Goal: Task Accomplishment & Management: Complete application form

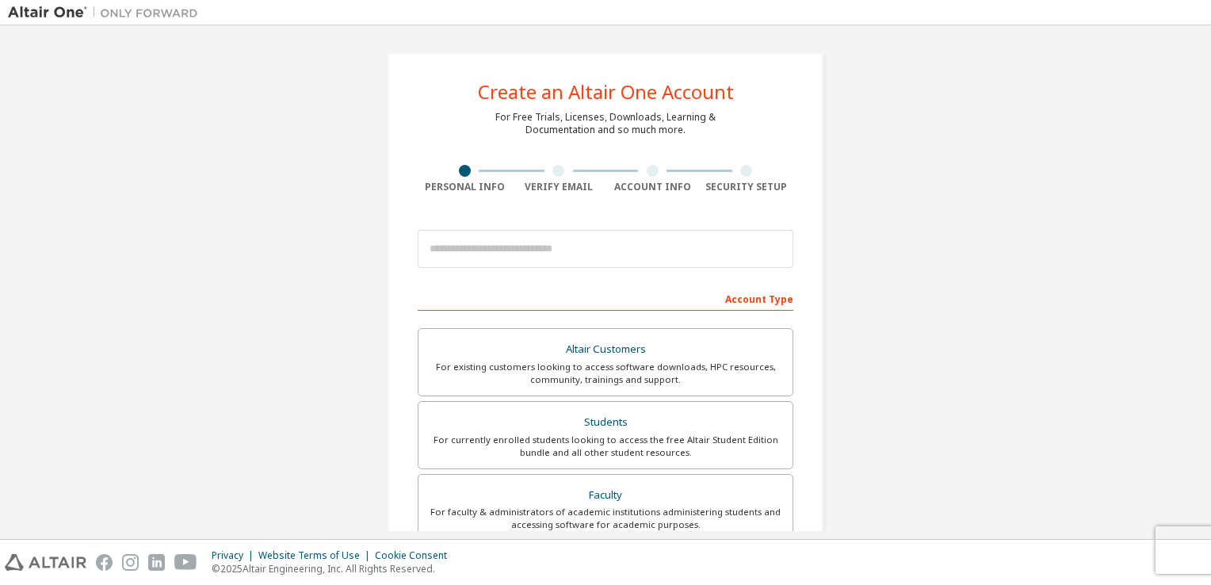
drag, startPoint x: 1211, startPoint y: 228, endPoint x: 1214, endPoint y: 274, distance: 46.9
click at [1211, 274] on html "**********" at bounding box center [605, 292] width 1211 height 585
drag, startPoint x: 1211, startPoint y: 262, endPoint x: 1214, endPoint y: 293, distance: 31.1
click at [1211, 293] on html "**********" at bounding box center [605, 292] width 1211 height 585
drag, startPoint x: 1214, startPoint y: 293, endPoint x: 1173, endPoint y: 353, distance: 71.9
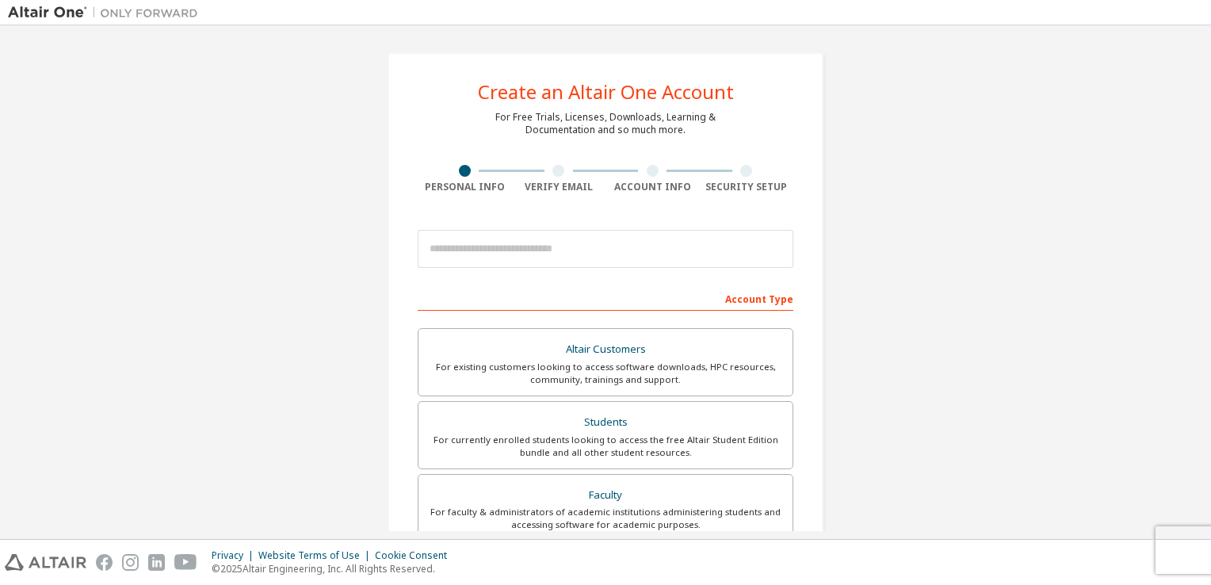
click at [1173, 353] on div "Create an Altair One Account For Free Trials, Licenses, Downloads, Learning & D…" at bounding box center [606, 453] width 1196 height 840
drag, startPoint x: 1203, startPoint y: 322, endPoint x: 1205, endPoint y: 357, distance: 35.0
click at [1205, 357] on div "Create an Altair One Account For Free Trials, Licenses, Downloads, Learning & D…" at bounding box center [605, 282] width 1211 height 514
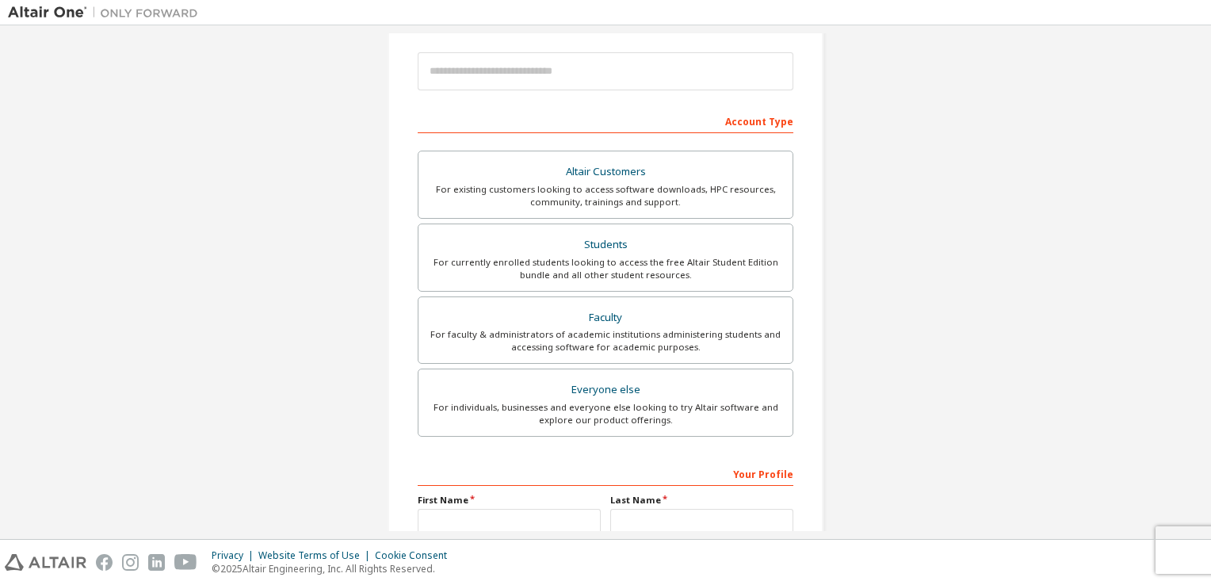
scroll to position [205, 0]
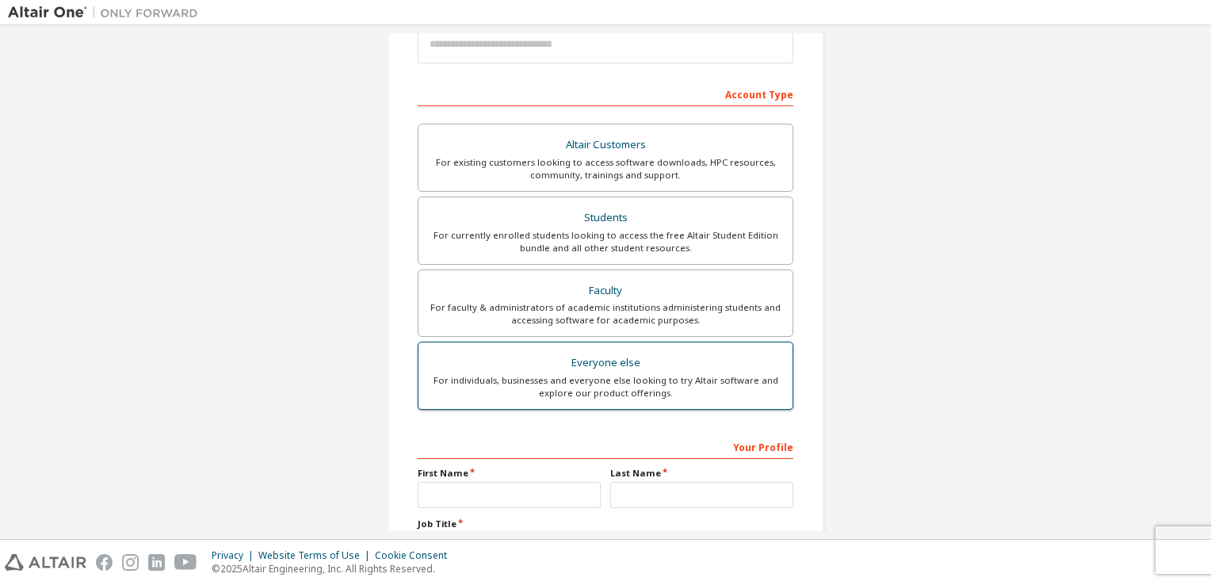
click at [741, 352] on div "Everyone else" at bounding box center [605, 363] width 355 height 22
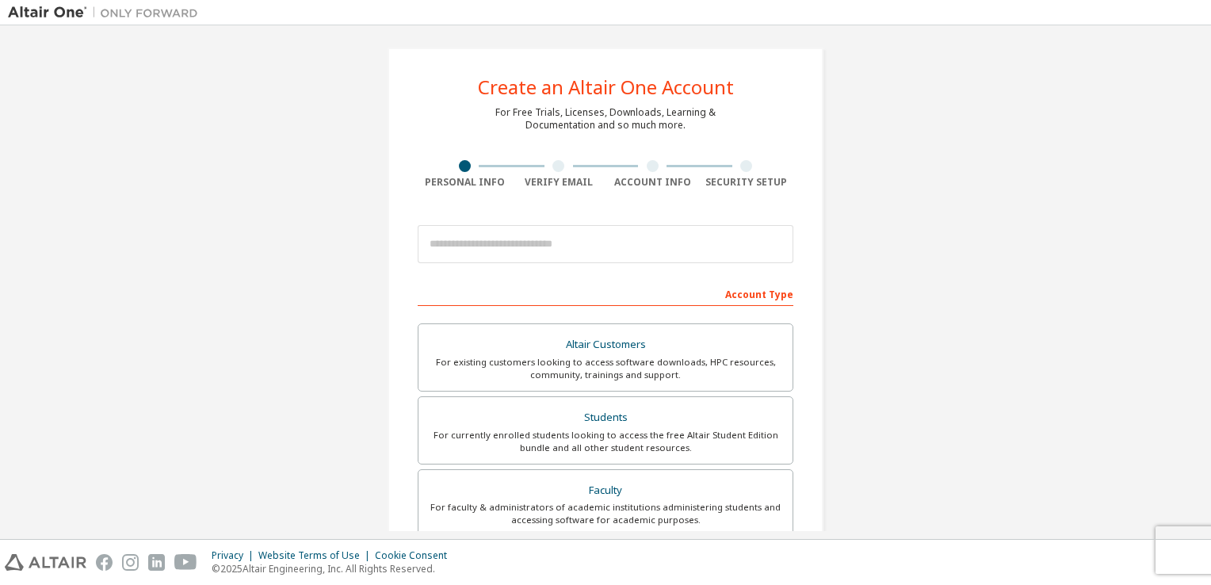
scroll to position [6, 0]
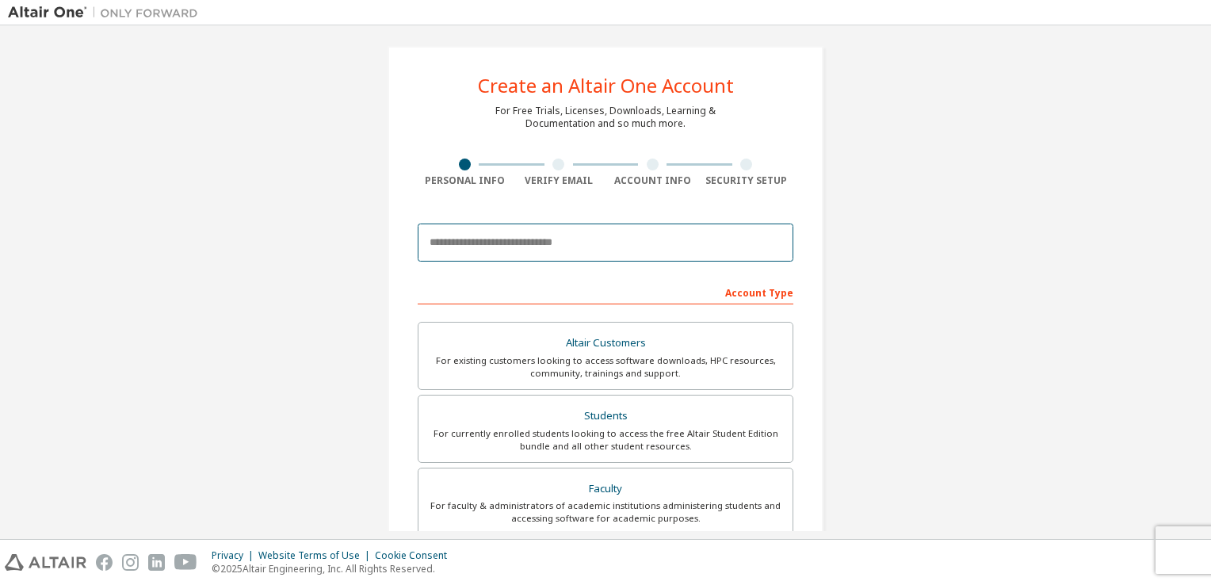
click at [680, 247] on input "email" at bounding box center [606, 243] width 376 height 38
type input "**********"
type input "******"
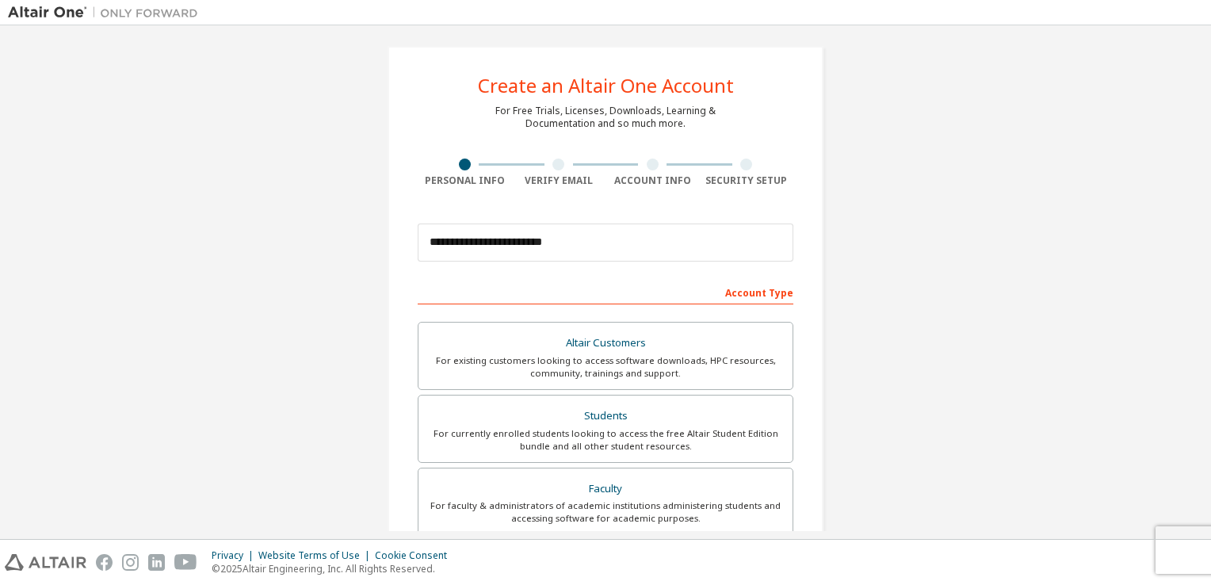
type input "*******"
drag, startPoint x: 1195, startPoint y: 251, endPoint x: 1211, endPoint y: 329, distance: 80.1
click at [1211, 329] on html "**********" at bounding box center [605, 292] width 1211 height 585
drag, startPoint x: 1211, startPoint y: 329, endPoint x: 1145, endPoint y: 350, distance: 69.0
click at [1145, 350] on div "**********" at bounding box center [606, 447] width 1196 height 840
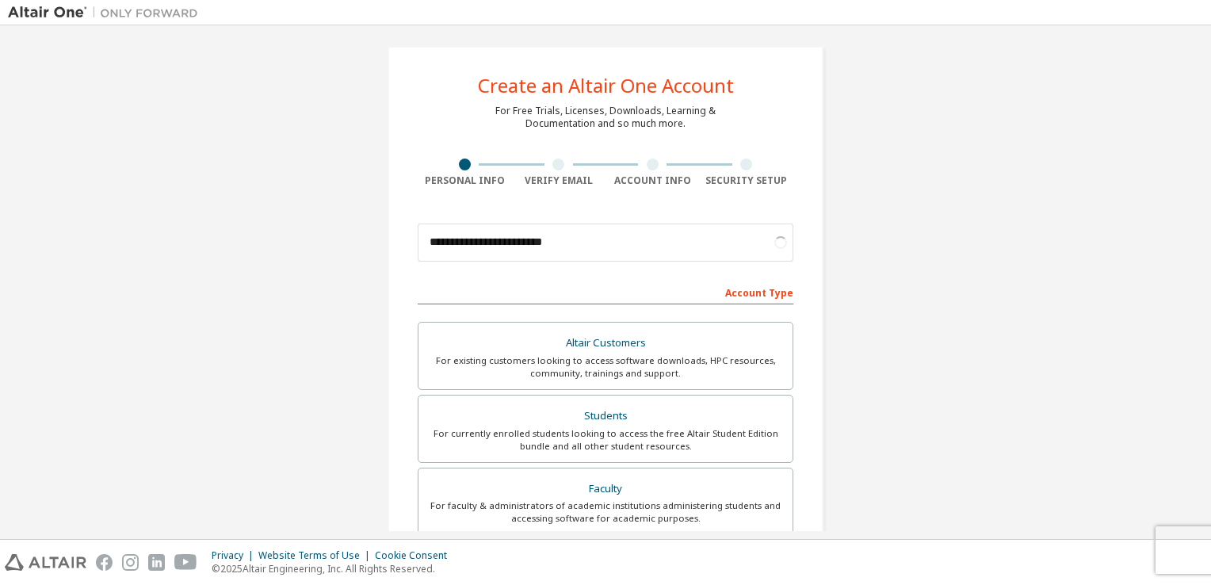
click at [1095, 432] on div "**********" at bounding box center [606, 447] width 1196 height 840
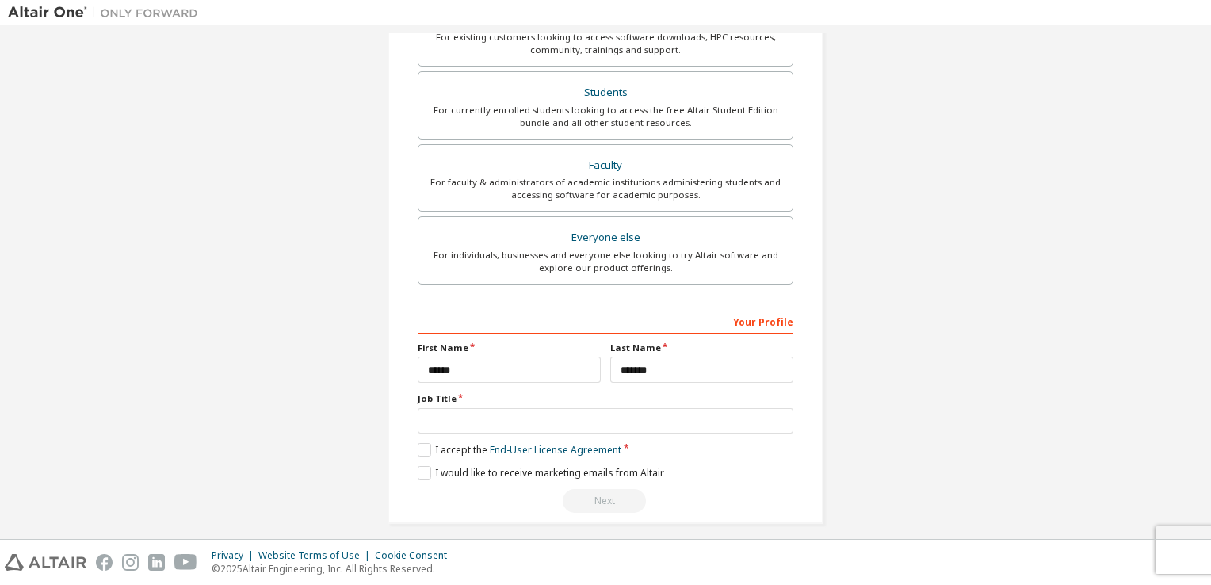
scroll to position [338, 0]
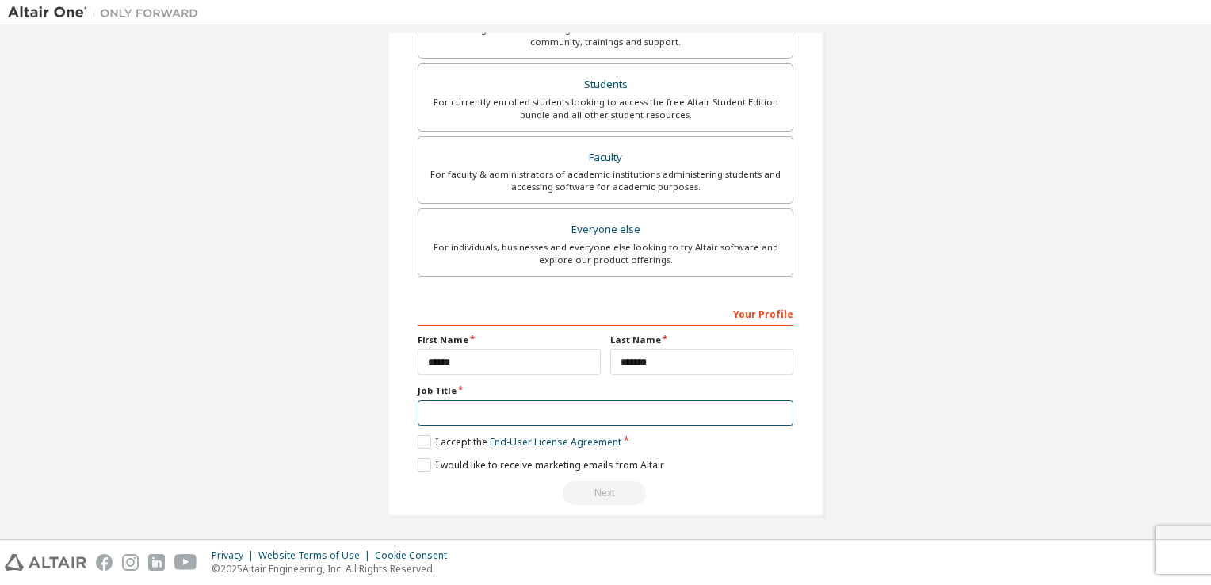
click at [695, 407] on input "text" at bounding box center [606, 413] width 376 height 26
type input "**********"
click at [568, 442] on link "End-User License Agreement" at bounding box center [556, 441] width 132 height 13
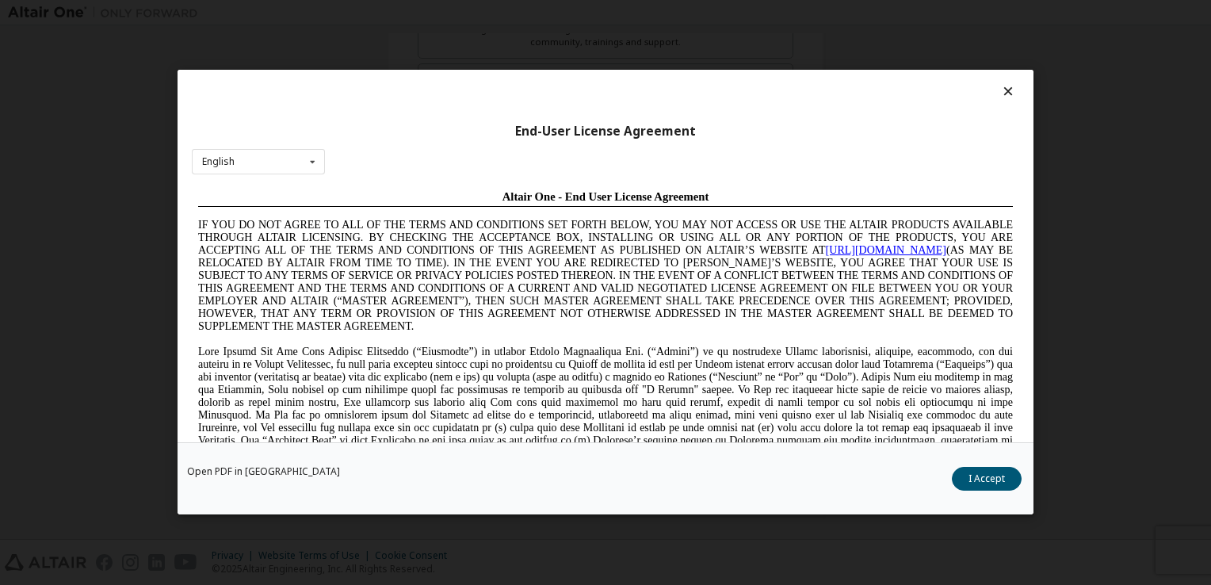
scroll to position [0, 0]
click at [711, 295] on span "IF YOU DO NOT AGREE TO ALL OF THE TERMS AND CONDITIONS SET FORTH BELOW, YOU MAY…" at bounding box center [605, 275] width 815 height 113
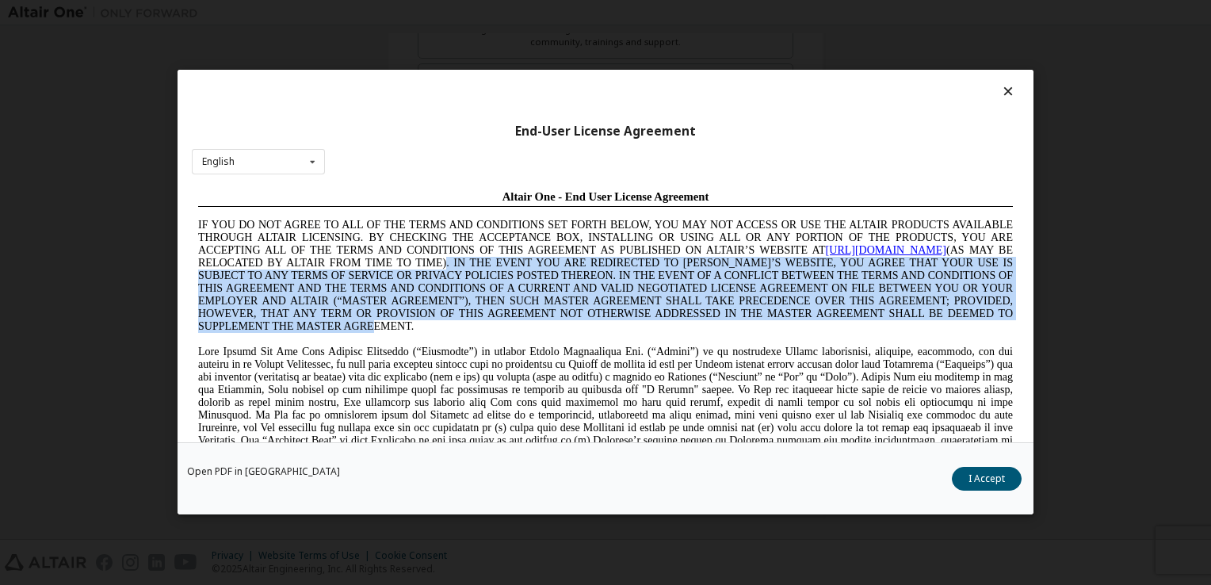
drag, startPoint x: 463, startPoint y: 262, endPoint x: 514, endPoint y: 329, distance: 84.4
click at [514, 329] on p "IF YOU DO NOT AGREE TO ALL OF THE TERMS AND CONDITIONS SET FORTH BELOW, YOU MAY…" at bounding box center [605, 276] width 815 height 114
drag, startPoint x: 514, startPoint y: 329, endPoint x: 784, endPoint y: 281, distance: 274.5
click at [784, 281] on span "IF YOU DO NOT AGREE TO ALL OF THE TERMS AND CONDITIONS SET FORTH BELOW, YOU MAY…" at bounding box center [605, 275] width 815 height 113
drag, startPoint x: 809, startPoint y: 261, endPoint x: 809, endPoint y: 339, distance: 77.7
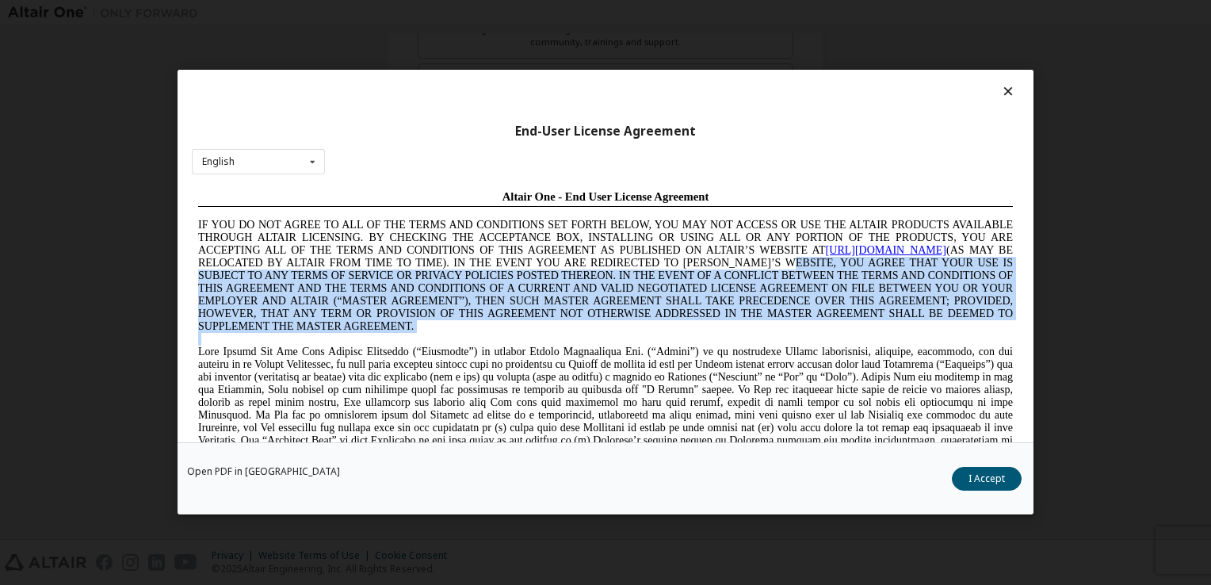
click at [809, 339] on div "Altair One - End User License Agreement IF YOU DO NOT AGREE TO ALL OF THE TERMS…" at bounding box center [605, 363] width 815 height 346
drag, startPoint x: 809, startPoint y: 339, endPoint x: 779, endPoint y: 348, distance: 30.8
click at [779, 346] on p at bounding box center [605, 339] width 815 height 13
click at [668, 274] on span "IF YOU DO NOT AGREE TO ALL OF THE TERMS AND CONDITIONS SET FORTH BELOW, YOU MAY…" at bounding box center [605, 275] width 815 height 113
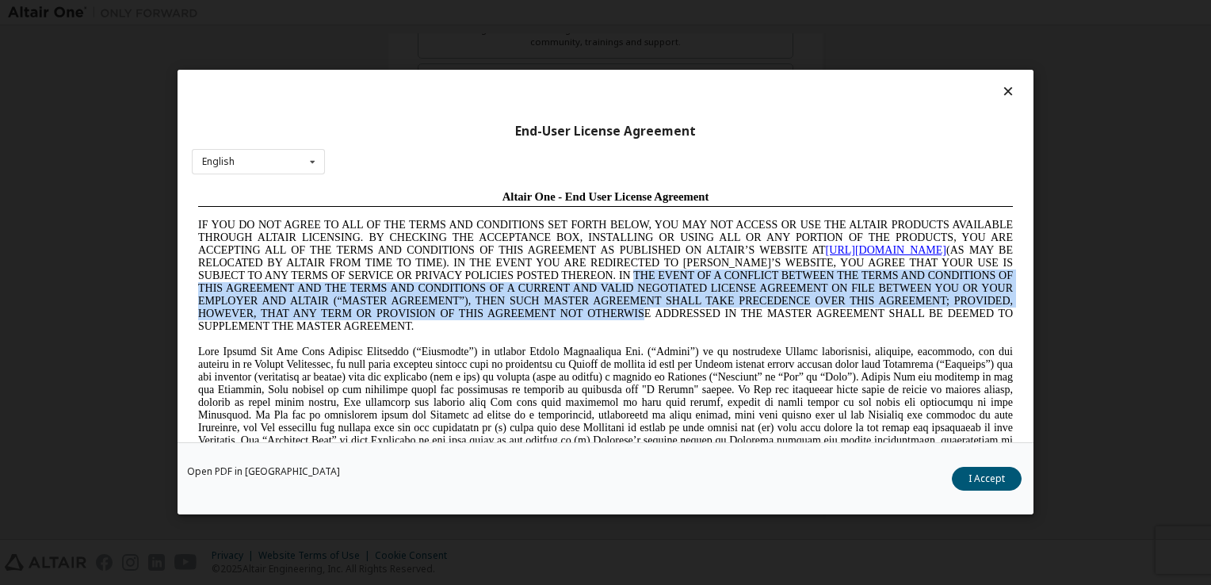
drag, startPoint x: 668, startPoint y: 273, endPoint x: 743, endPoint y: 312, distance: 84.4
click at [743, 312] on span "IF YOU DO NOT AGREE TO ALL OF THE TERMS AND CONDITIONS SET FORTH BELOW, YOU MAY…" at bounding box center [605, 275] width 815 height 113
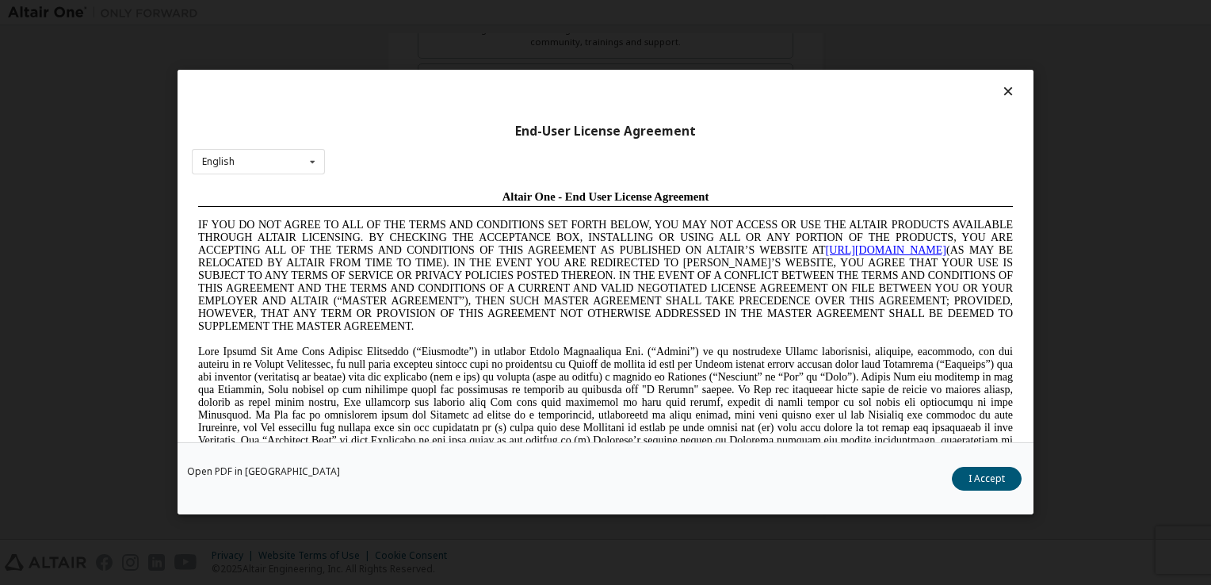
drag, startPoint x: 743, startPoint y: 312, endPoint x: 677, endPoint y: 339, distance: 70.8
click at [677, 339] on p at bounding box center [605, 339] width 815 height 13
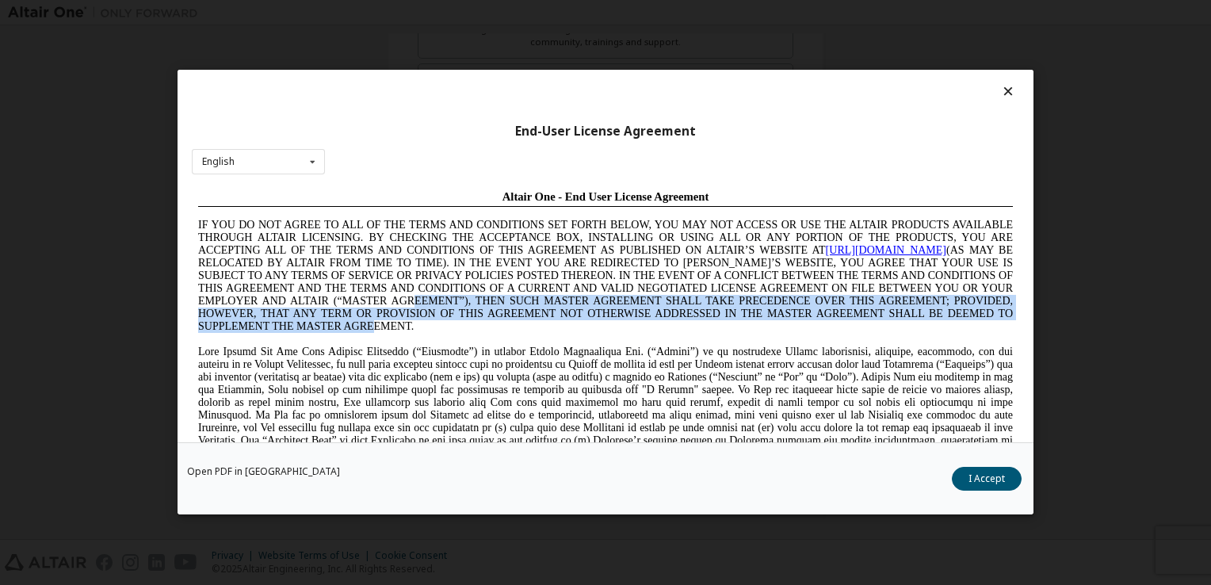
drag, startPoint x: 499, startPoint y: 304, endPoint x: 513, endPoint y: 326, distance: 26.4
click at [513, 326] on p "IF YOU DO NOT AGREE TO ALL OF THE TERMS AND CONDITIONS SET FORTH BELOW, YOU MAY…" at bounding box center [605, 276] width 815 height 114
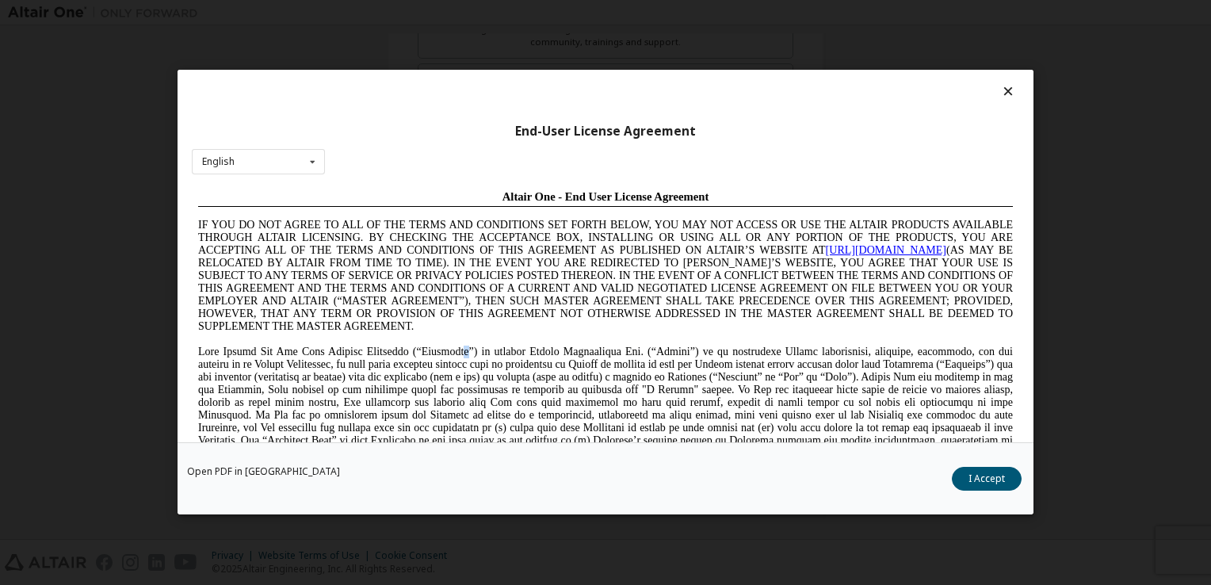
drag, startPoint x: 513, startPoint y: 326, endPoint x: 444, endPoint y: 360, distance: 76.9
click at [444, 360] on span at bounding box center [605, 402] width 815 height 113
drag, startPoint x: 444, startPoint y: 360, endPoint x: 381, endPoint y: 342, distance: 65.2
click at [381, 342] on p at bounding box center [605, 339] width 815 height 13
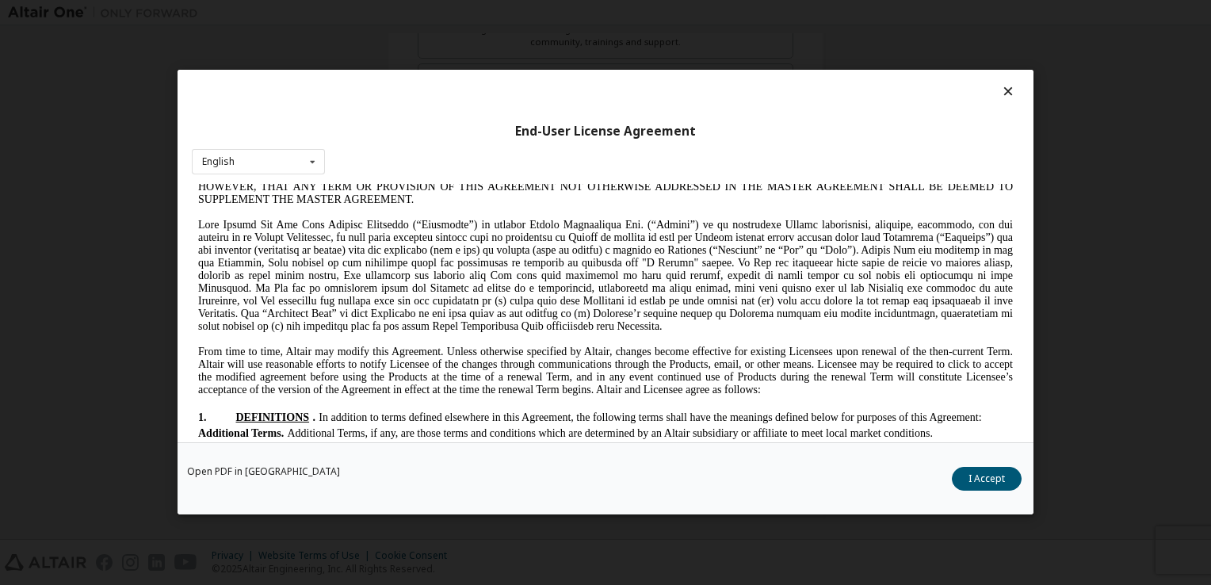
scroll to position [159, 0]
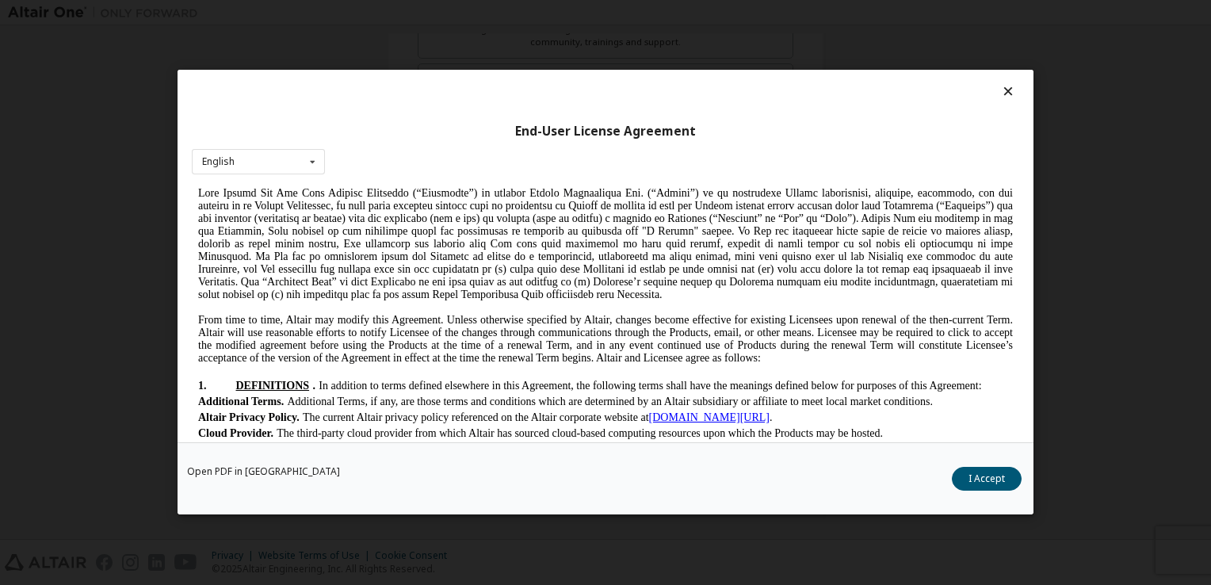
click at [333, 313] on p at bounding box center [605, 307] width 815 height 13
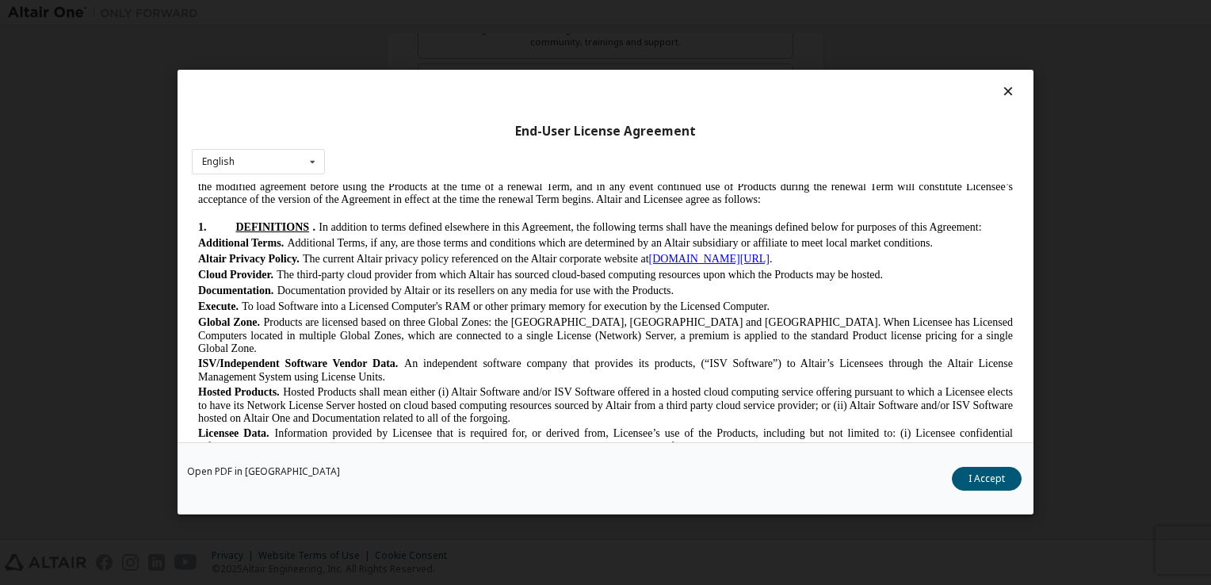
scroll to position [349, 0]
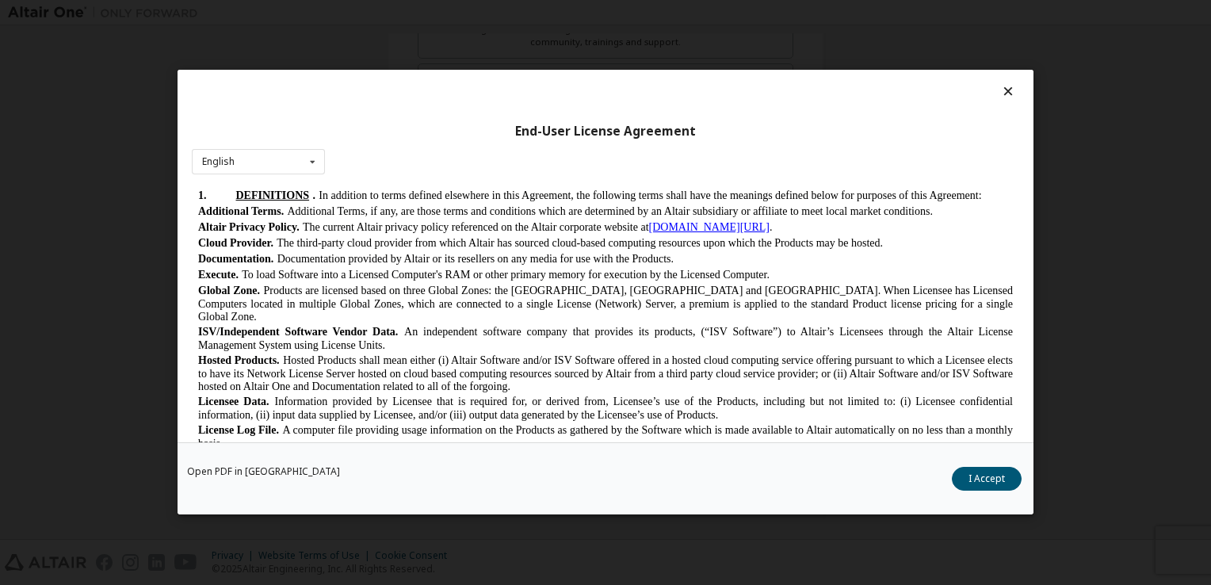
click at [281, 402] on span "Information provided by Licensee that is required for, or derived from, License…" at bounding box center [605, 408] width 815 height 25
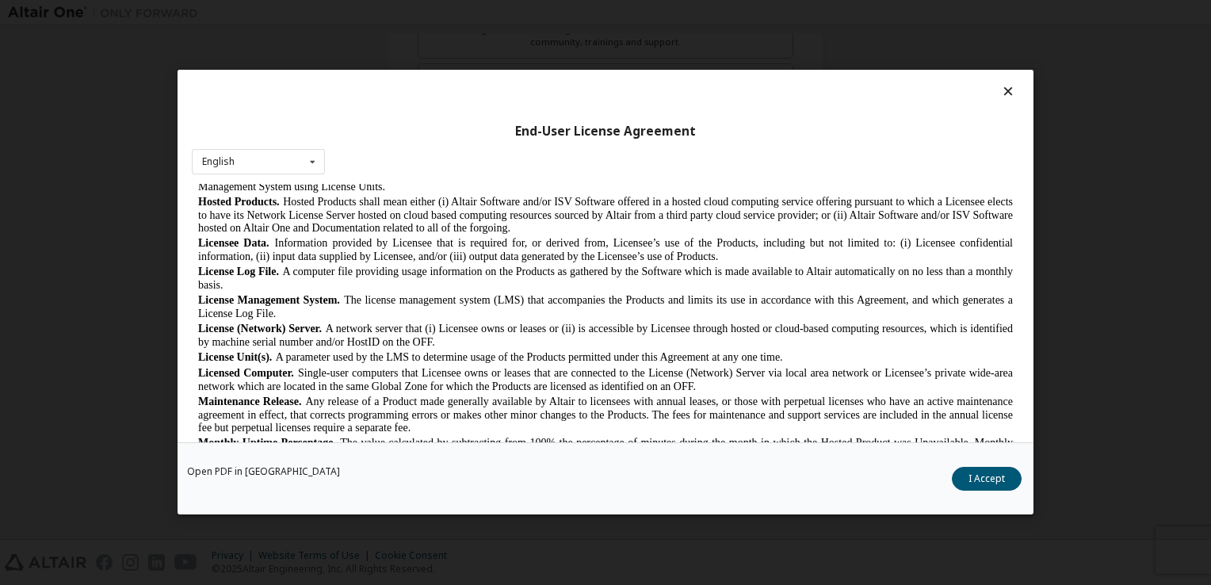
scroll to position [539, 0]
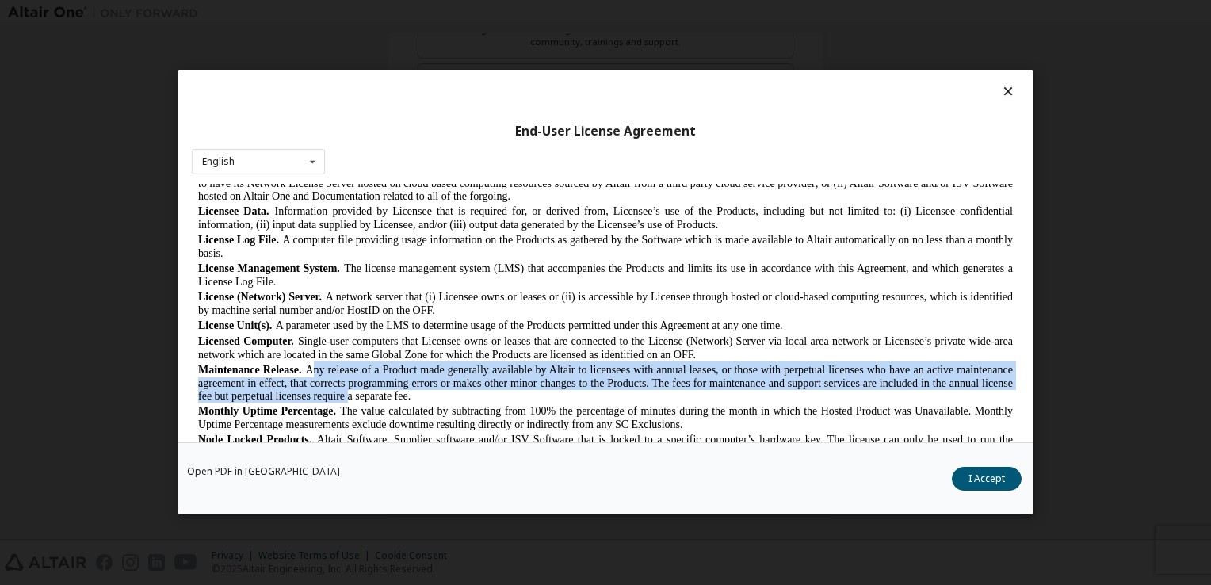
drag, startPoint x: 314, startPoint y: 362, endPoint x: 409, endPoint y: 383, distance: 97.3
click at [409, 383] on span "Any release of a Product made generally available by Altair to licensees with a…" at bounding box center [605, 383] width 815 height 38
drag, startPoint x: 409, startPoint y: 383, endPoint x: 528, endPoint y: 369, distance: 119.8
click at [528, 369] on span "Any release of a Product made generally available by Altair to licensees with a…" at bounding box center [605, 383] width 815 height 38
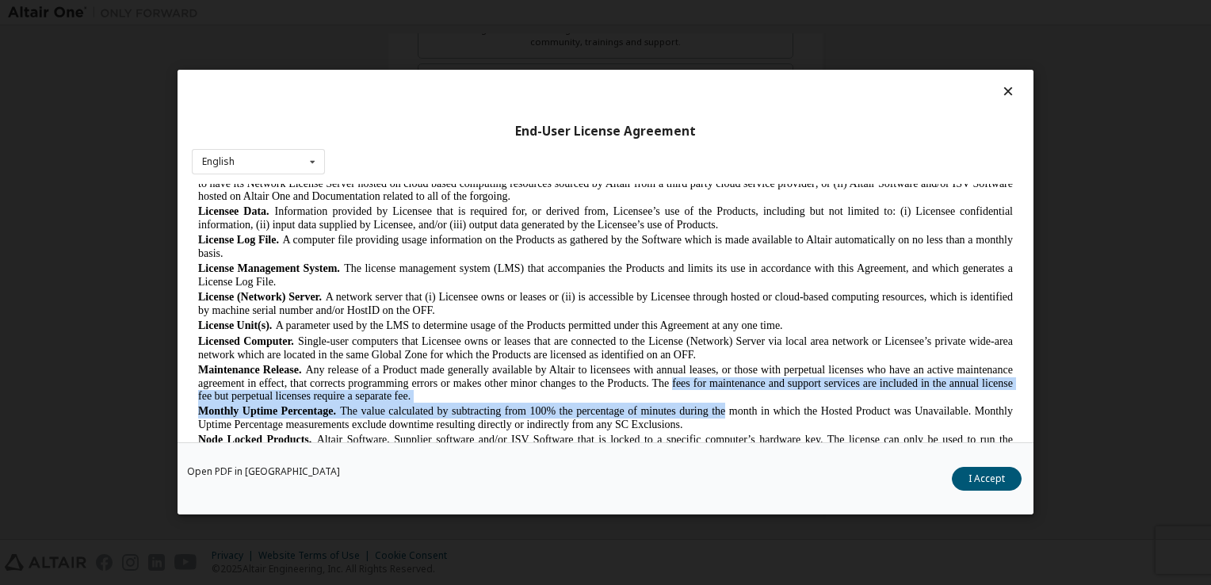
drag, startPoint x: 710, startPoint y: 378, endPoint x: 720, endPoint y: 395, distance: 19.6
click at [465, 381] on span "Any release of a Product made generally available by Altair to licensees with a…" at bounding box center [605, 383] width 815 height 38
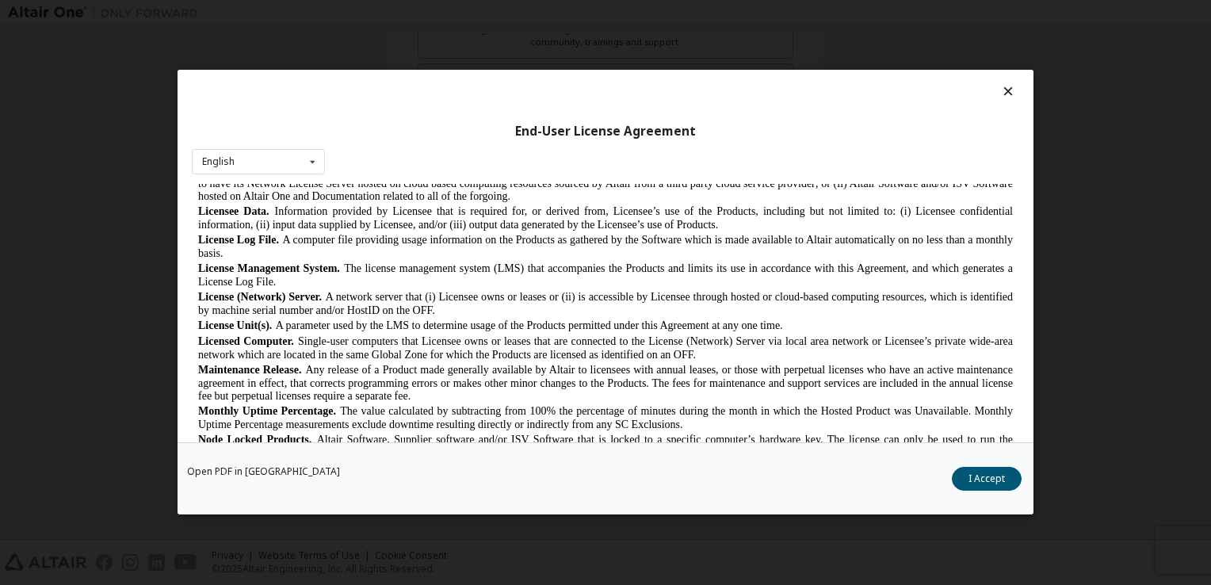
click at [345, 405] on span "The value calculated by subtracting from 100% the percentage of minutes during …" at bounding box center [605, 417] width 815 height 25
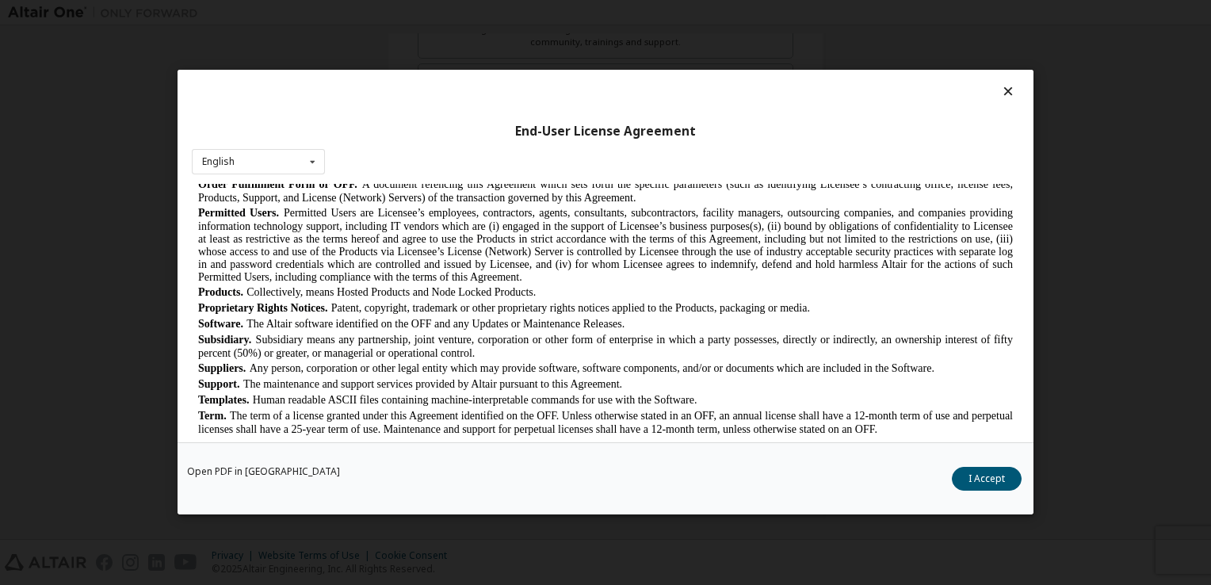
scroll to position [825, 0]
click at [432, 408] on span "The term of a license granted under this Agreement identified on the OFF. Unles…" at bounding box center [605, 420] width 815 height 25
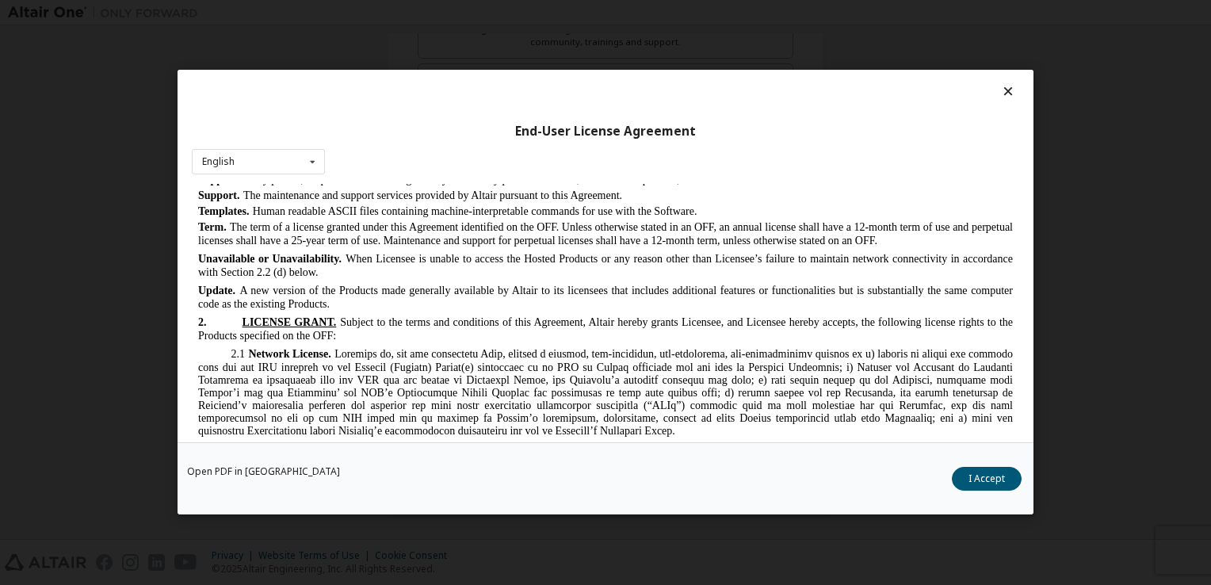
scroll to position [1015, 0]
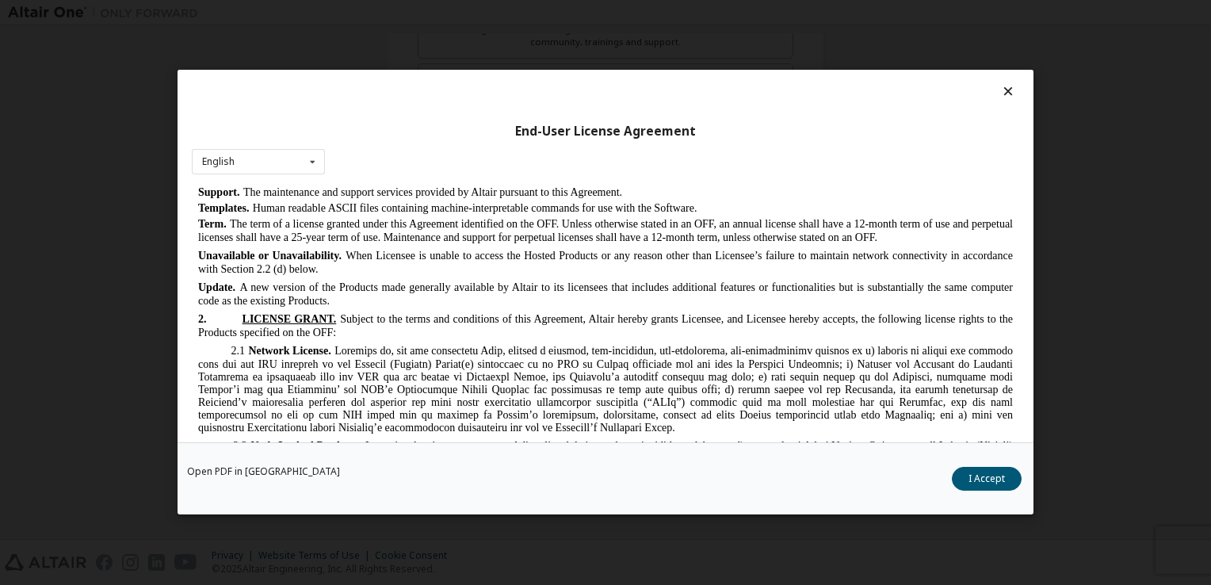
click at [372, 315] on p "2. LICENSE GRANT. Subject to the terms and conditions of this Agreement, Altair…" at bounding box center [605, 325] width 815 height 29
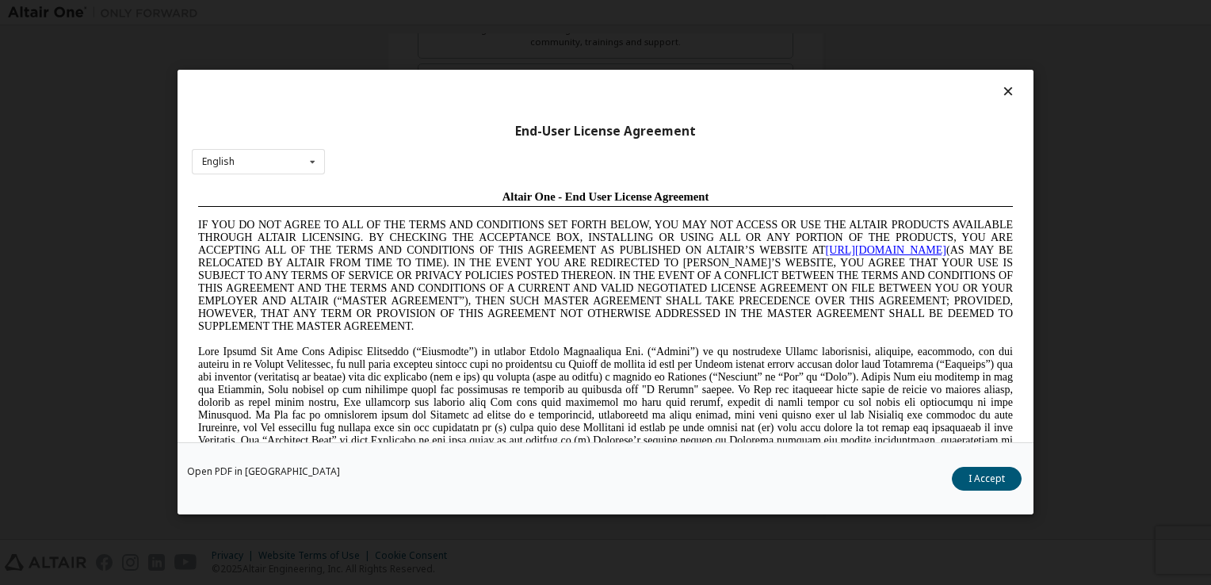
scroll to position [32, 0]
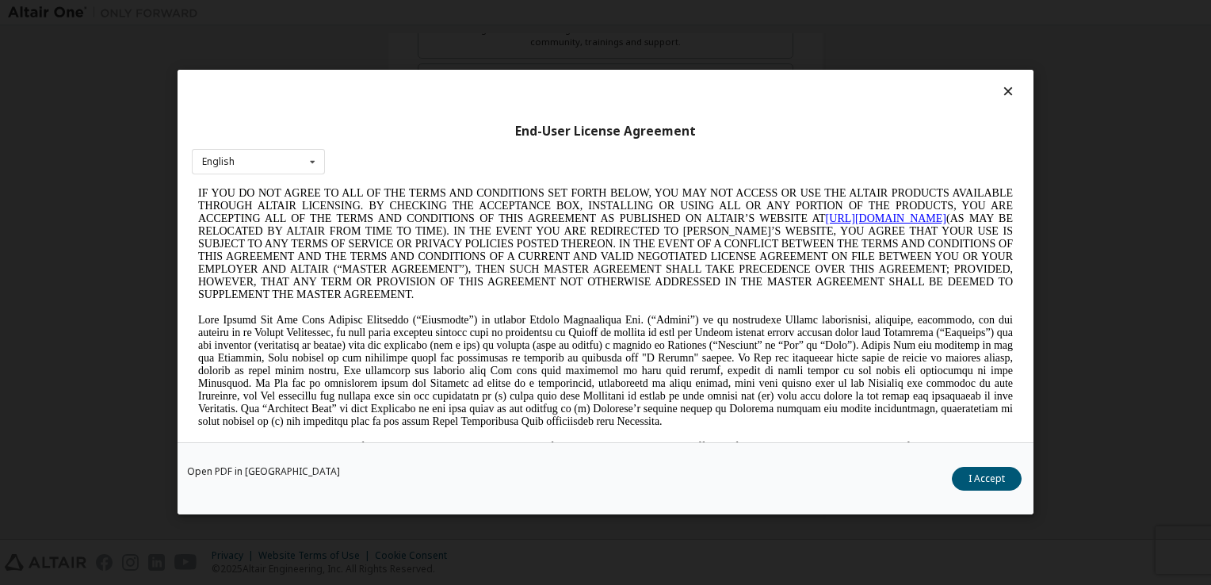
click at [338, 259] on span "IF YOU DO NOT AGREE TO ALL OF THE TERMS AND CONDITIONS SET FORTH BELOW, YOU MAY…" at bounding box center [605, 243] width 815 height 113
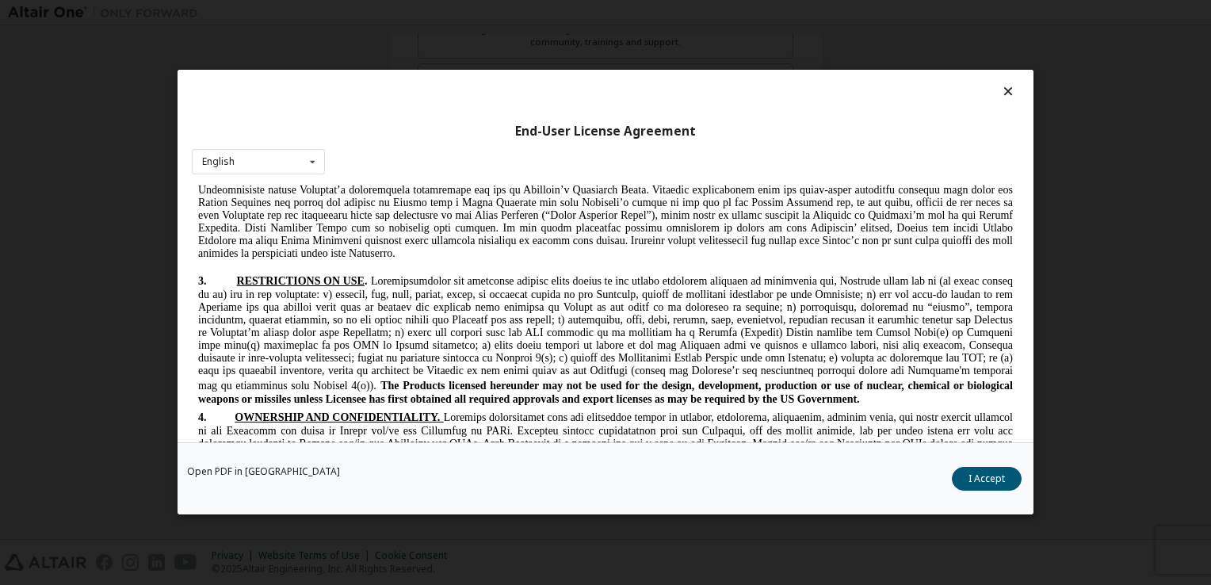
scroll to position [1469, 0]
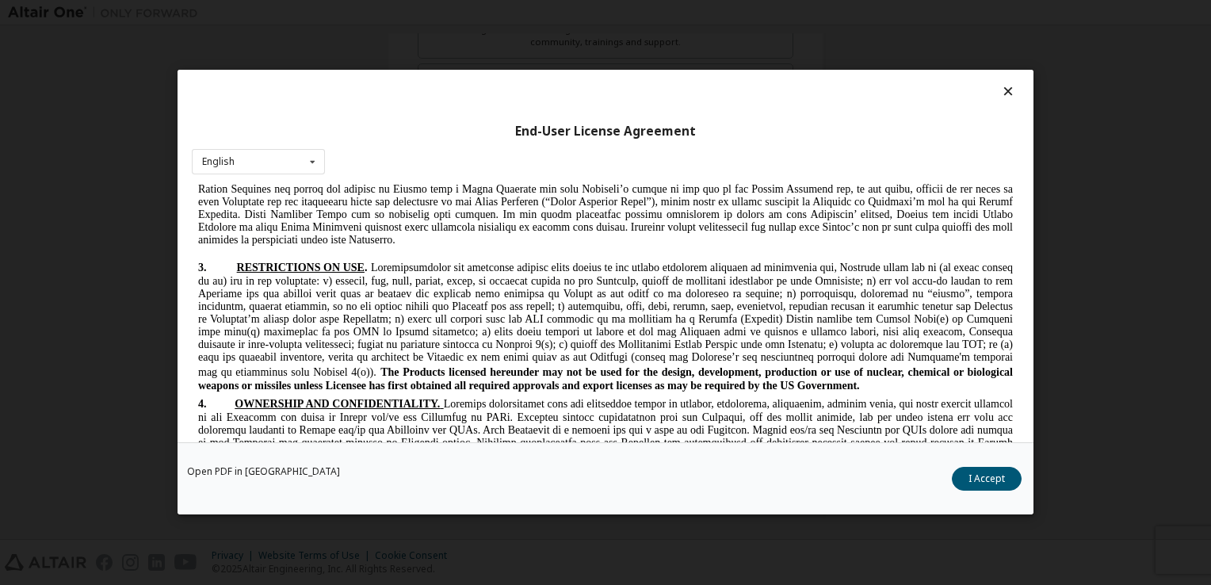
click at [510, 335] on span at bounding box center [605, 320] width 815 height 117
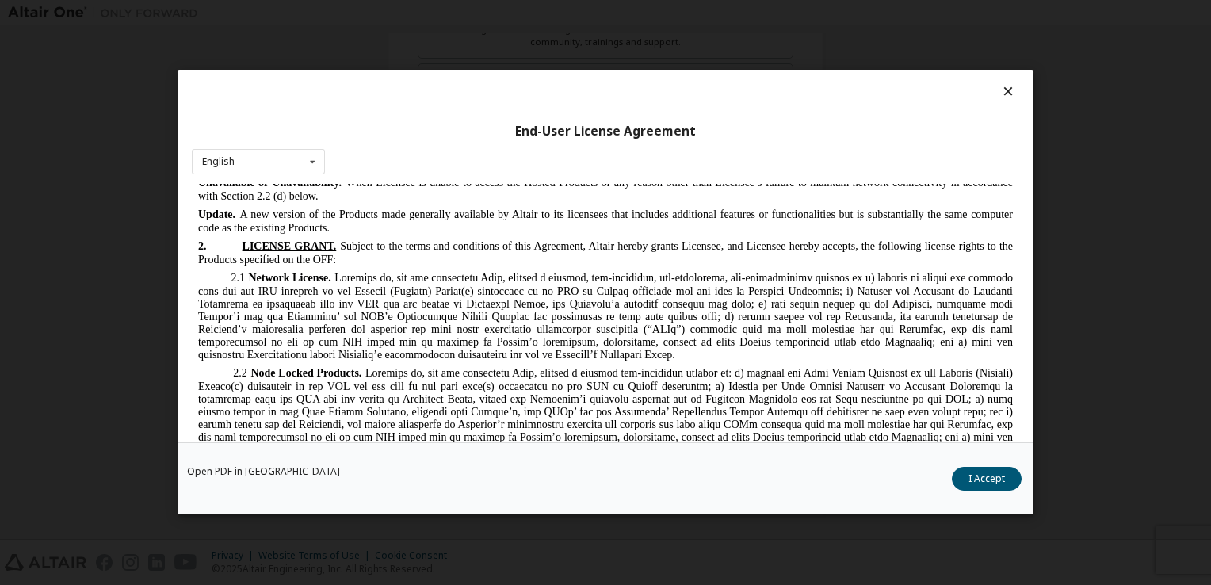
scroll to position [1089, 0]
drag, startPoint x: 251, startPoint y: 231, endPoint x: 542, endPoint y: 343, distance: 312.0
drag, startPoint x: 542, startPoint y: 343, endPoint x: 502, endPoint y: 331, distance: 41.4
copy div "LOREMI DOLOR. Sitamet co adi elits doe temporinci ut labo Etdolorem, Aliqua eni…"
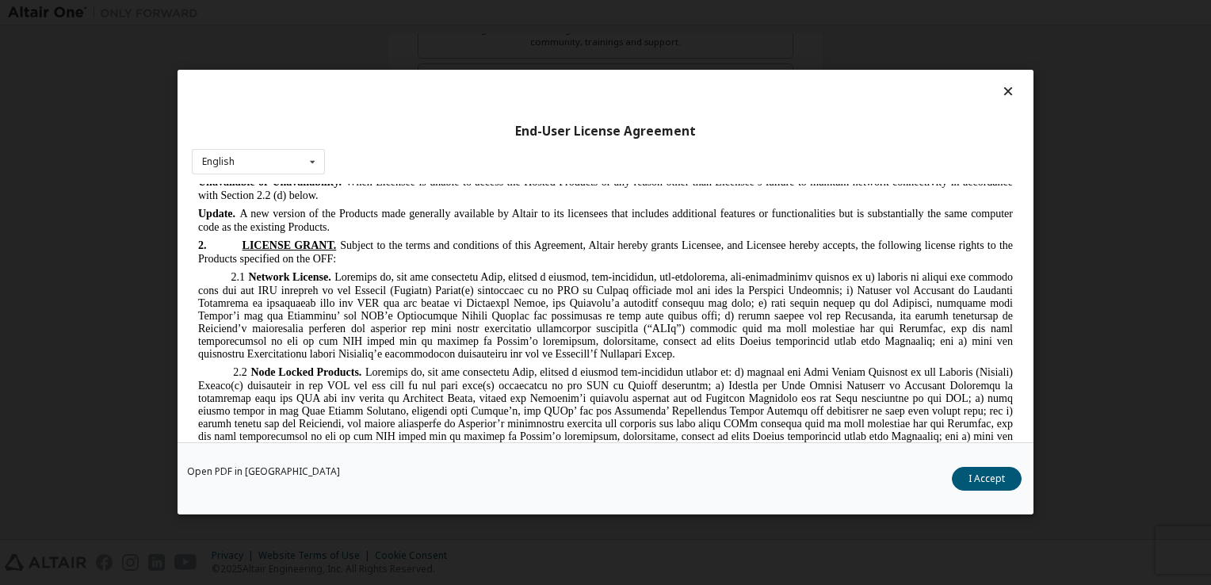
click at [856, 275] on span at bounding box center [605, 315] width 815 height 89
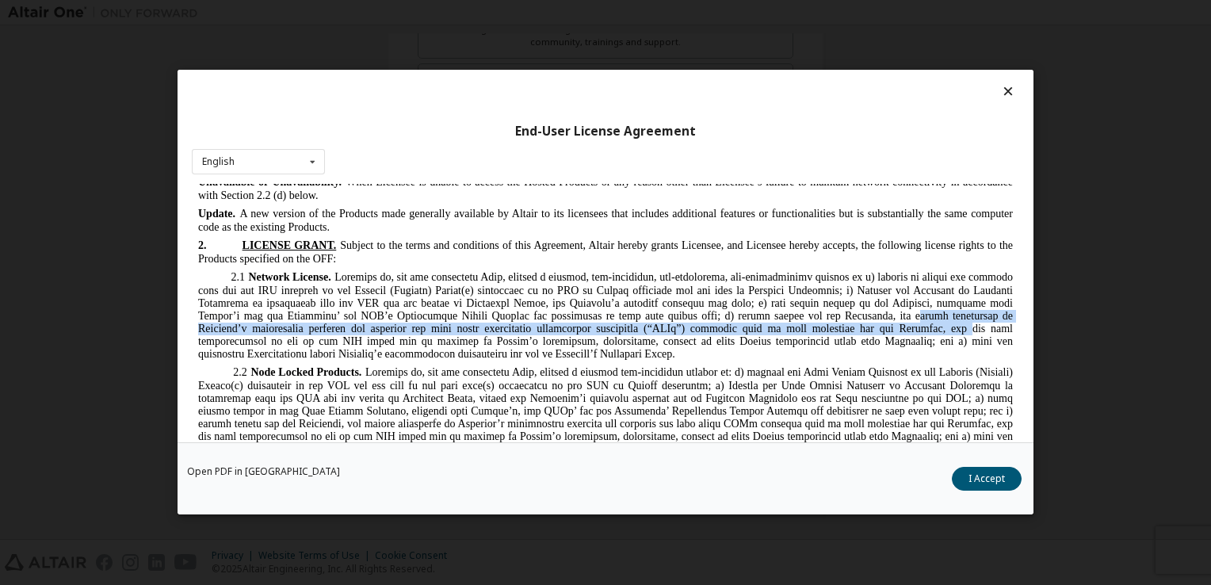
drag, startPoint x: 829, startPoint y: 308, endPoint x: 834, endPoint y: 322, distance: 15.0
click at [834, 322] on span at bounding box center [605, 315] width 815 height 89
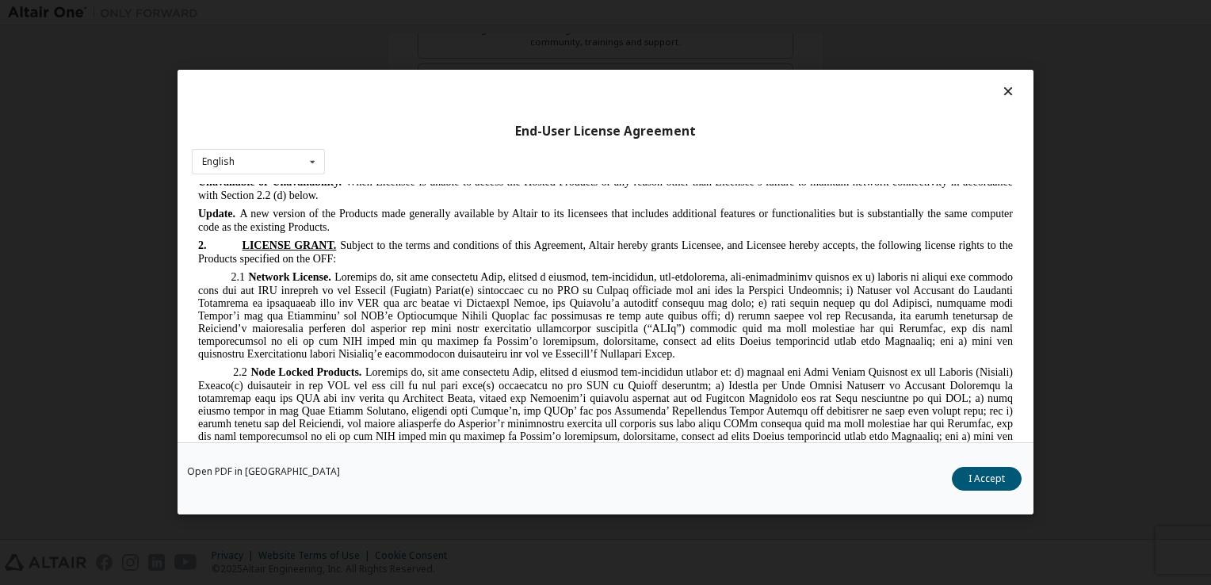
drag, startPoint x: 834, startPoint y: 322, endPoint x: 825, endPoint y: 342, distance: 22.0
click at [825, 342] on p "2.1 Network License." at bounding box center [605, 315] width 815 height 92
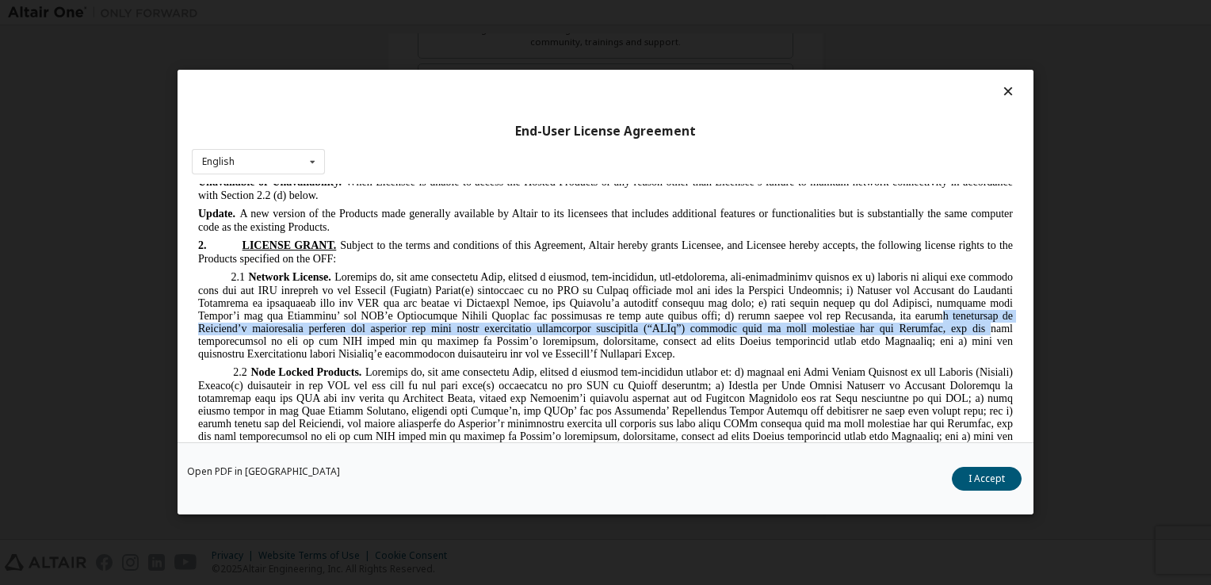
drag, startPoint x: 850, startPoint y: 304, endPoint x: 858, endPoint y: 325, distance: 22.8
click at [858, 325] on span at bounding box center [605, 315] width 815 height 89
click at [575, 323] on span at bounding box center [605, 315] width 815 height 89
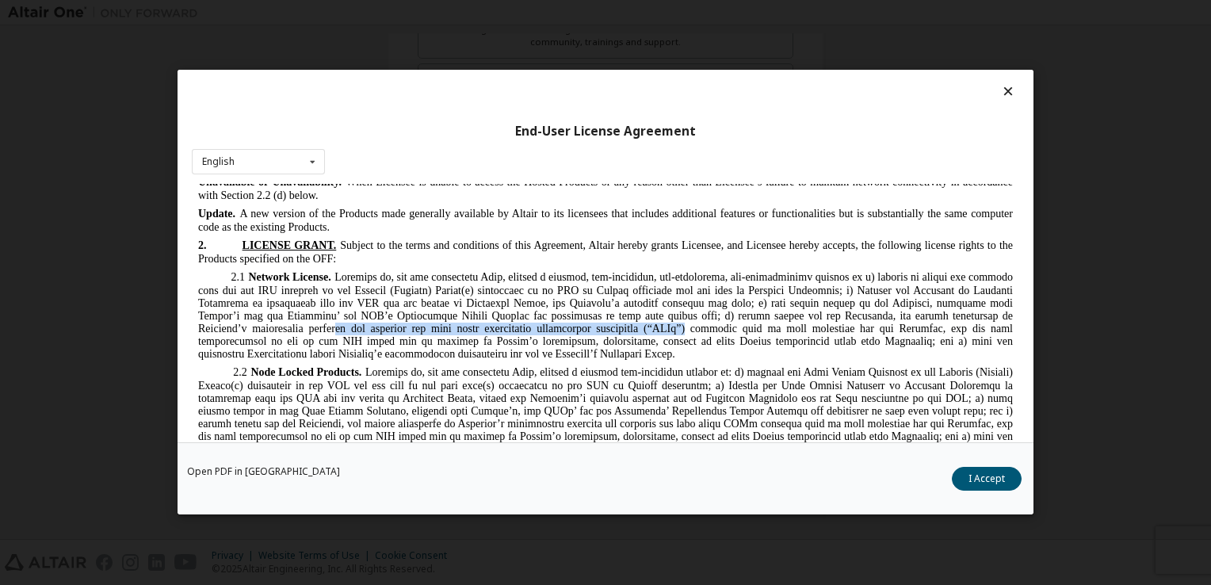
drag, startPoint x: 250, startPoint y: 323, endPoint x: 580, endPoint y: 324, distance: 330.6
click at [580, 324] on span at bounding box center [605, 315] width 815 height 89
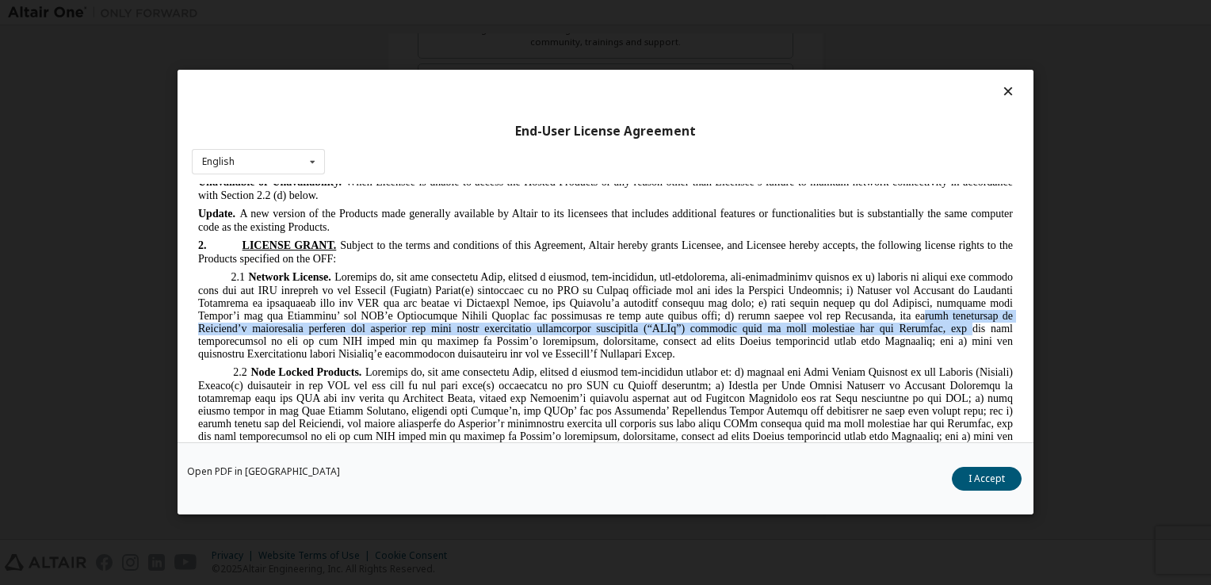
drag, startPoint x: 832, startPoint y: 307, endPoint x: 836, endPoint y: 320, distance: 13.3
click at [836, 320] on span at bounding box center [605, 315] width 815 height 89
drag, startPoint x: 836, startPoint y: 320, endPoint x: 809, endPoint y: 320, distance: 27.7
copy span "and create interfaces to Licensee’s proprietary software for internal use only …"
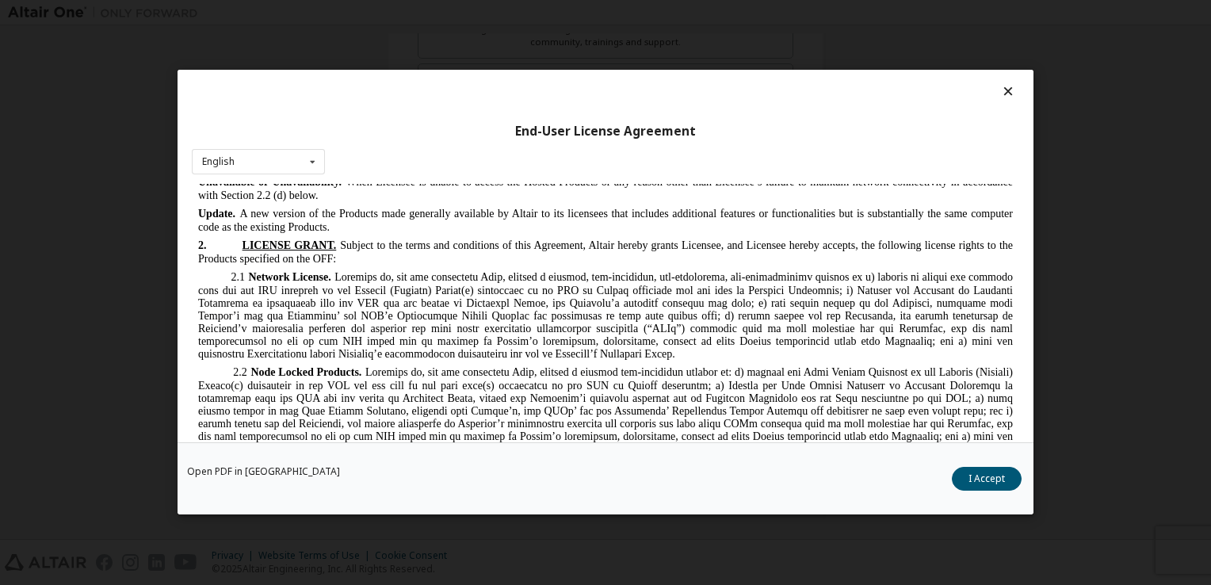
click at [396, 439] on span at bounding box center [605, 410] width 815 height 89
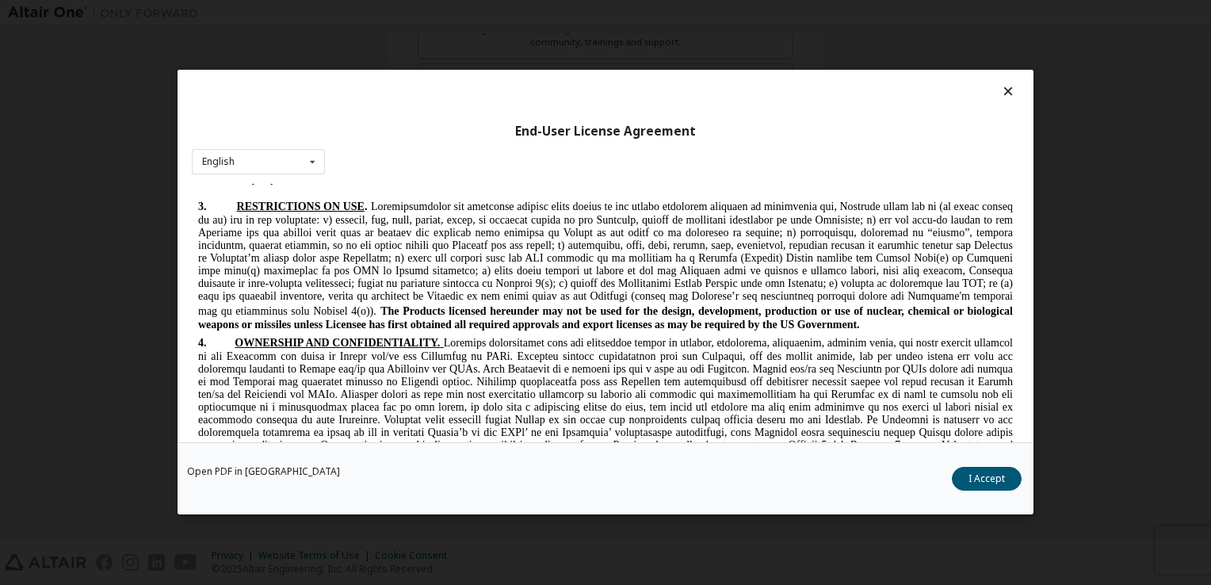
scroll to position [1533, 0]
drag, startPoint x: 809, startPoint y: 252, endPoint x: 856, endPoint y: 266, distance: 48.7
click at [856, 266] on span at bounding box center [605, 256] width 815 height 117
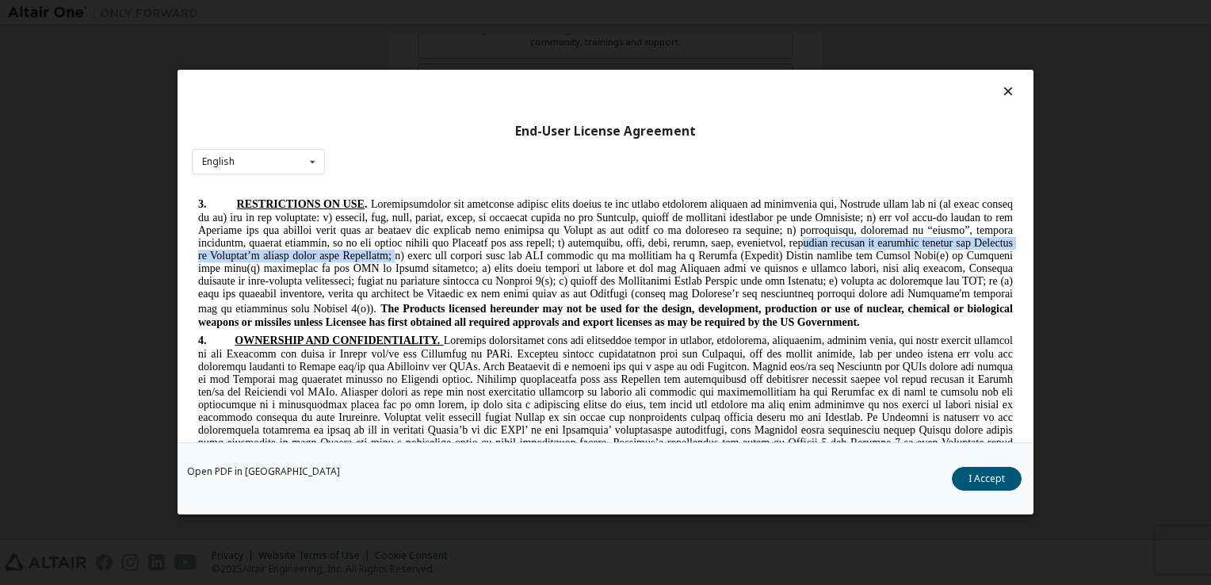
drag, startPoint x: 813, startPoint y: 249, endPoint x: 430, endPoint y: 262, distance: 384.0
click at [430, 262] on span at bounding box center [605, 256] width 815 height 117
drag, startPoint x: 430, startPoint y: 262, endPoint x: 402, endPoint y: 262, distance: 27.7
copy span "publicly display or publicly perform the Products or Licensee’s rights under th…"
drag, startPoint x: 249, startPoint y: 301, endPoint x: 406, endPoint y: 320, distance: 158.1
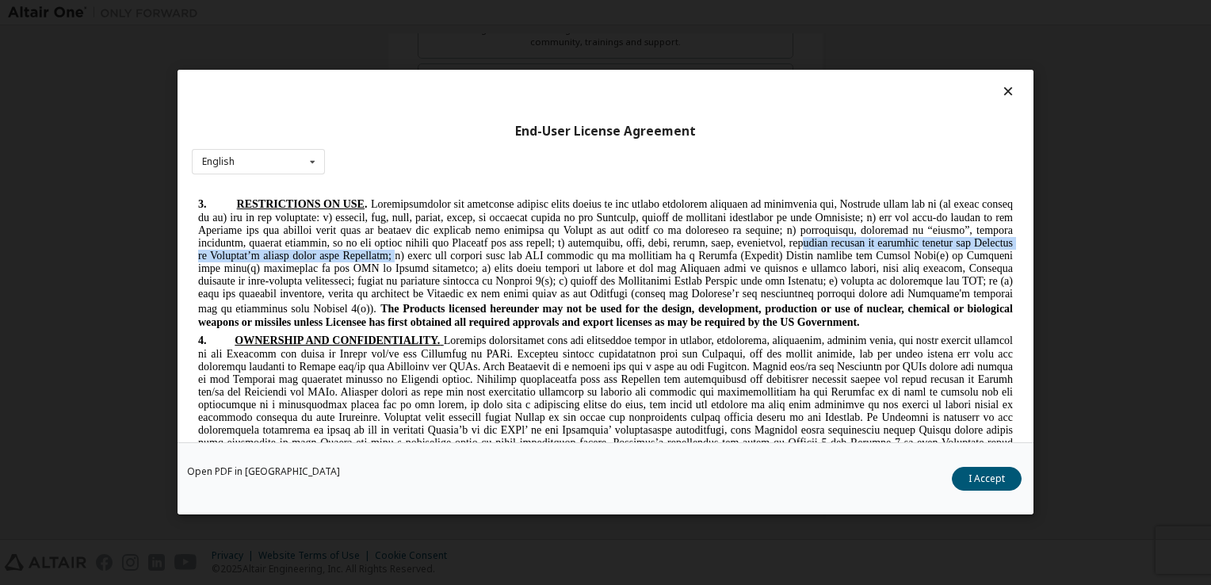
click at [406, 320] on p "3. RESTRICTIONS ON USE . The Products licensed hereunder may not be used for th…" at bounding box center [605, 262] width 815 height 133
drag, startPoint x: 406, startPoint y: 320, endPoint x: 345, endPoint y: 312, distance: 61.7
copy span "link any software developed, tested or supported by Licensee or any third party…"
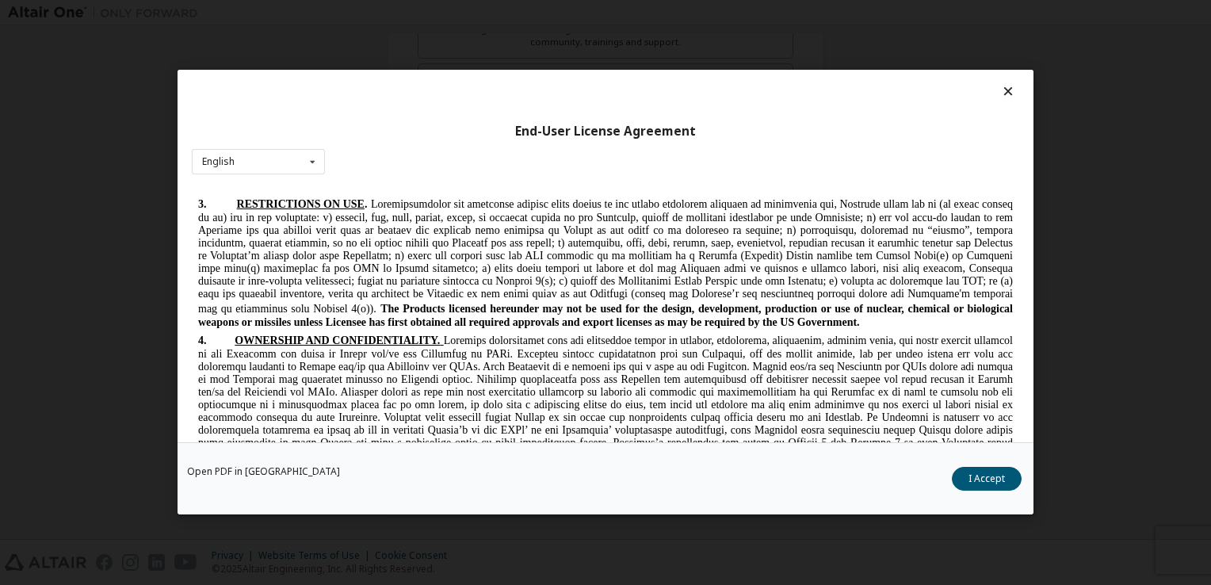
click at [465, 380] on span at bounding box center [605, 468] width 815 height 266
drag, startPoint x: 465, startPoint y: 380, endPoint x: 438, endPoint y: 373, distance: 28.5
click at [438, 373] on span at bounding box center [605, 468] width 815 height 266
drag, startPoint x: 438, startPoint y: 373, endPoint x: 558, endPoint y: 385, distance: 121.1
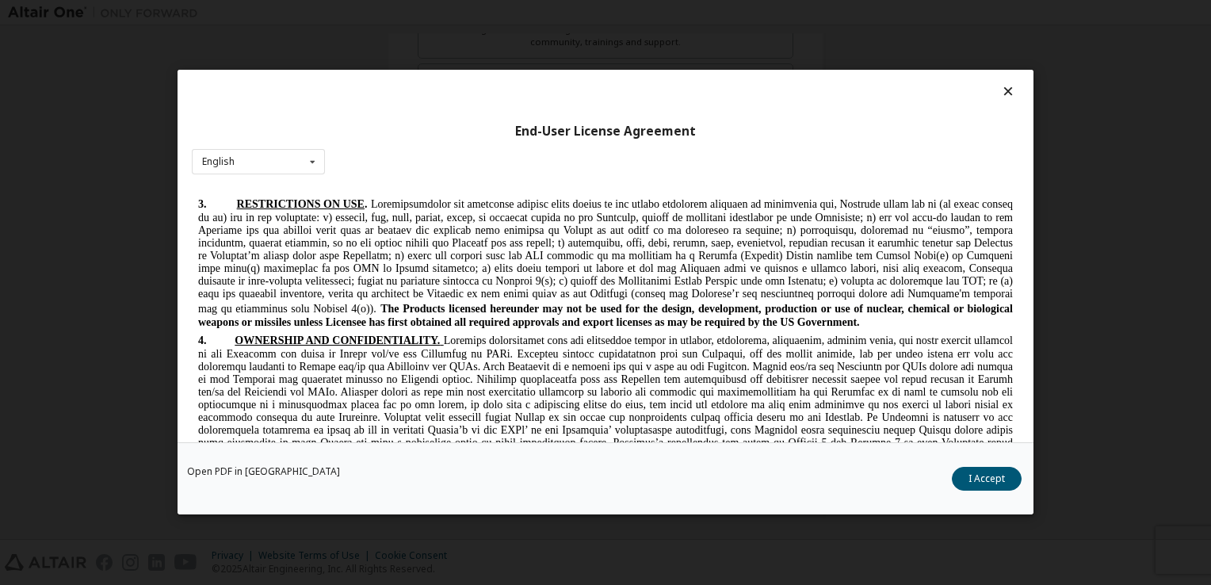
click at [558, 385] on span at bounding box center [605, 468] width 815 height 266
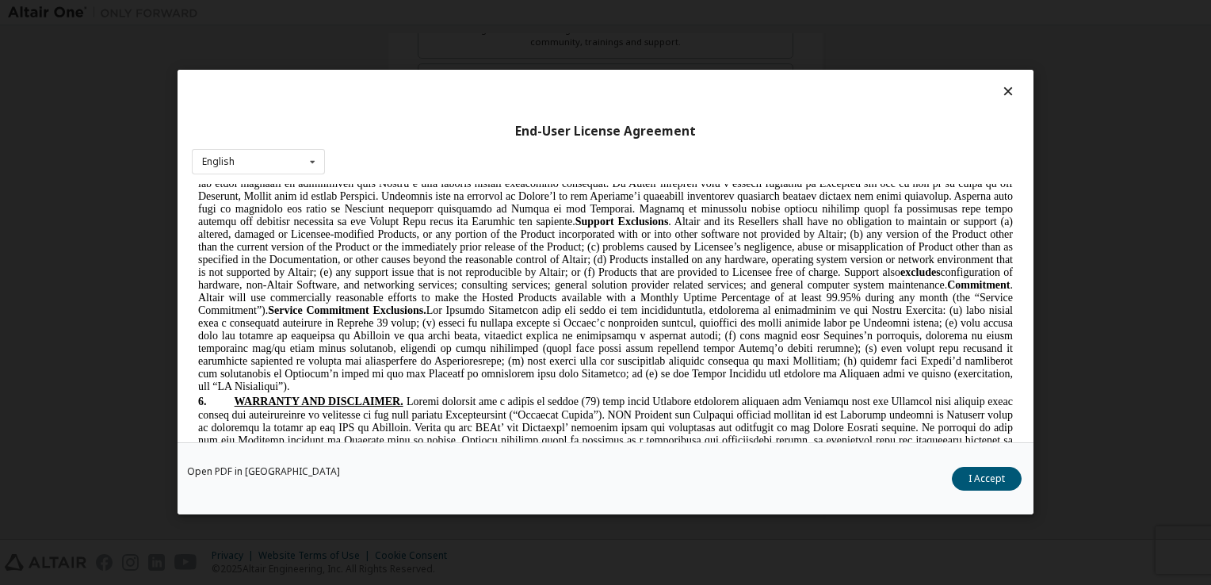
scroll to position [2230, 0]
click at [246, 239] on span "Maintenance Altair will make available to Licensee, at no additional charge for…" at bounding box center [605, 213] width 815 height 355
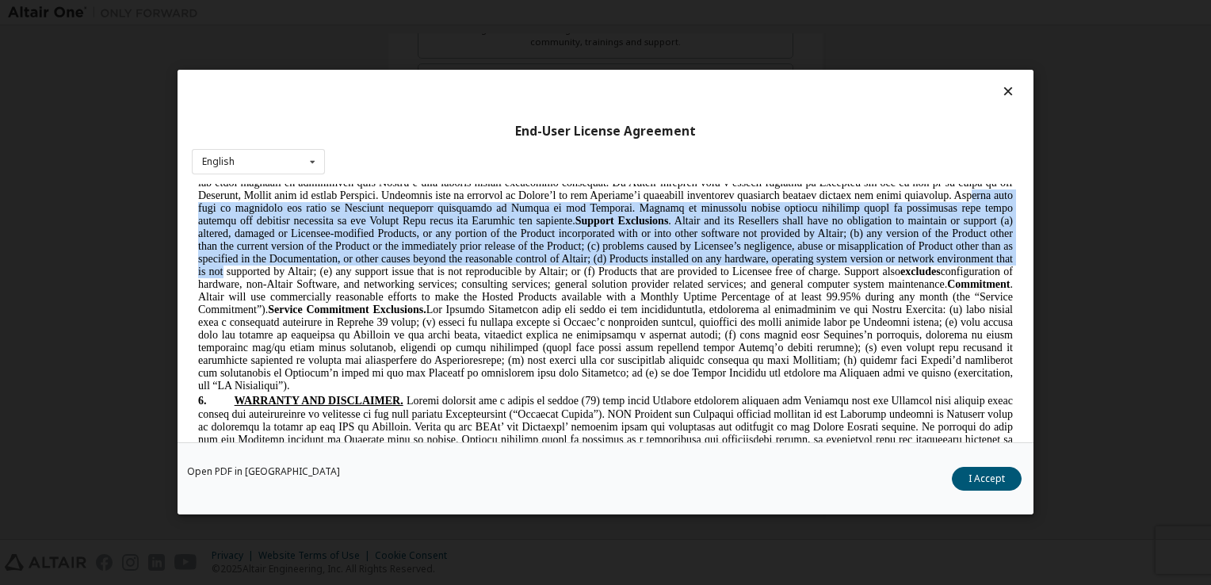
drag, startPoint x: 246, startPoint y: 239, endPoint x: 336, endPoint y: 302, distance: 110.4
click at [336, 302] on span "Maintenance Altair will make available to Licensee, at no additional charge for…" at bounding box center [605, 213] width 815 height 355
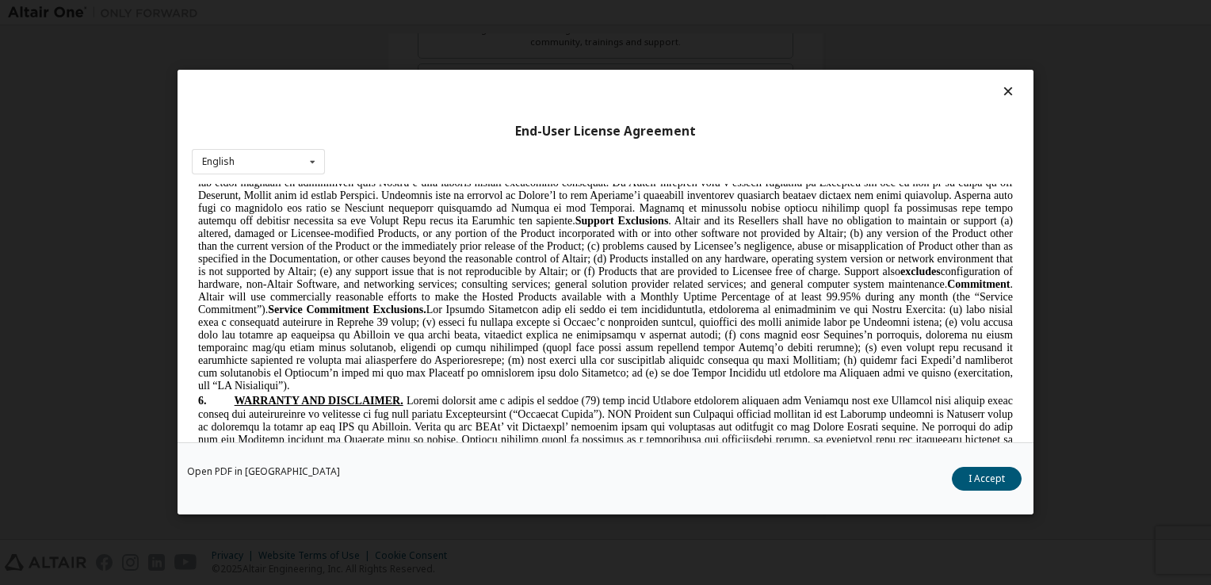
drag, startPoint x: 336, startPoint y: 302, endPoint x: 429, endPoint y: 311, distance: 93.2
click at [429, 311] on span "Maintenance Altair will make available to Licensee, at no additional charge for…" at bounding box center [605, 213] width 815 height 355
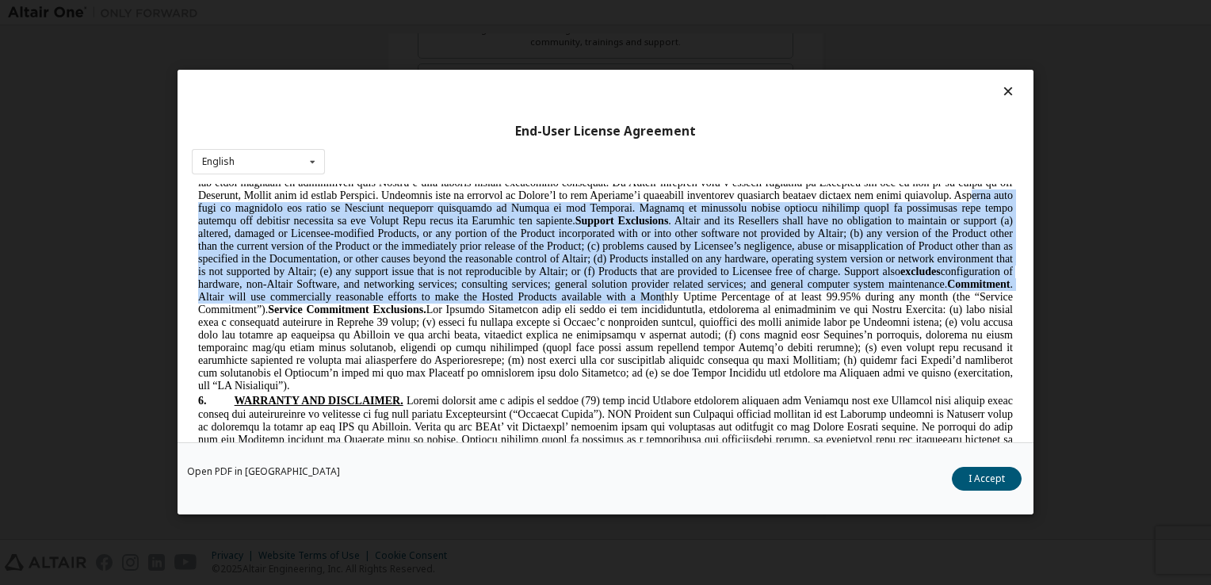
drag, startPoint x: 245, startPoint y: 243, endPoint x: 806, endPoint y: 331, distance: 568.2
click at [806, 331] on span "Maintenance Altair will make available to Licensee, at no additional charge for…" at bounding box center [605, 213] width 815 height 355
click at [589, 239] on span "Maintenance Altair will make available to Licensee, at no additional charge for…" at bounding box center [605, 213] width 815 height 355
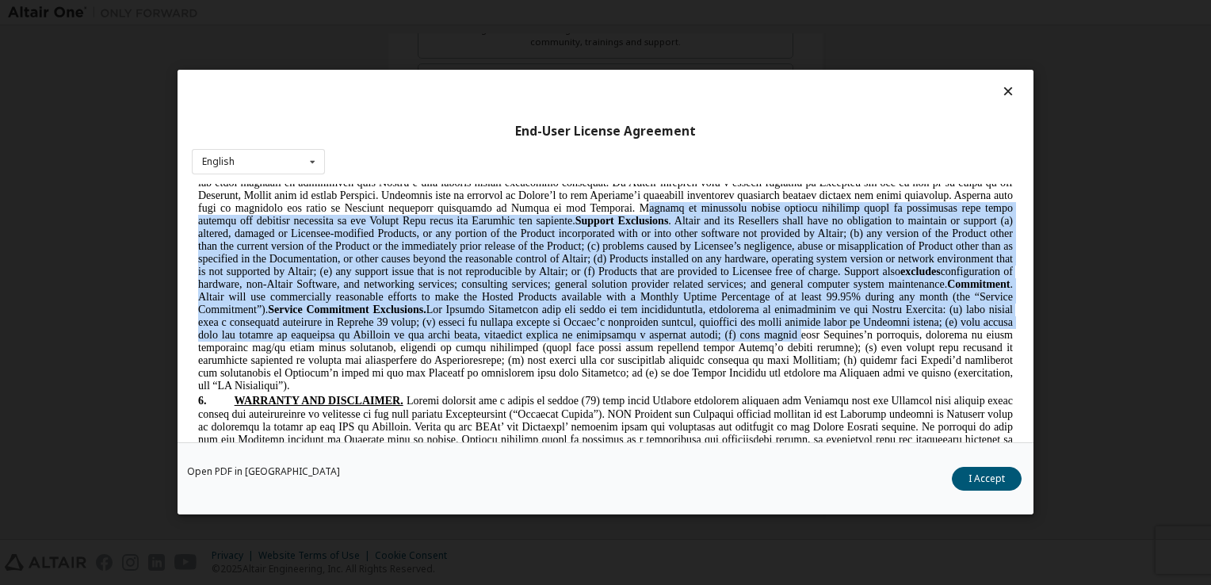
drag, startPoint x: 679, startPoint y: 239, endPoint x: 968, endPoint y: 380, distance: 321.6
click at [968, 380] on span "Maintenance Altair will make available to Licensee, at no additional charge for…" at bounding box center [605, 213] width 815 height 355
click at [466, 274] on span "Maintenance Altair will make available to Licensee, at no additional charge for…" at bounding box center [605, 213] width 815 height 355
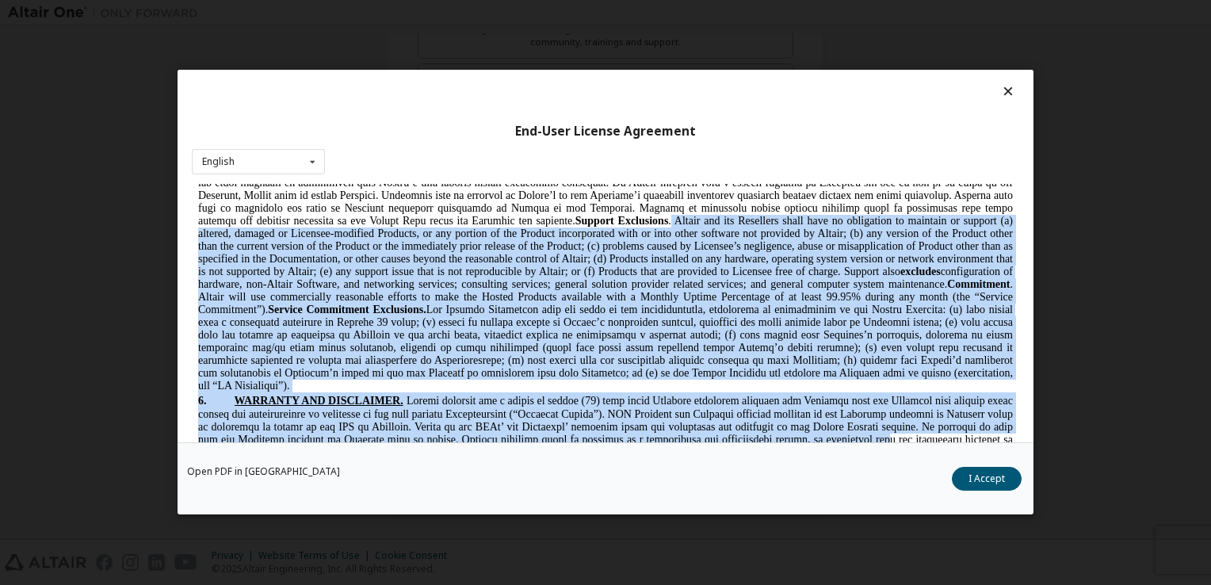
scroll to position [5, 0]
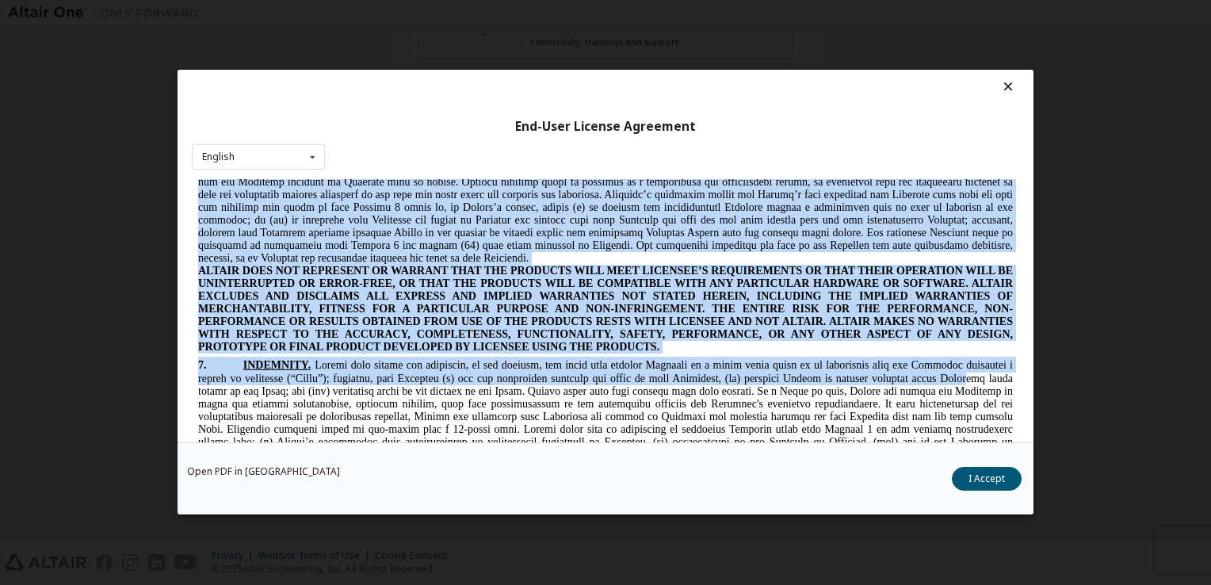
drag, startPoint x: 706, startPoint y: 251, endPoint x: 913, endPoint y: 451, distance: 288.2
click at [913, 451] on html "Altair One - End User License Agreement IF YOU DO NOT AGREE TO ALL OF THE TERMS…" at bounding box center [606, 66] width 828 height 4741
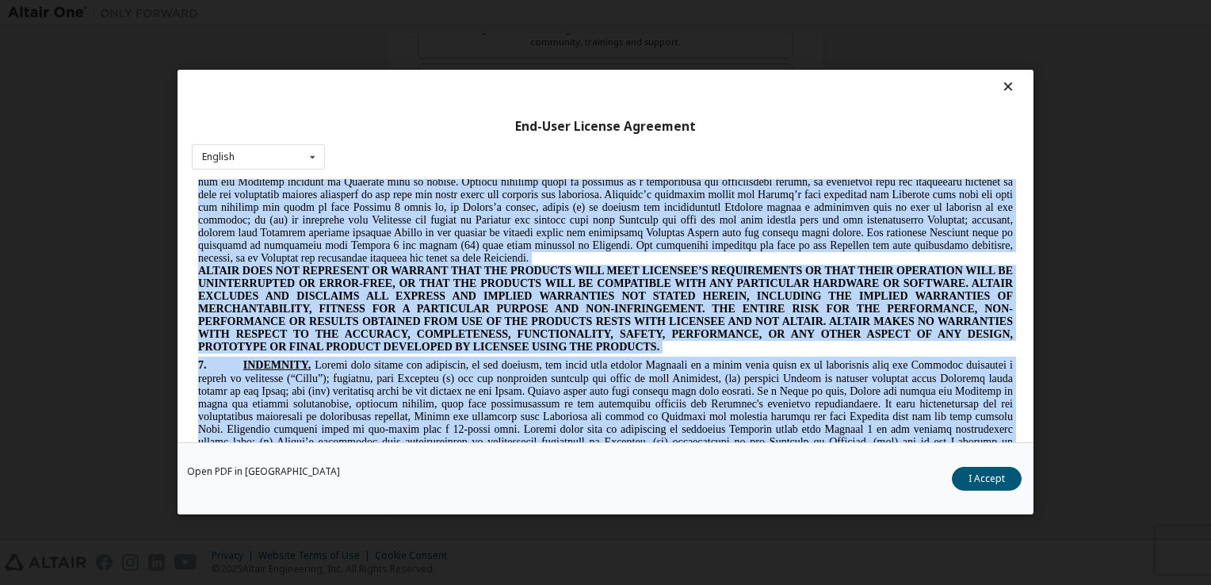
scroll to position [2550, 0]
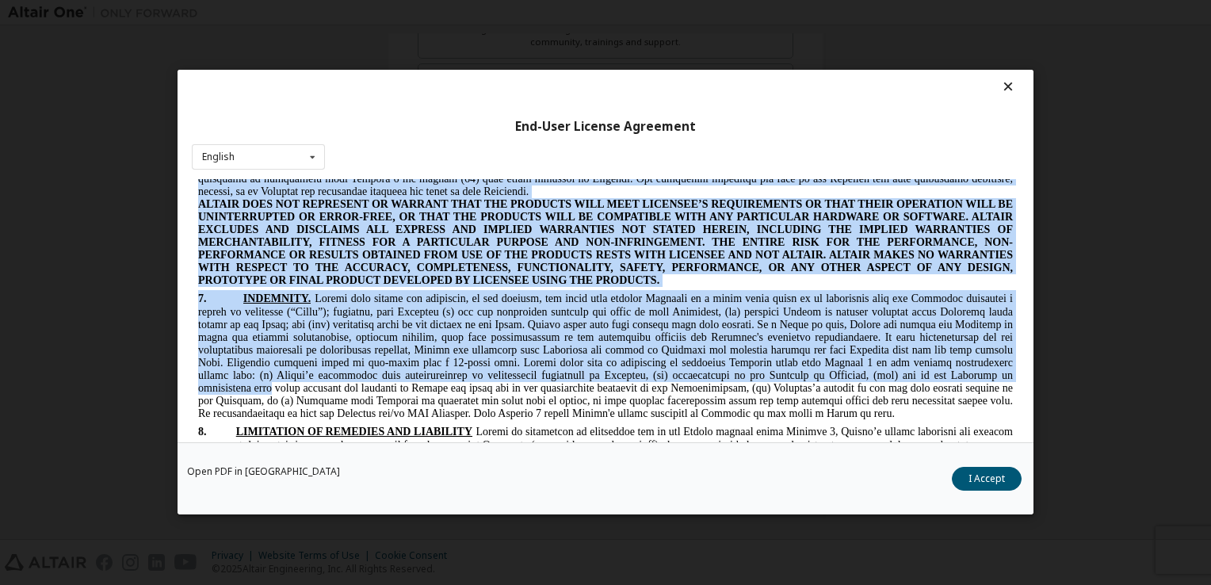
drag, startPoint x: 913, startPoint y: 451, endPoint x: 756, endPoint y: 233, distance: 269.1
click at [756, 198] on p "6. WARRANTY AND DISCLAIMER." at bounding box center [605, 133] width 815 height 130
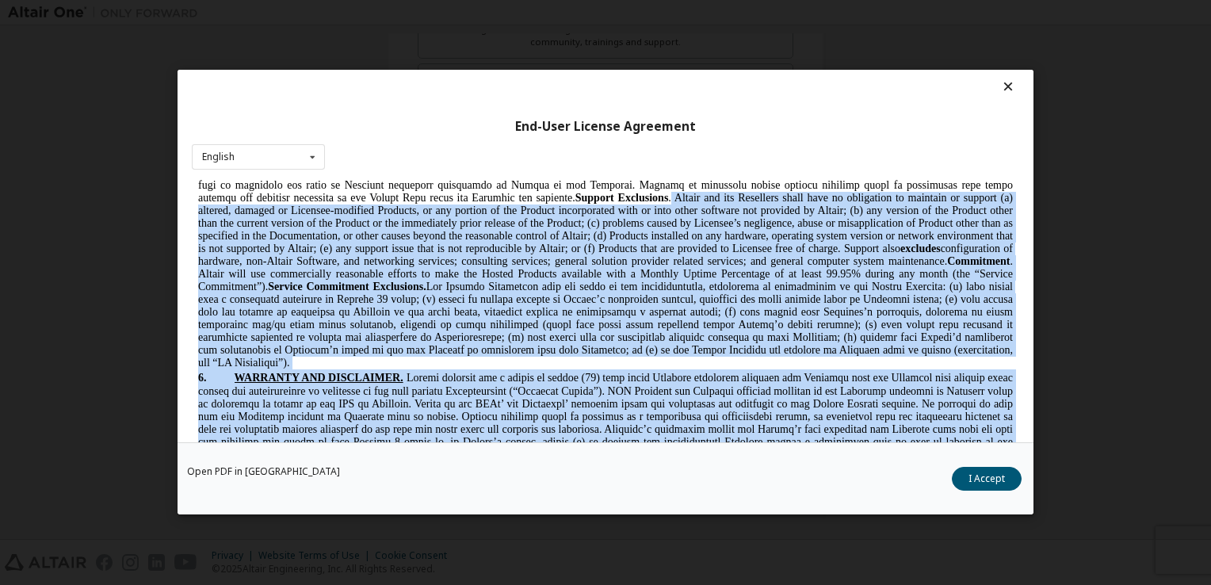
scroll to position [2233, 0]
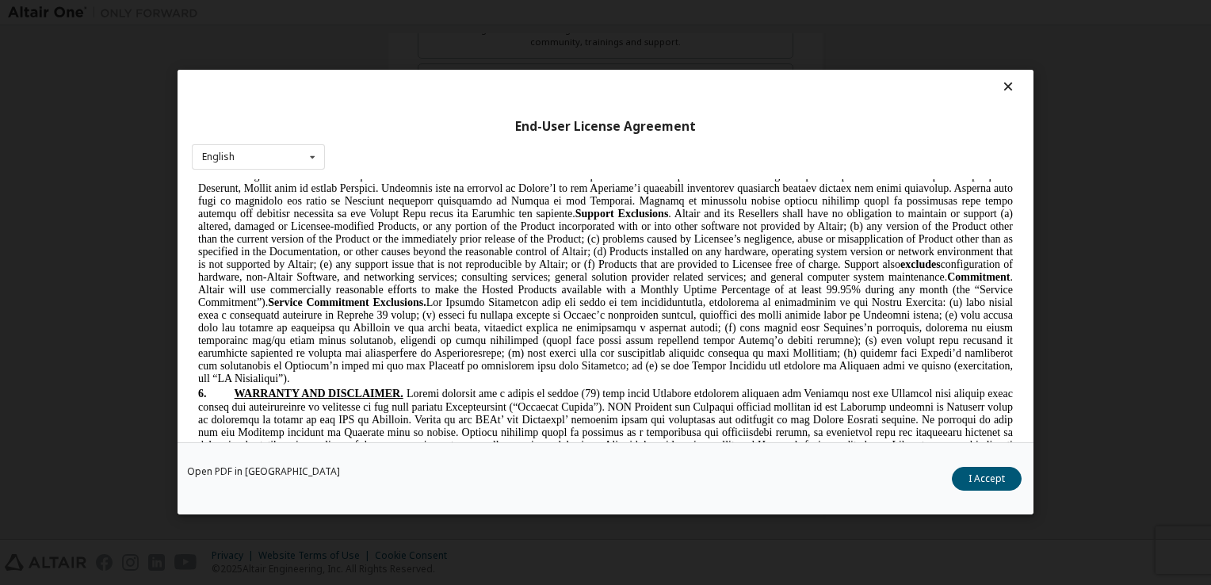
click at [308, 251] on span "Maintenance Altair will make available to Licensee, at no additional charge for…" at bounding box center [605, 206] width 815 height 355
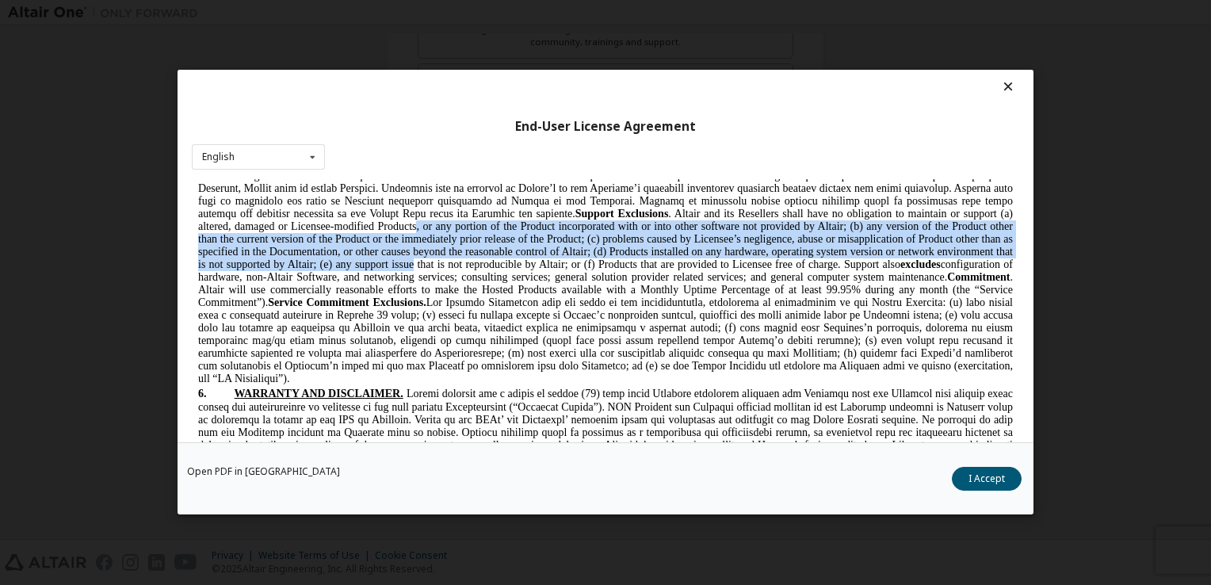
drag, startPoint x: 467, startPoint y: 262, endPoint x: 532, endPoint y: 305, distance: 78.3
click at [532, 305] on span "Maintenance Altair will make available to Licensee, at no additional charge for…" at bounding box center [605, 206] width 815 height 355
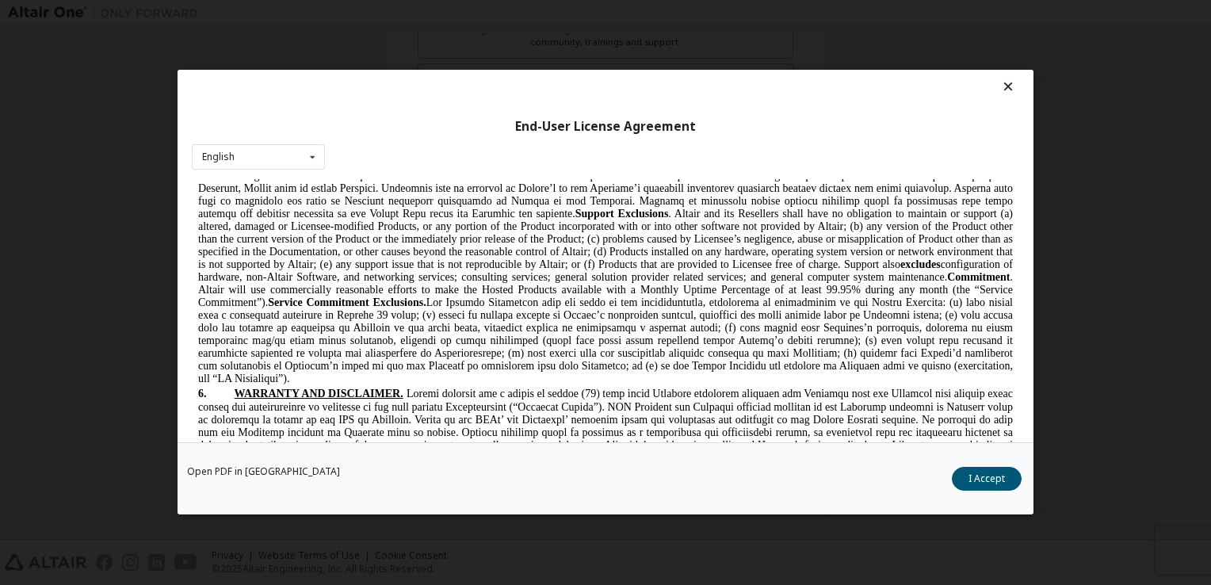
drag, startPoint x: 532, startPoint y: 305, endPoint x: 576, endPoint y: 338, distance: 54.4
click at [576, 338] on span "Maintenance Altair will make available to Licensee, at no additional charge for…" at bounding box center [605, 206] width 815 height 355
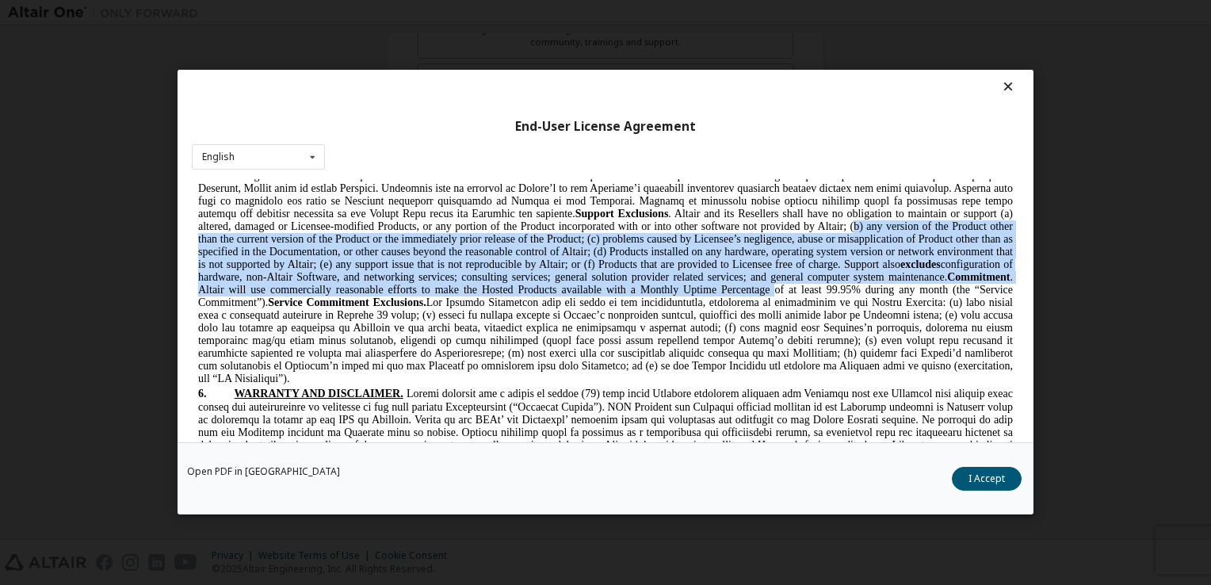
drag, startPoint x: 901, startPoint y: 258, endPoint x: 911, endPoint y: 332, distance: 75.1
click at [911, 332] on span "Maintenance Altair will make available to Licensee, at no additional charge for…" at bounding box center [605, 206] width 815 height 355
drag, startPoint x: 911, startPoint y: 332, endPoint x: 798, endPoint y: 324, distance: 113.7
click at [798, 324] on span "Maintenance Altair will make available to Licensee, at no additional charge for…" at bounding box center [605, 206] width 815 height 355
click at [802, 306] on span "Maintenance Altair will make available to Licensee, at no additional charge for…" at bounding box center [605, 206] width 815 height 355
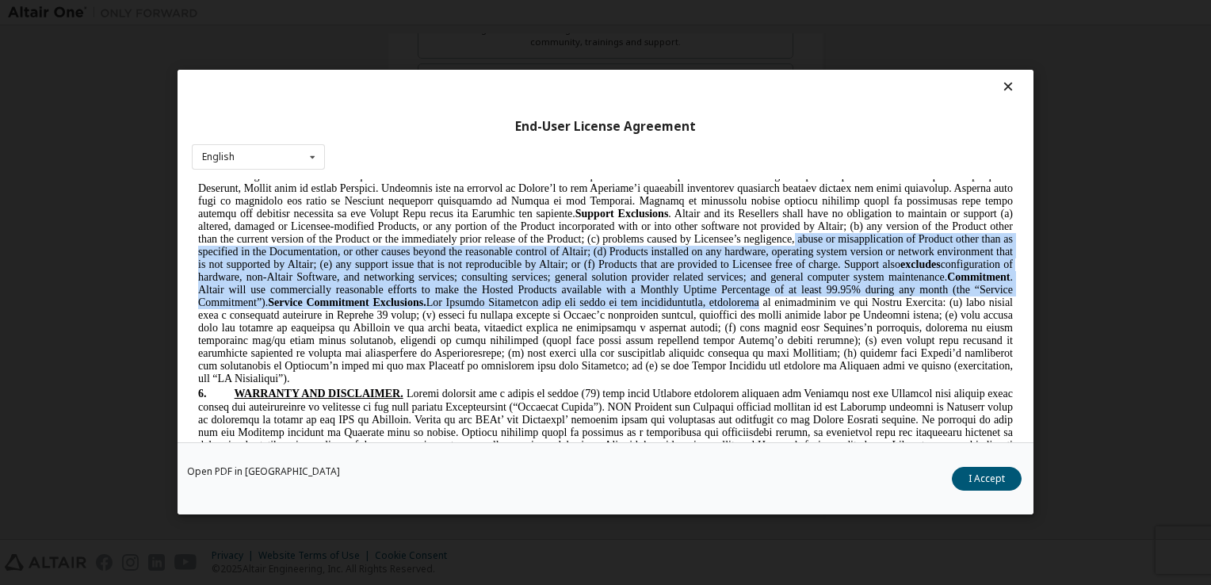
drag, startPoint x: 869, startPoint y: 278, endPoint x: 907, endPoint y: 335, distance: 68.6
click at [907, 335] on span "Maintenance Altair will make available to Licensee, at no additional charge for…" at bounding box center [605, 206] width 815 height 355
click at [492, 289] on span "Maintenance Altair will make available to Licensee, at no additional charge for…" at bounding box center [605, 206] width 815 height 355
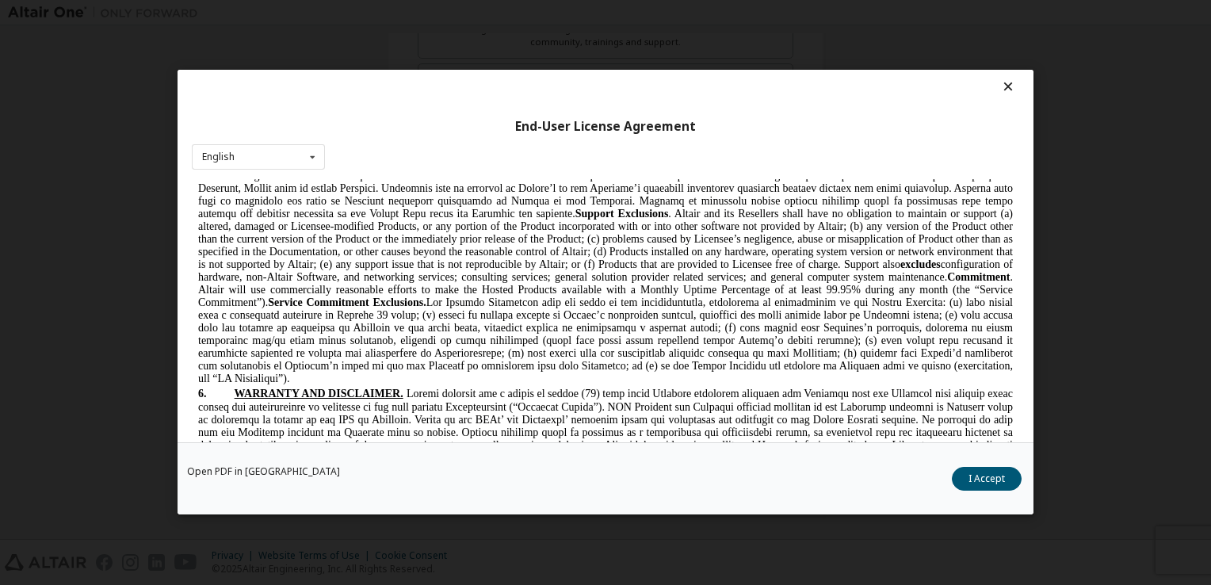
drag, startPoint x: 706, startPoint y: 289, endPoint x: 776, endPoint y: 341, distance: 87.8
click at [776, 341] on span "Maintenance Altair will make available to Licensee, at no additional charge for…" at bounding box center [605, 206] width 815 height 355
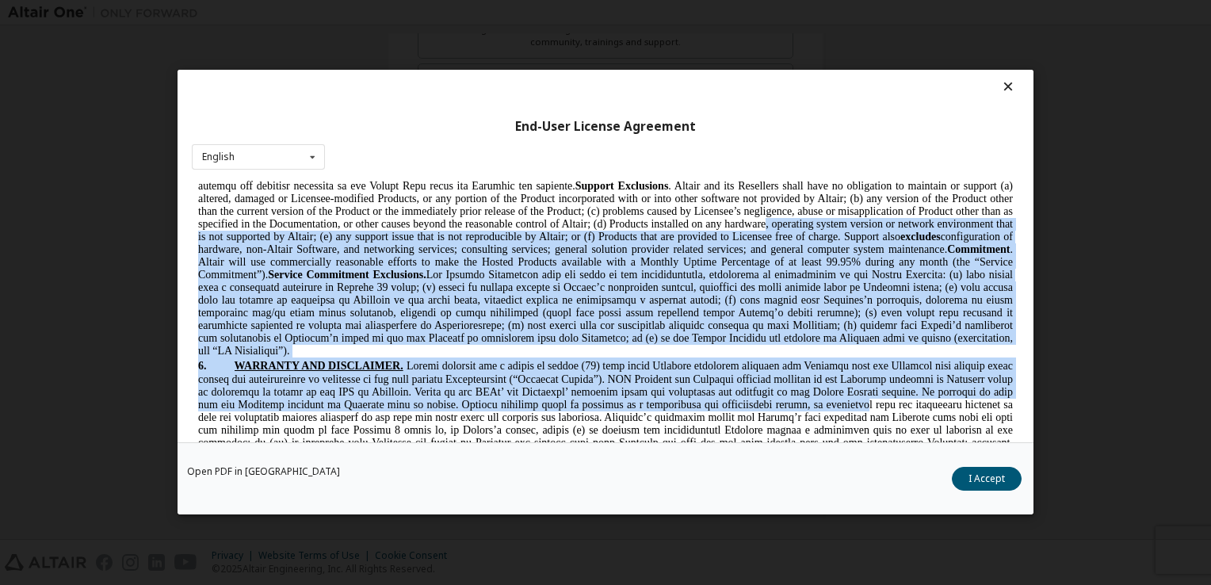
scroll to position [2325, 0]
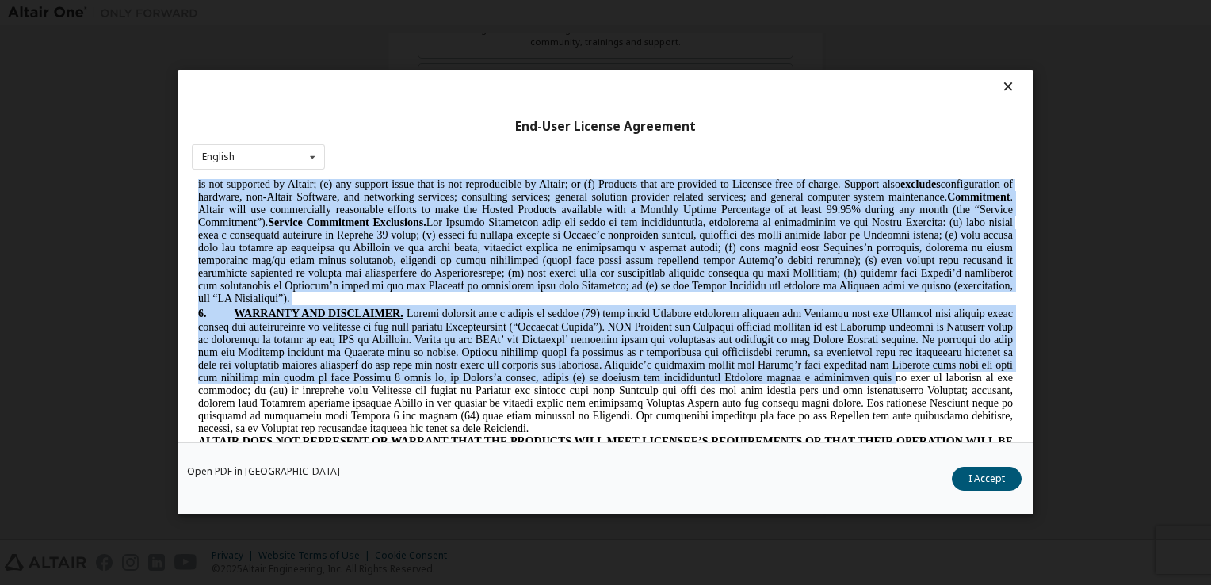
drag, startPoint x: 862, startPoint y: 286, endPoint x: 882, endPoint y: 438, distance: 152.8
click at [882, 438] on div "1. DEFINITIONS . In addition to terms defined elsewhere in this Agreement, the …" at bounding box center [605, 30] width 815 height 3625
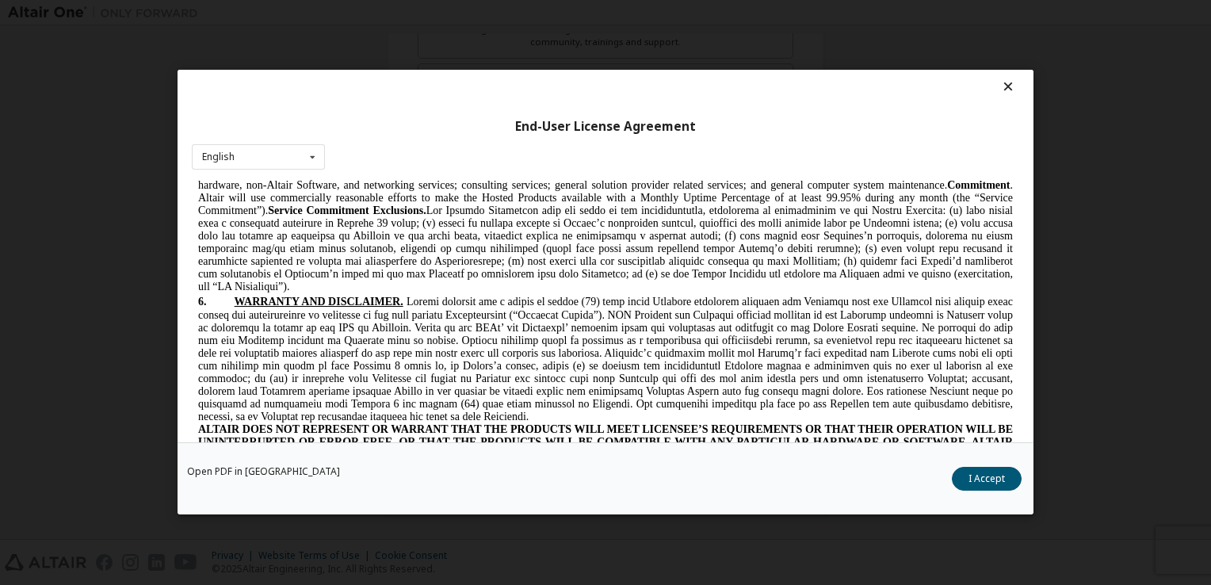
drag, startPoint x: 882, startPoint y: 438, endPoint x: 817, endPoint y: 197, distance: 248.9
click at [817, 197] on span "Maintenance Altair will make available to Licensee, at no additional charge for…" at bounding box center [605, 114] width 815 height 355
drag, startPoint x: 817, startPoint y: 197, endPoint x: 764, endPoint y: 211, distance: 55.6
click at [764, 211] on span "Maintenance Altair will make available to Licensee, at no additional charge for…" at bounding box center [605, 114] width 815 height 355
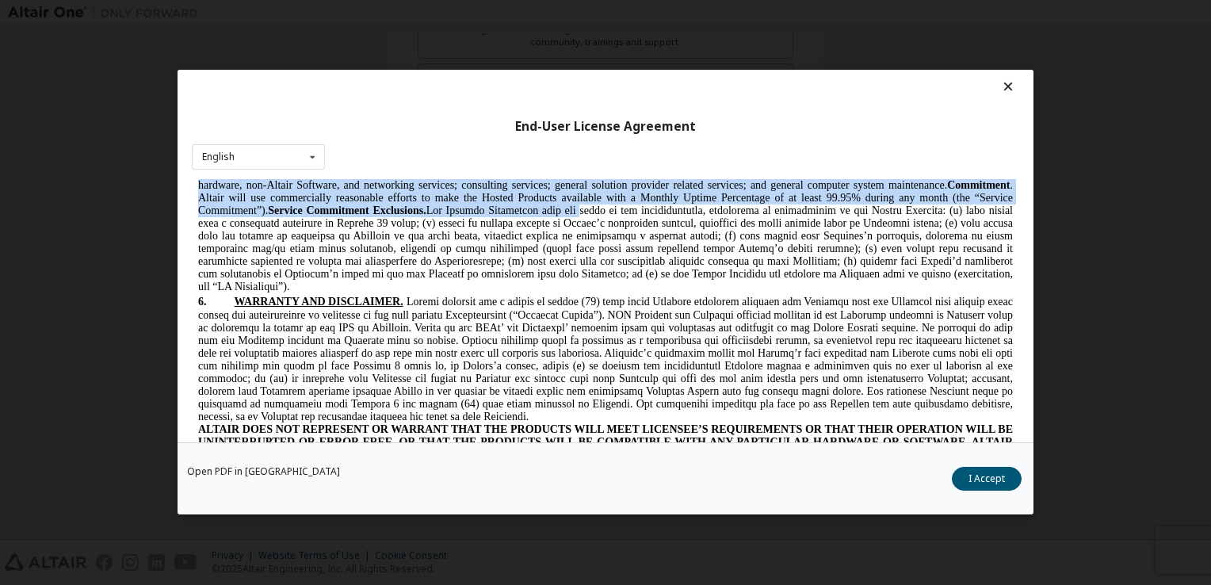
drag, startPoint x: 714, startPoint y: 210, endPoint x: 735, endPoint y: 244, distance: 40.3
click at [735, 244] on span "Maintenance Altair will make available to Licensee, at no additional charge for…" at bounding box center [605, 114] width 815 height 355
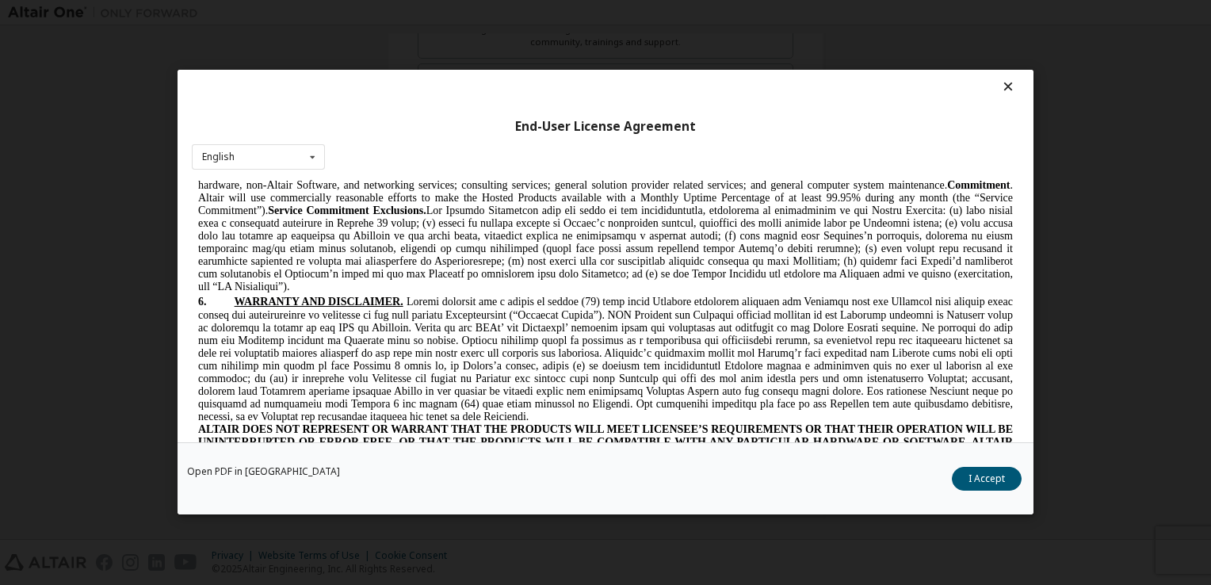
drag, startPoint x: 735, startPoint y: 244, endPoint x: 720, endPoint y: 259, distance: 21.3
click at [720, 259] on span "Maintenance Altair will make available to Licensee, at no additional charge for…" at bounding box center [605, 114] width 815 height 355
drag, startPoint x: 710, startPoint y: 209, endPoint x: 951, endPoint y: 214, distance: 241.9
click at [951, 214] on span "Maintenance Altair will make available to Licensee, at no additional charge for…" at bounding box center [605, 114] width 815 height 355
drag, startPoint x: 951, startPoint y: 214, endPoint x: 916, endPoint y: 211, distance: 35.8
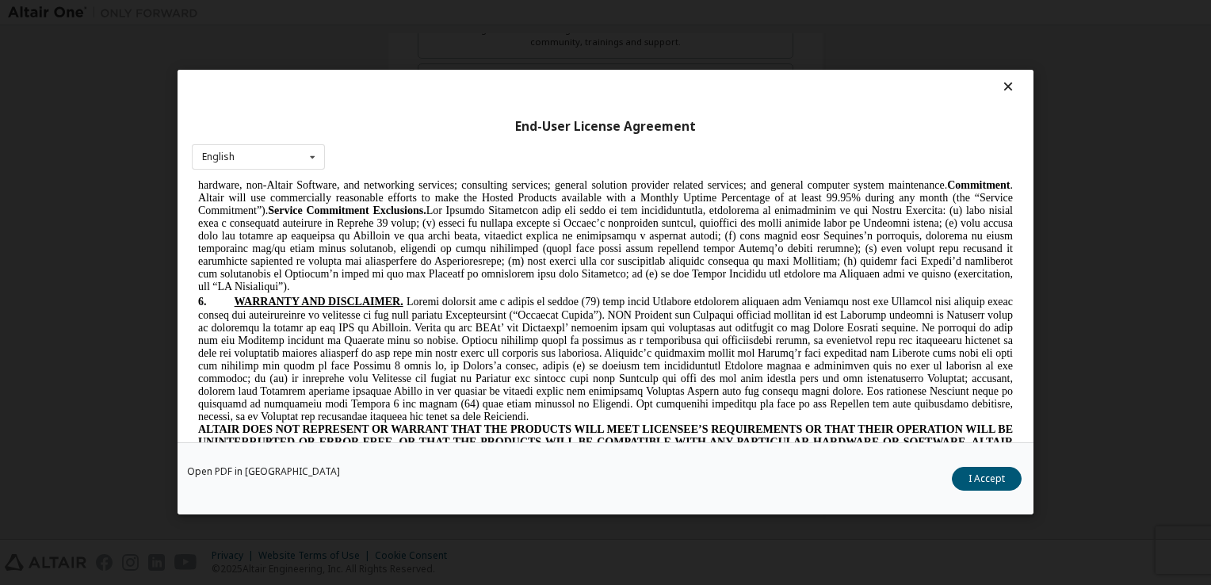
copy span "Products that are provided to Licensee free of charge"
click at [825, 270] on span "Maintenance Altair will make available to Licensee, at no additional charge for…" at bounding box center [605, 114] width 815 height 355
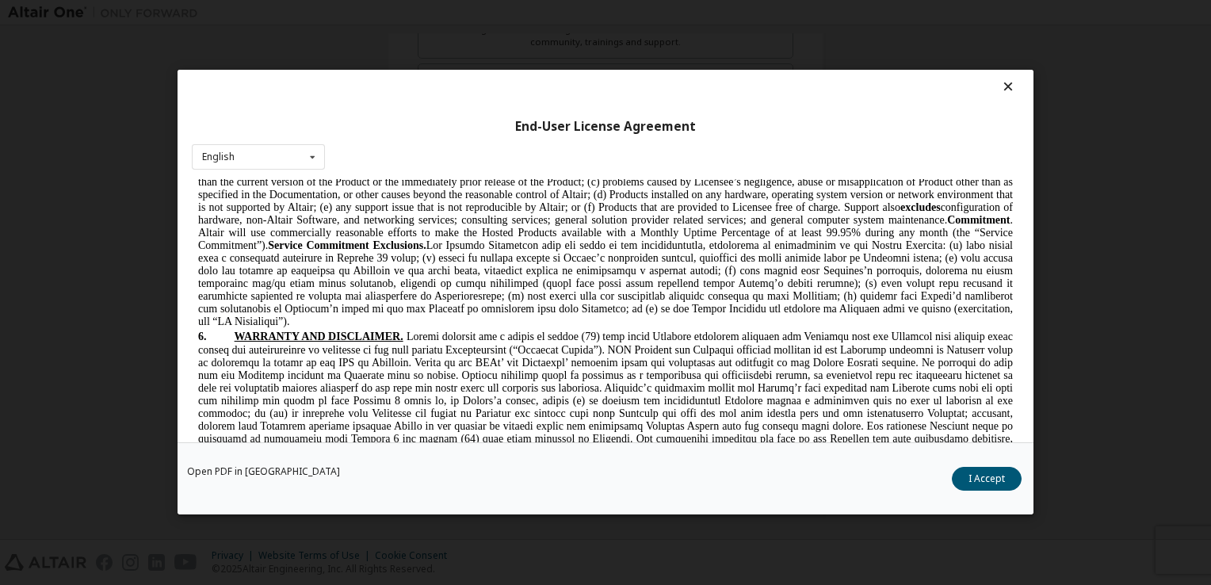
scroll to position [2293, 0]
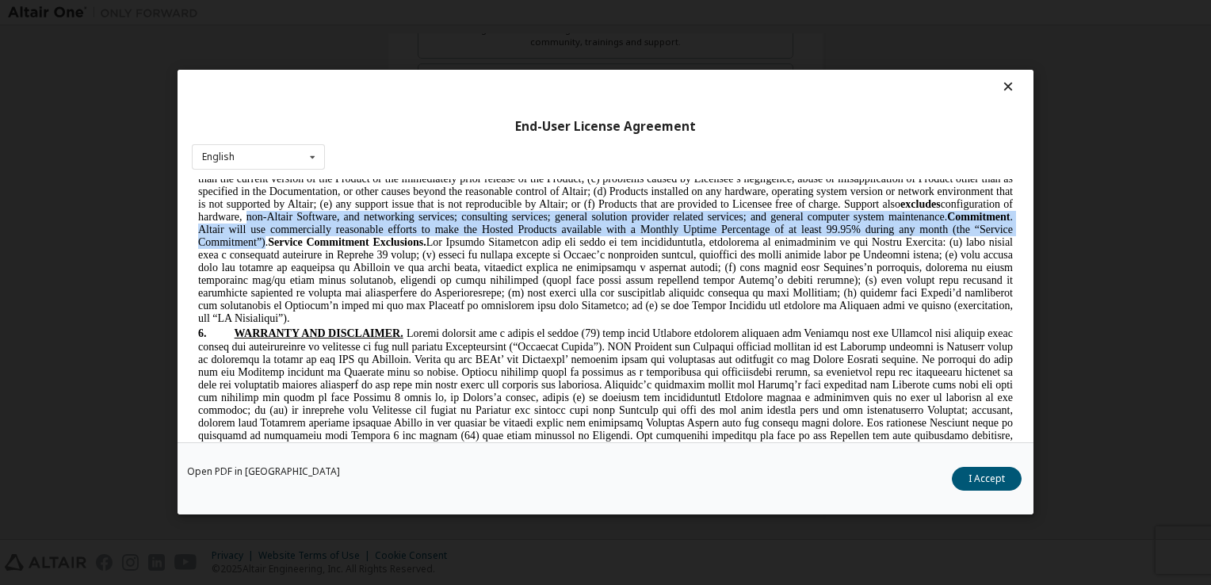
drag, startPoint x: 387, startPoint y: 252, endPoint x: 413, endPoint y: 277, distance: 36.4
click at [413, 277] on span "Maintenance Altair will make available to Licensee, at no additional charge for…" at bounding box center [605, 146] width 815 height 355
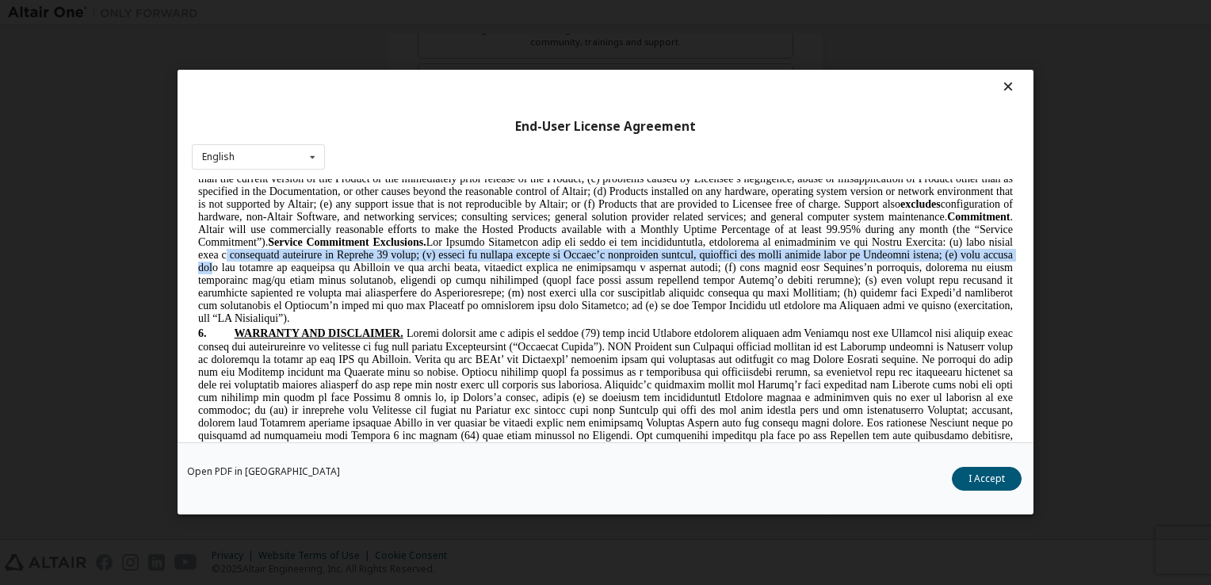
drag, startPoint x: 413, startPoint y: 277, endPoint x: 388, endPoint y: 301, distance: 34.8
click at [388, 301] on span "Maintenance Altair will make available to Licensee, at no additional charge for…" at bounding box center [605, 146] width 815 height 355
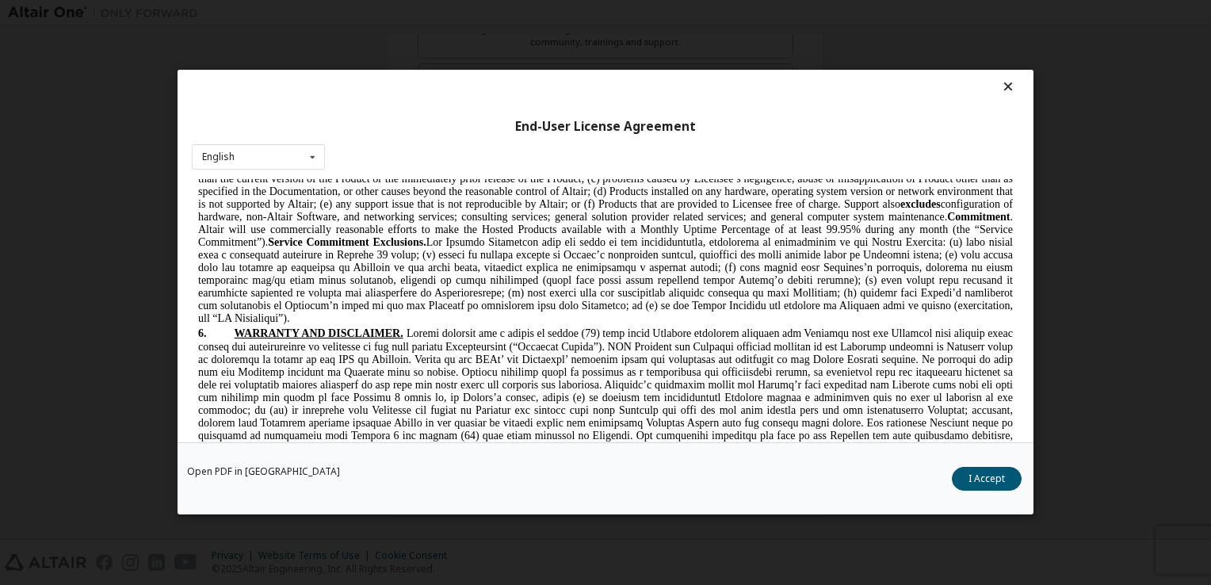
drag, startPoint x: 388, startPoint y: 301, endPoint x: 417, endPoint y: 312, distance: 31.4
click at [417, 312] on span "Maintenance Altair will make available to Licensee, at no additional charge for…" at bounding box center [605, 146] width 815 height 355
drag, startPoint x: 620, startPoint y: 337, endPoint x: 639, endPoint y: 360, distance: 29.8
click at [639, 325] on p "5. MAINTENANCE, SUPPORT, AND SERVICE COMMITMENT. Maintenance Support. Support E…" at bounding box center [605, 146] width 815 height 358
drag, startPoint x: 639, startPoint y: 360, endPoint x: 560, endPoint y: 355, distance: 79.4
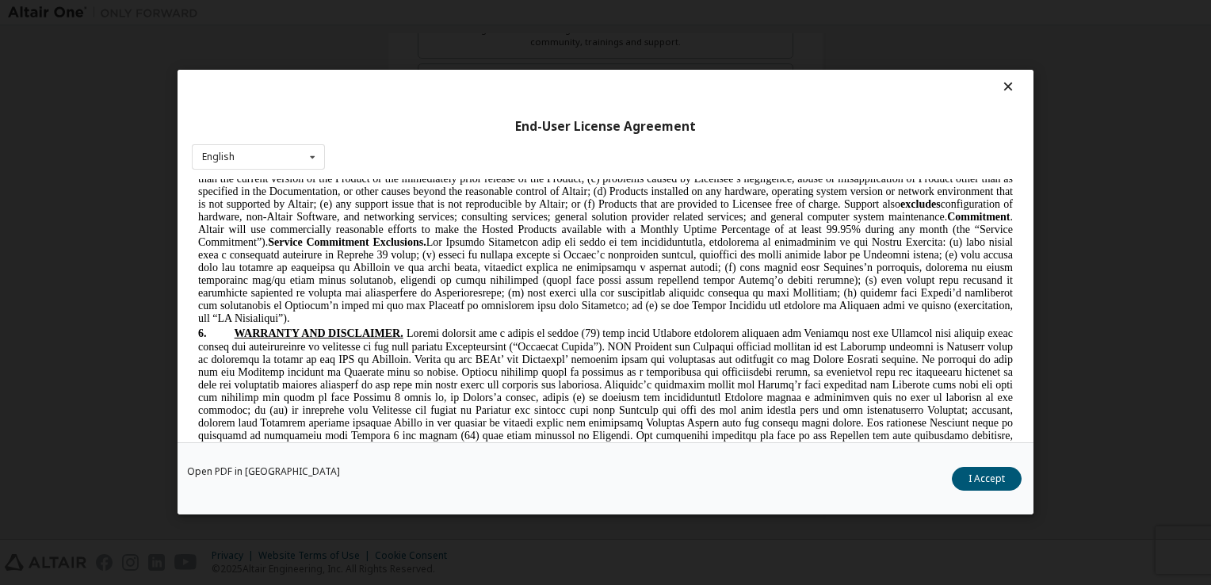
click at [560, 325] on p "5. MAINTENANCE, SUPPORT, AND SERVICE COMMITMENT. Maintenance Support. Support E…" at bounding box center [605, 146] width 815 height 358
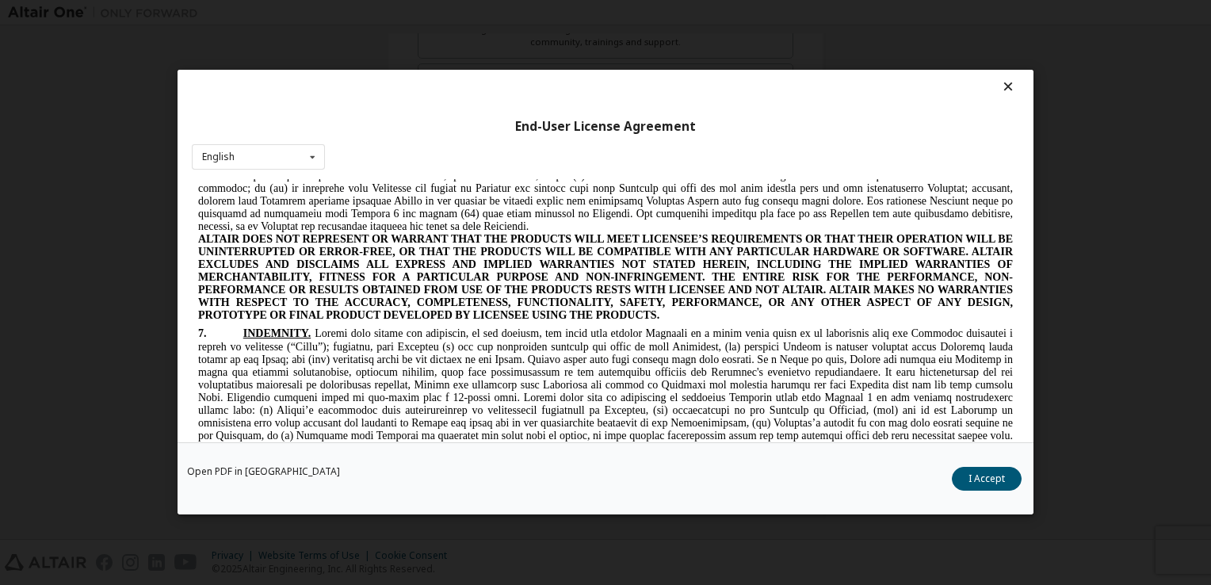
scroll to position [2483, 0]
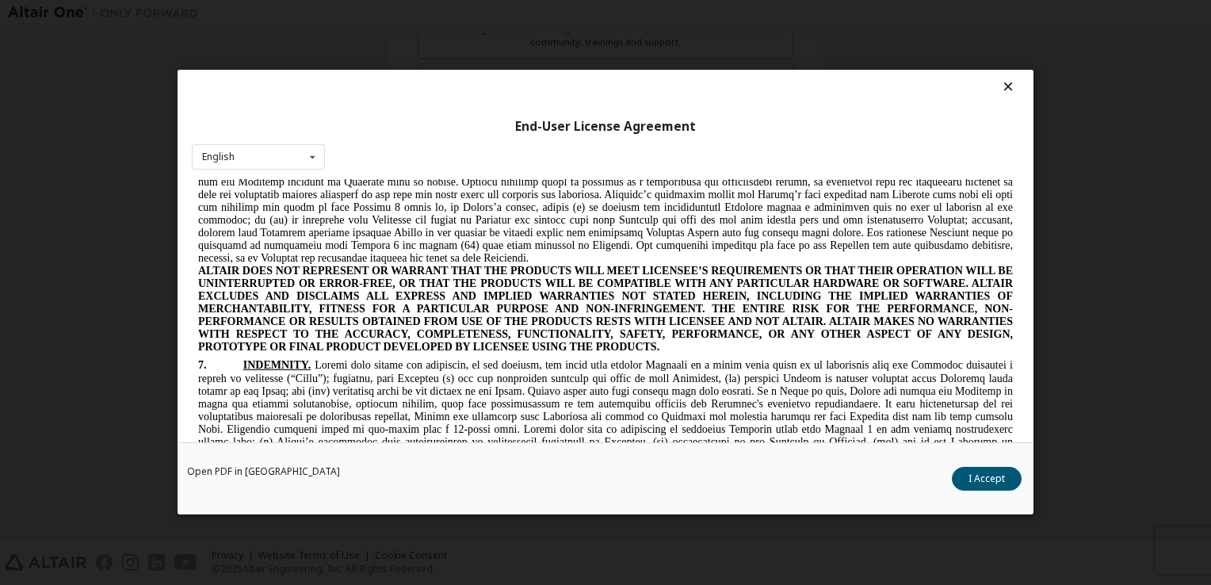
click at [666, 264] on span at bounding box center [605, 200] width 815 height 127
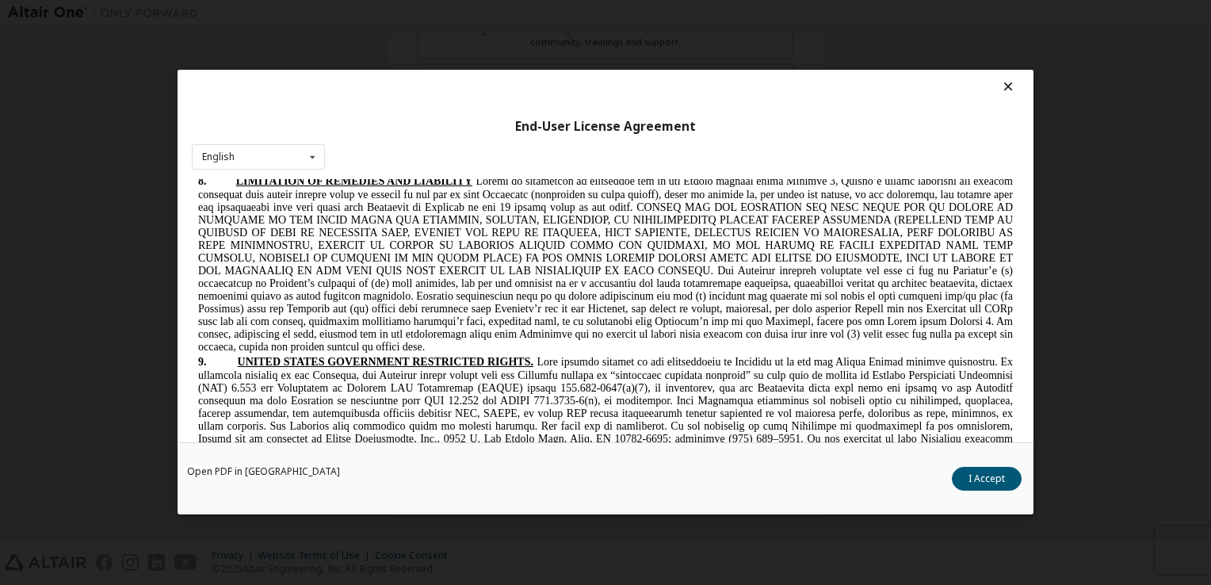
scroll to position [2832, 0]
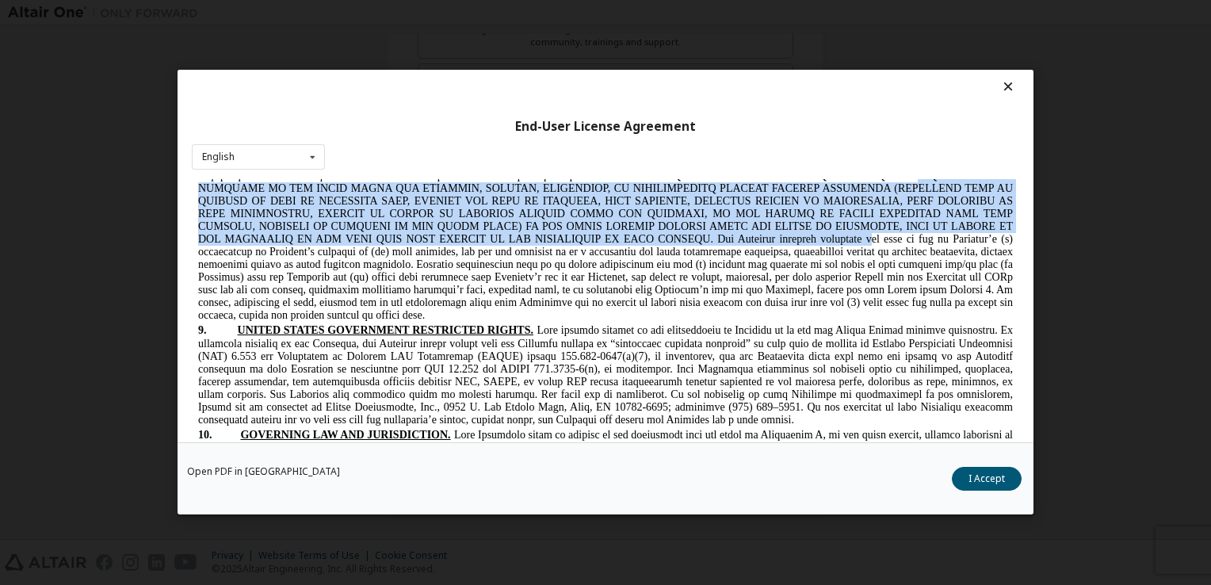
drag, startPoint x: 885, startPoint y: 236, endPoint x: 903, endPoint y: 303, distance: 69.1
click at [903, 303] on span at bounding box center [605, 233] width 815 height 178
click at [713, 283] on span at bounding box center [605, 233] width 815 height 178
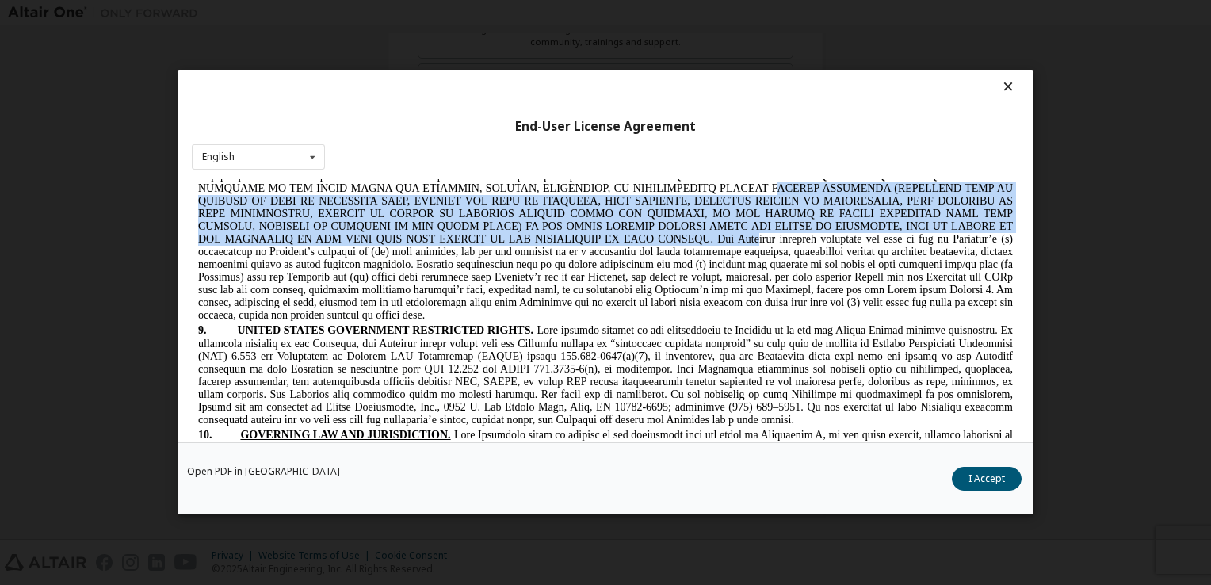
drag, startPoint x: 752, startPoint y: 251, endPoint x: 783, endPoint y: 302, distance: 59.4
click at [783, 302] on span at bounding box center [605, 233] width 815 height 178
drag, startPoint x: 783, startPoint y: 302, endPoint x: 714, endPoint y: 307, distance: 69.1
click at [714, 307] on span at bounding box center [605, 233] width 815 height 178
click at [533, 270] on span at bounding box center [605, 233] width 815 height 178
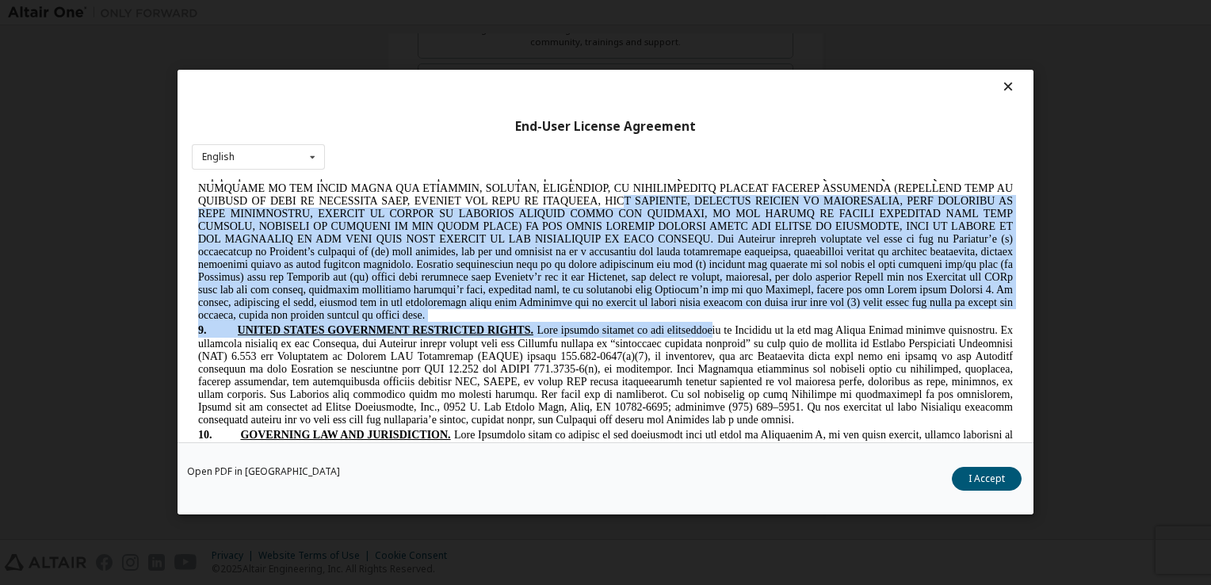
drag, startPoint x: 635, startPoint y: 258, endPoint x: 688, endPoint y: 396, distance: 147.8
drag, startPoint x: 688, startPoint y: 396, endPoint x: 617, endPoint y: 293, distance: 126.0
click at [617, 293] on span at bounding box center [605, 233] width 815 height 178
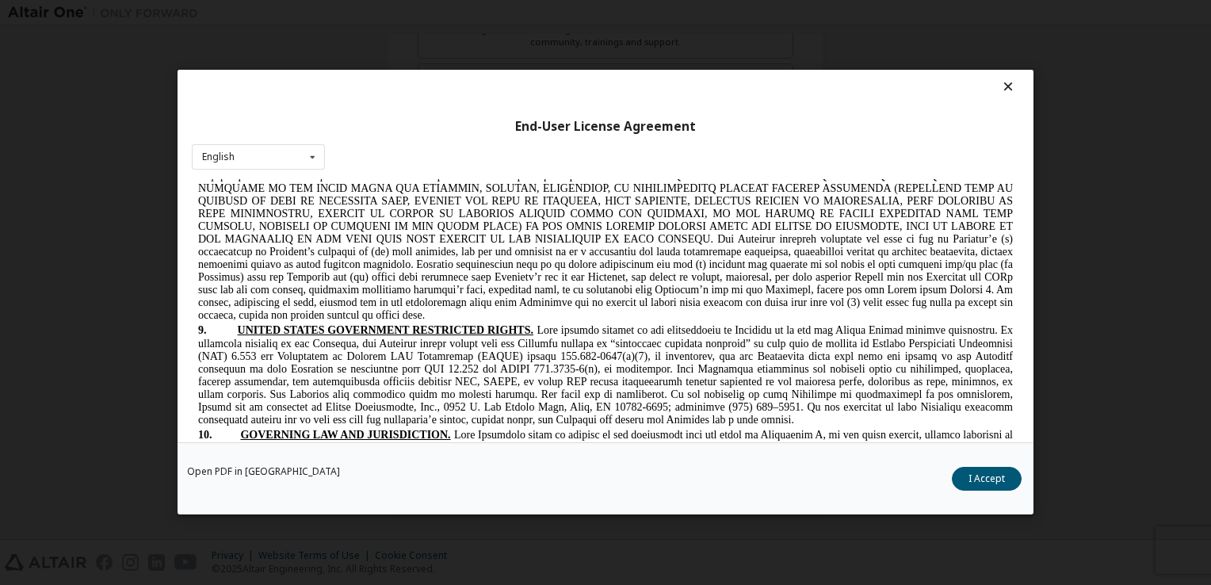
click at [903, 252] on span at bounding box center [605, 233] width 815 height 178
drag, startPoint x: 964, startPoint y: 258, endPoint x: 948, endPoint y: 378, distance: 120.8
click at [948, 322] on p "8. LIMITATION OF [GEOGRAPHIC_DATA] AND LIABILITY" at bounding box center [605, 231] width 815 height 181
click at [573, 321] on span at bounding box center [605, 233] width 815 height 178
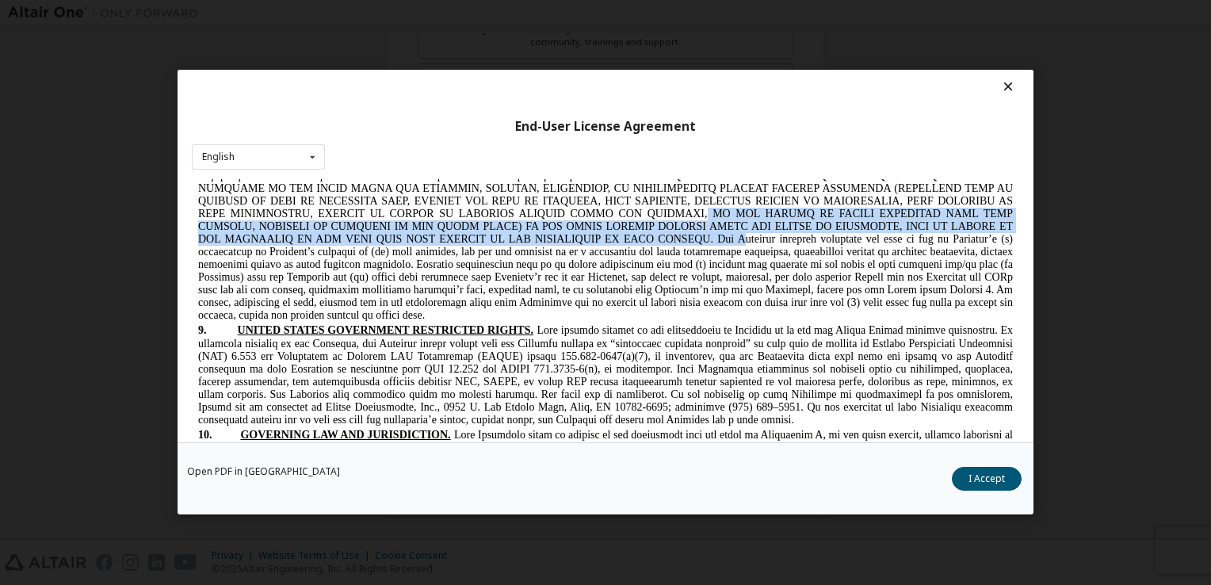
drag, startPoint x: 749, startPoint y: 270, endPoint x: 766, endPoint y: 309, distance: 42.3
click at [766, 309] on span at bounding box center [605, 233] width 815 height 178
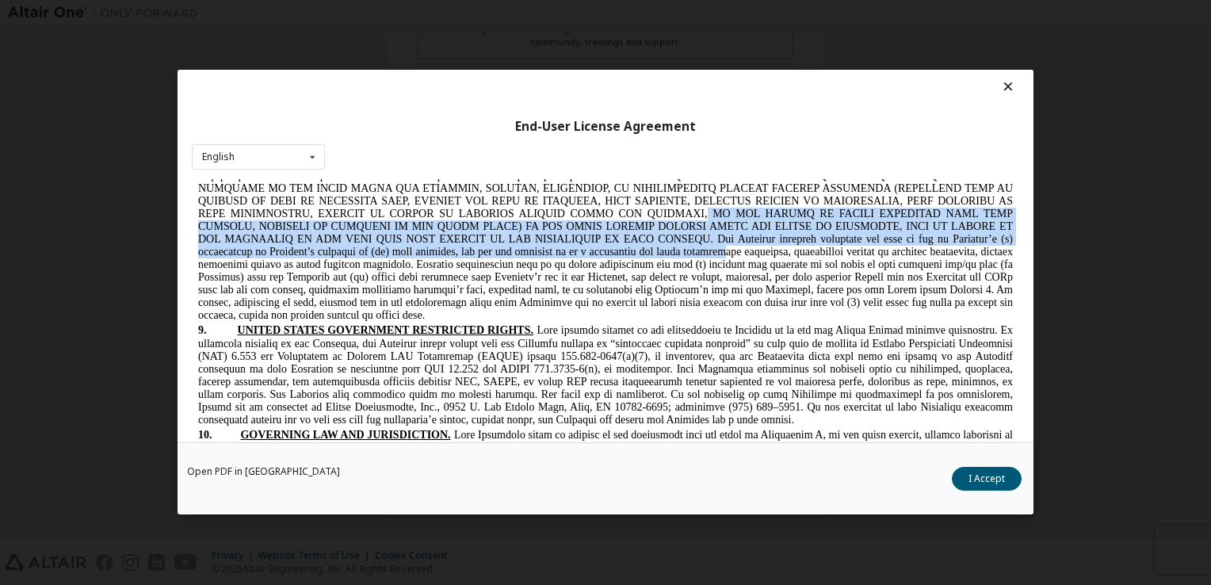
click at [534, 314] on span at bounding box center [605, 233] width 815 height 178
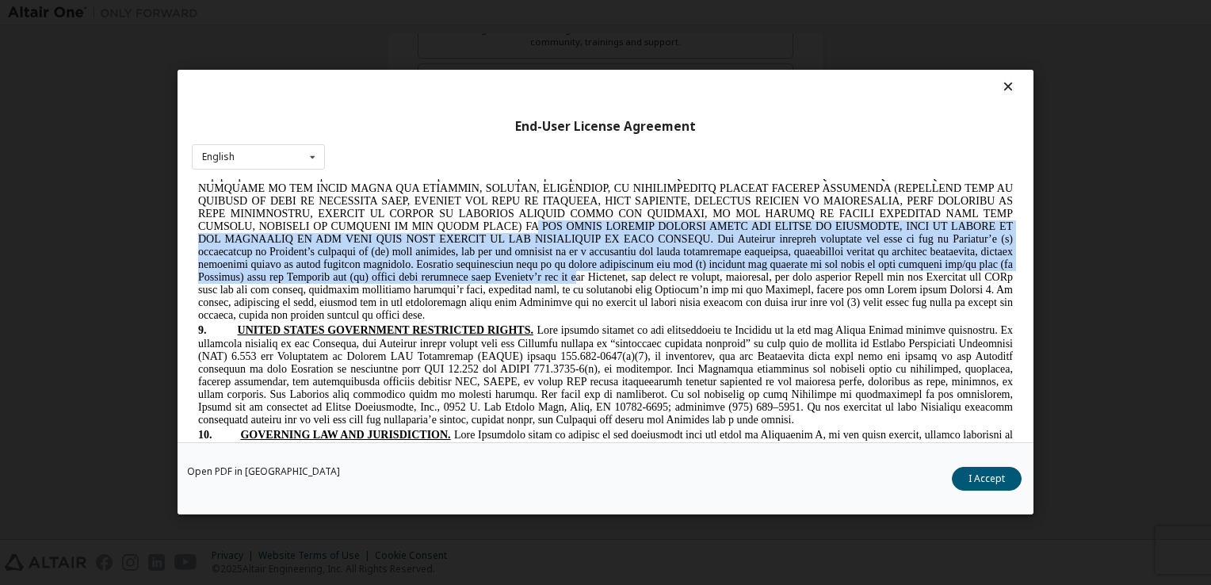
drag, startPoint x: 568, startPoint y: 293, endPoint x: 670, endPoint y: 343, distance: 114.2
click at [670, 321] on span at bounding box center [605, 233] width 815 height 178
drag, startPoint x: 670, startPoint y: 343, endPoint x: 634, endPoint y: 379, distance: 50.5
click at [634, 322] on p "8. LIMITATION OF [GEOGRAPHIC_DATA] AND LIABILITY" at bounding box center [605, 231] width 815 height 181
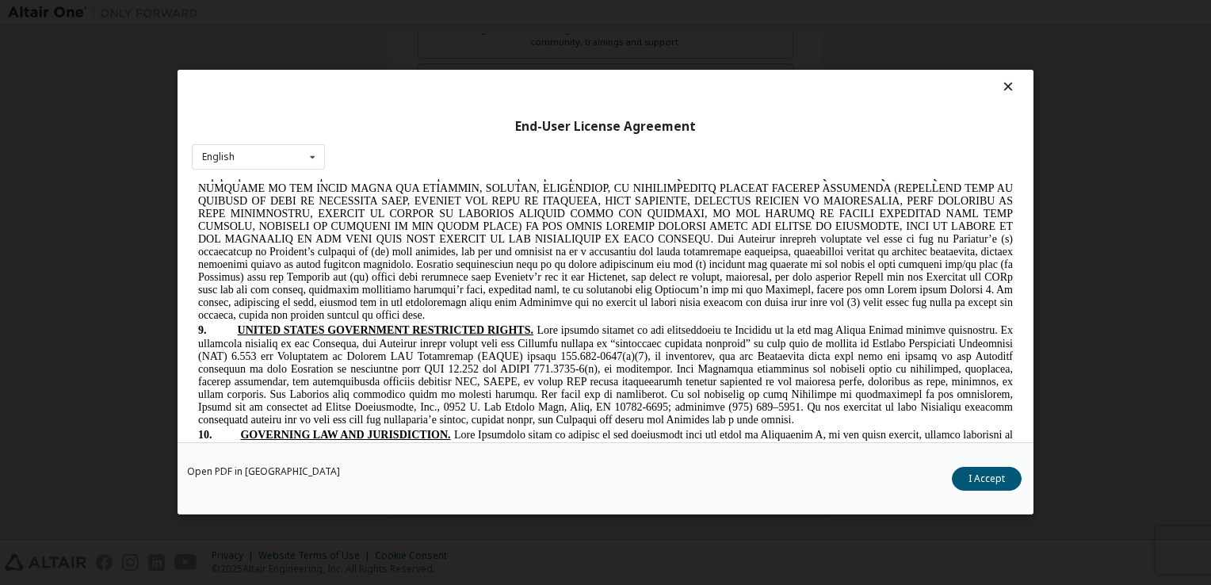
click at [775, 294] on span at bounding box center [605, 233] width 815 height 178
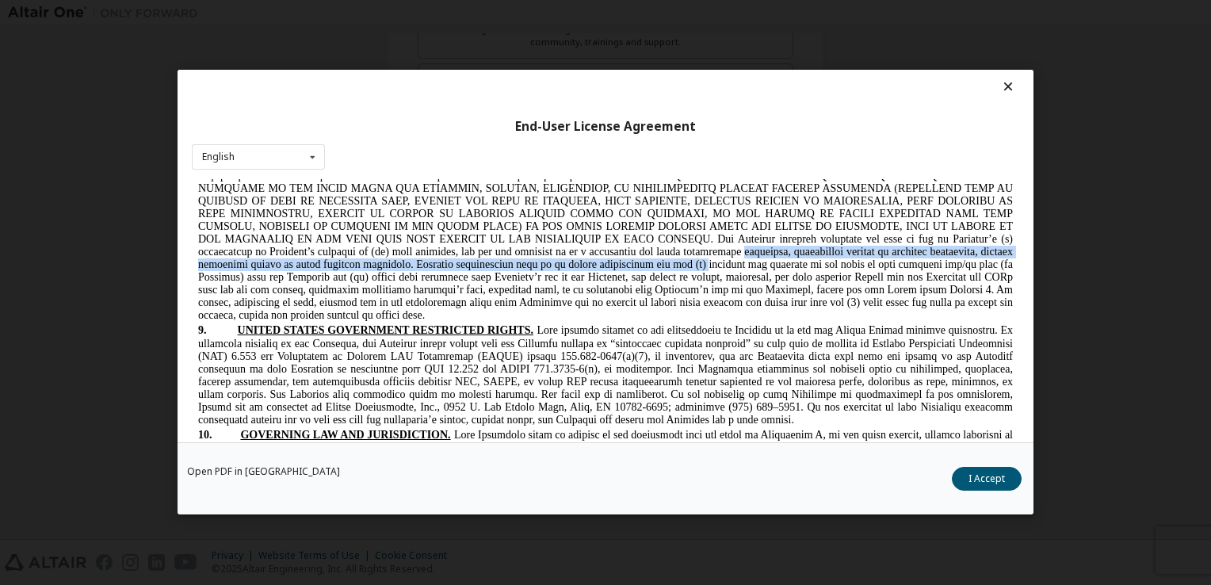
drag, startPoint x: 784, startPoint y: 315, endPoint x: 784, endPoint y: 325, distance: 10.3
click at [784, 321] on span at bounding box center [605, 233] width 815 height 178
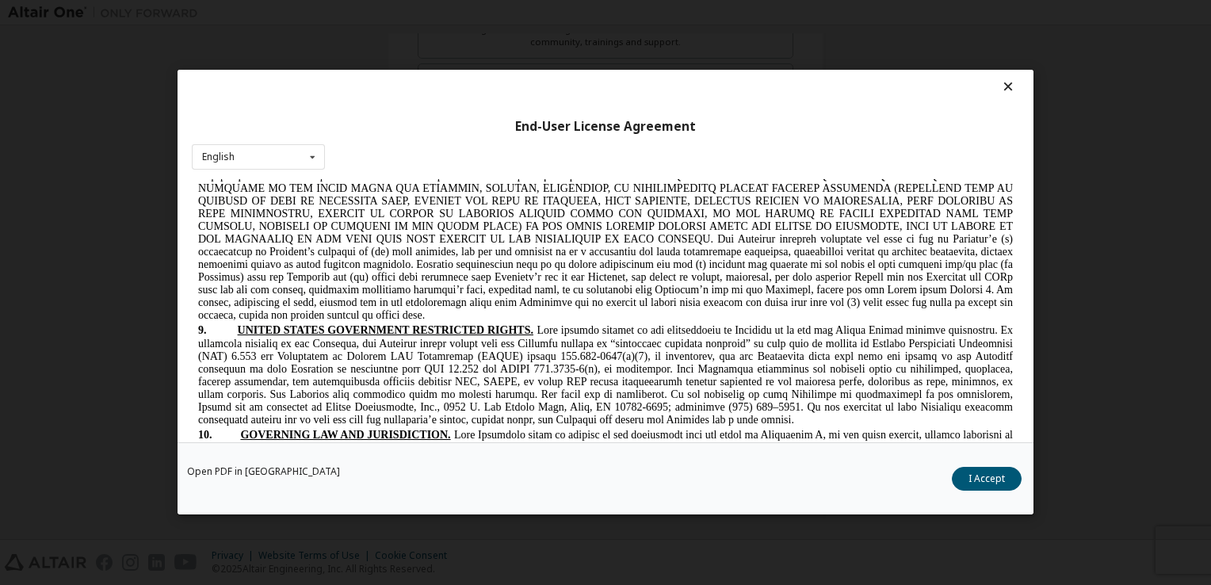
drag, startPoint x: 784, startPoint y: 325, endPoint x: 718, endPoint y: 367, distance: 78.7
click at [718, 321] on span at bounding box center [605, 233] width 815 height 178
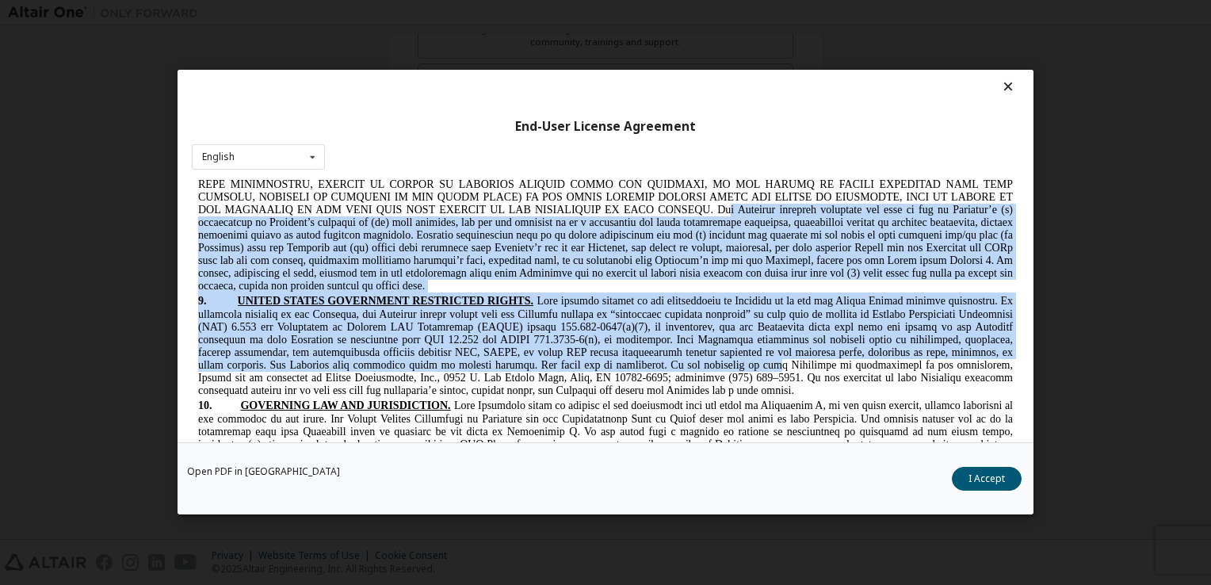
scroll to position [2908, 0]
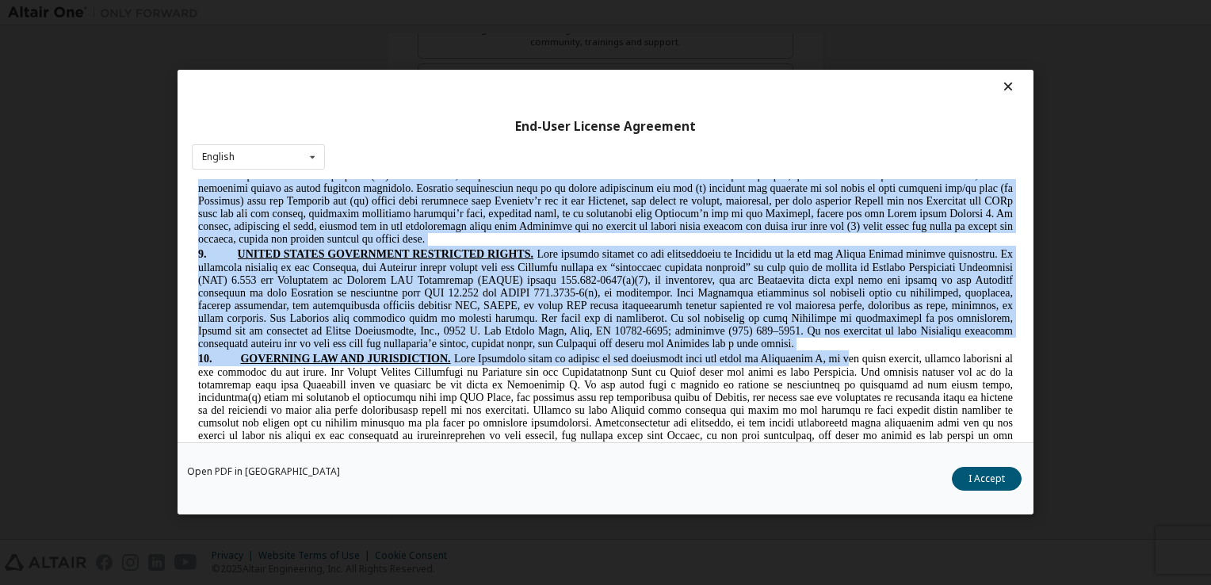
drag, startPoint x: 752, startPoint y: 304, endPoint x: 825, endPoint y: 435, distance: 149.8
click at [442, 239] on span at bounding box center [605, 156] width 815 height 178
drag, startPoint x: 517, startPoint y: 239, endPoint x: 618, endPoint y: 303, distance: 120.1
click at [618, 246] on p "8. LIMITATION OF [GEOGRAPHIC_DATA] AND LIABILITY" at bounding box center [605, 155] width 815 height 181
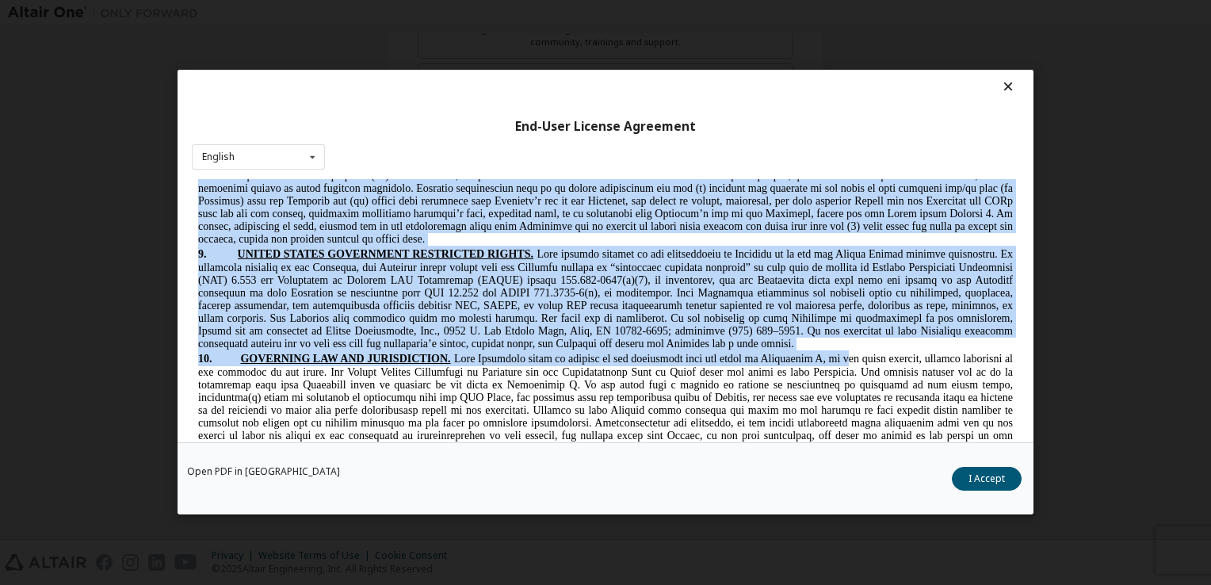
click at [828, 245] on span at bounding box center [605, 156] width 815 height 178
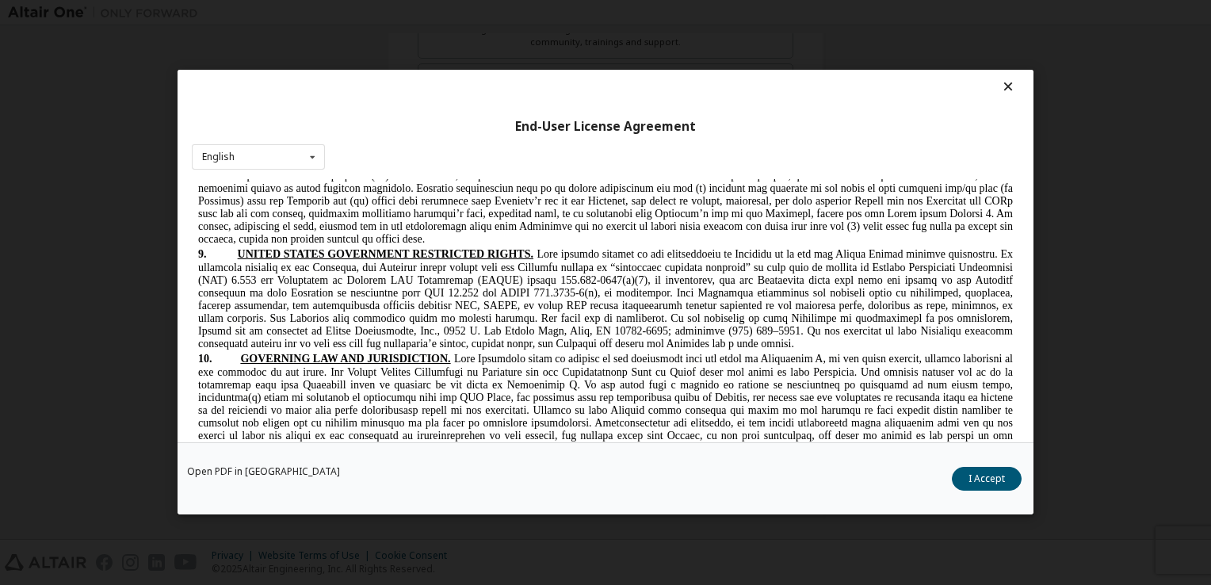
drag, startPoint x: 857, startPoint y: 239, endPoint x: 726, endPoint y: 334, distance: 161.8
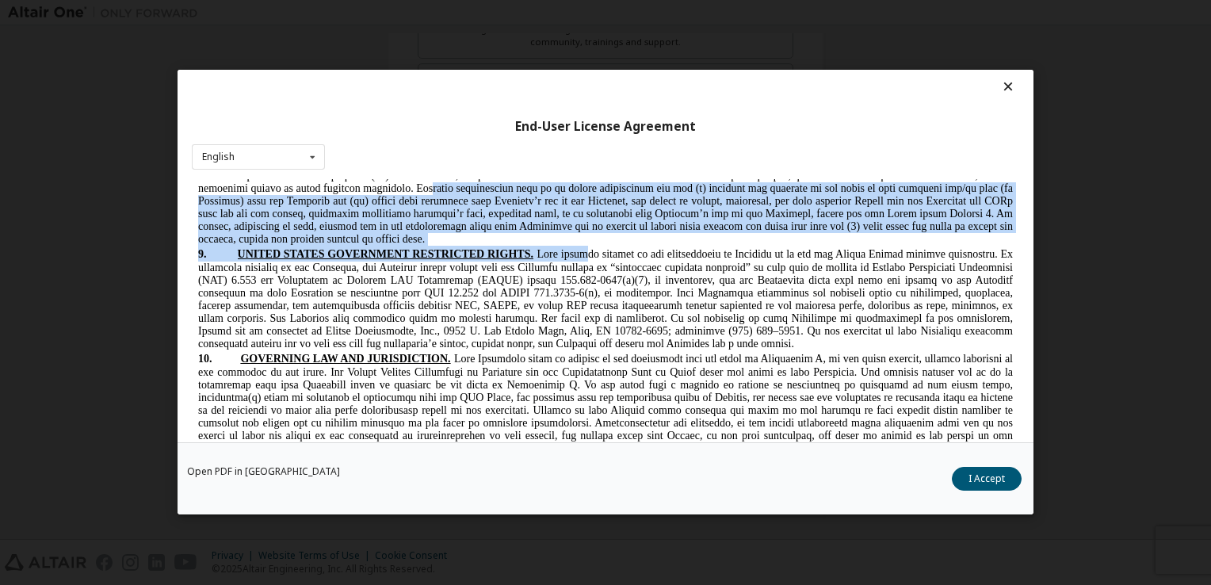
drag, startPoint x: 507, startPoint y: 251, endPoint x: 573, endPoint y: 323, distance: 98.2
click at [487, 245] on span at bounding box center [605, 156] width 815 height 178
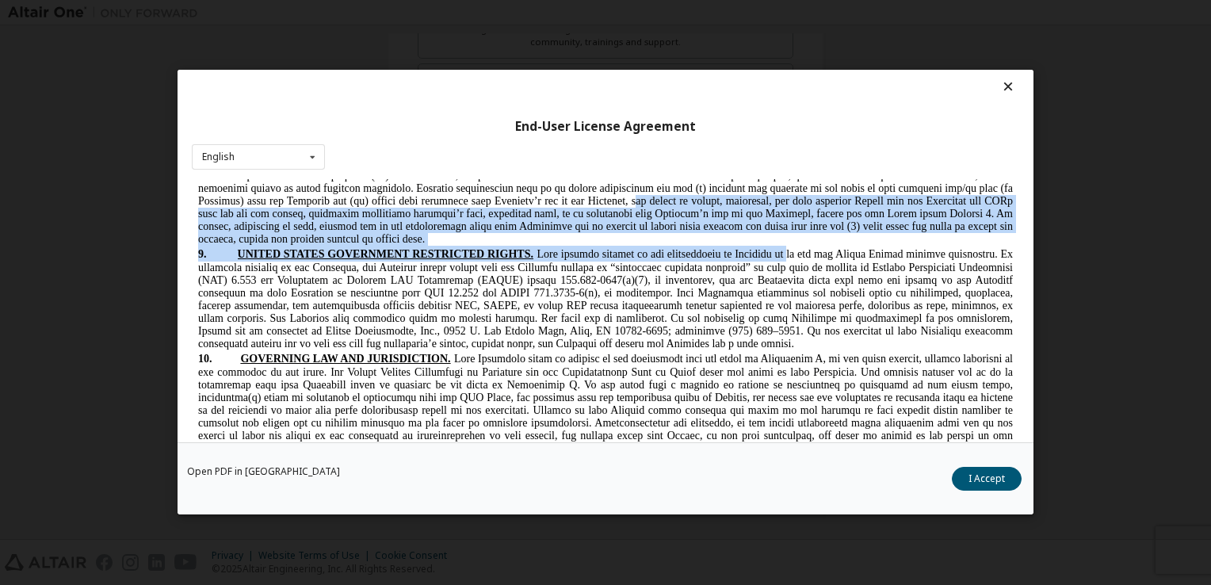
drag, startPoint x: 731, startPoint y: 266, endPoint x: 767, endPoint y: 312, distance: 58.2
click at [385, 245] on span at bounding box center [605, 156] width 815 height 178
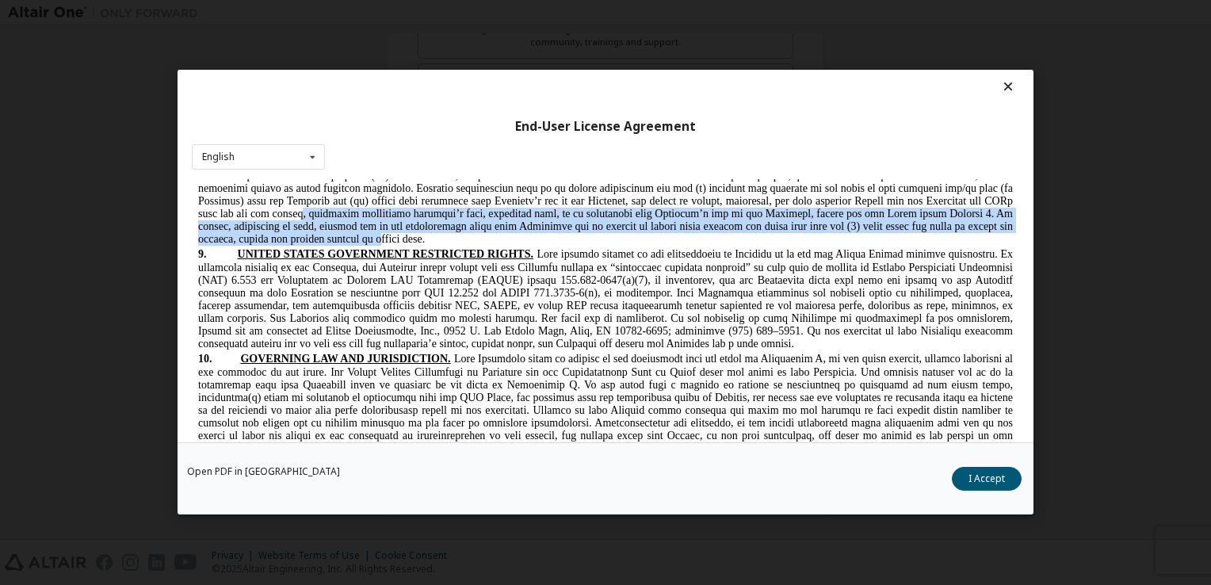
drag, startPoint x: 408, startPoint y: 277, endPoint x: 489, endPoint y: 320, distance: 91.5
click at [901, 245] on span at bounding box center [605, 156] width 815 height 178
drag, startPoint x: 901, startPoint y: 283, endPoint x: 925, endPoint y: 305, distance: 33.1
click at [925, 246] on p "8. LIMITATION OF [GEOGRAPHIC_DATA] AND LIABILITY" at bounding box center [605, 155] width 815 height 181
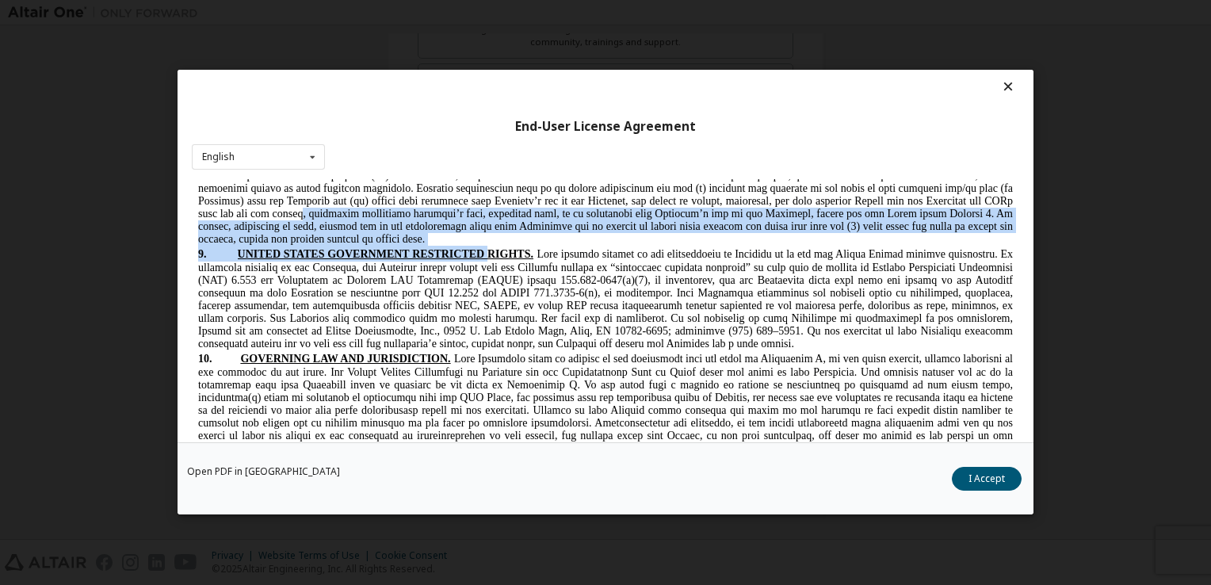
click at [777, 246] on p "8. LIMITATION OF [GEOGRAPHIC_DATA] AND LIABILITY" at bounding box center [605, 155] width 815 height 181
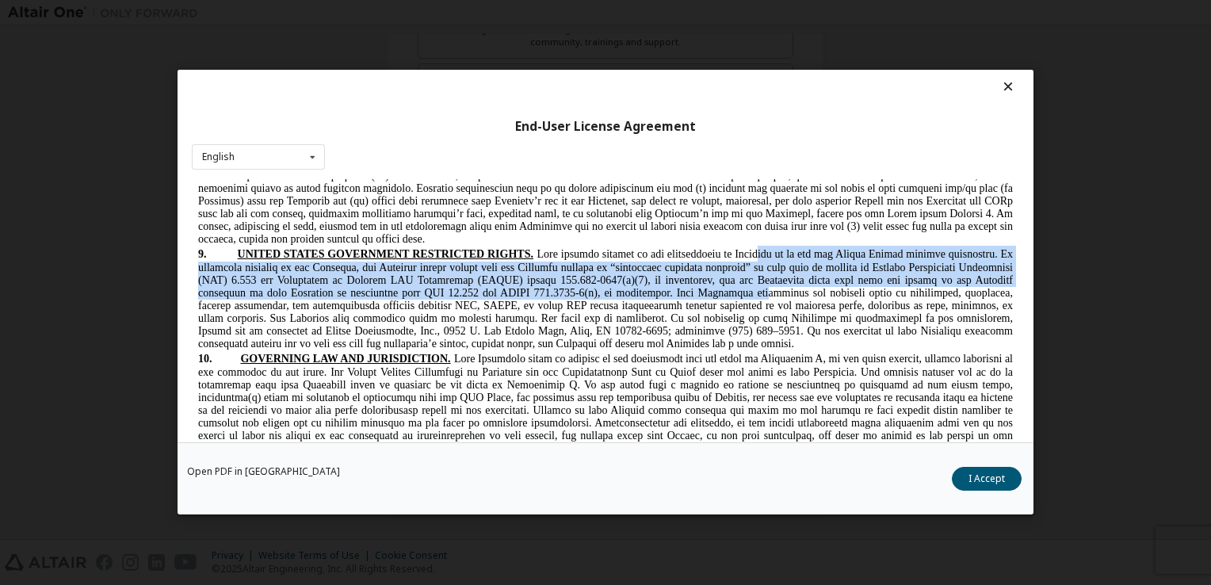
drag, startPoint x: 737, startPoint y: 319, endPoint x: 790, endPoint y: 356, distance: 64.9
click at [790, 350] on span at bounding box center [605, 298] width 815 height 101
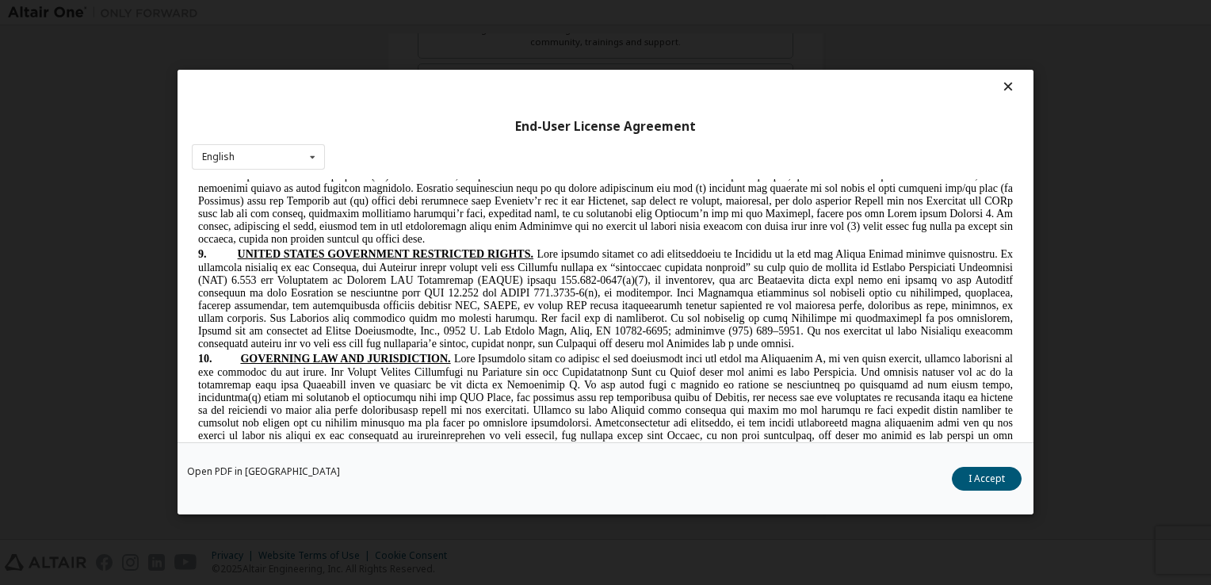
drag, startPoint x: 790, startPoint y: 356, endPoint x: 791, endPoint y: 372, distance: 15.9
click at [791, 350] on span at bounding box center [605, 298] width 815 height 101
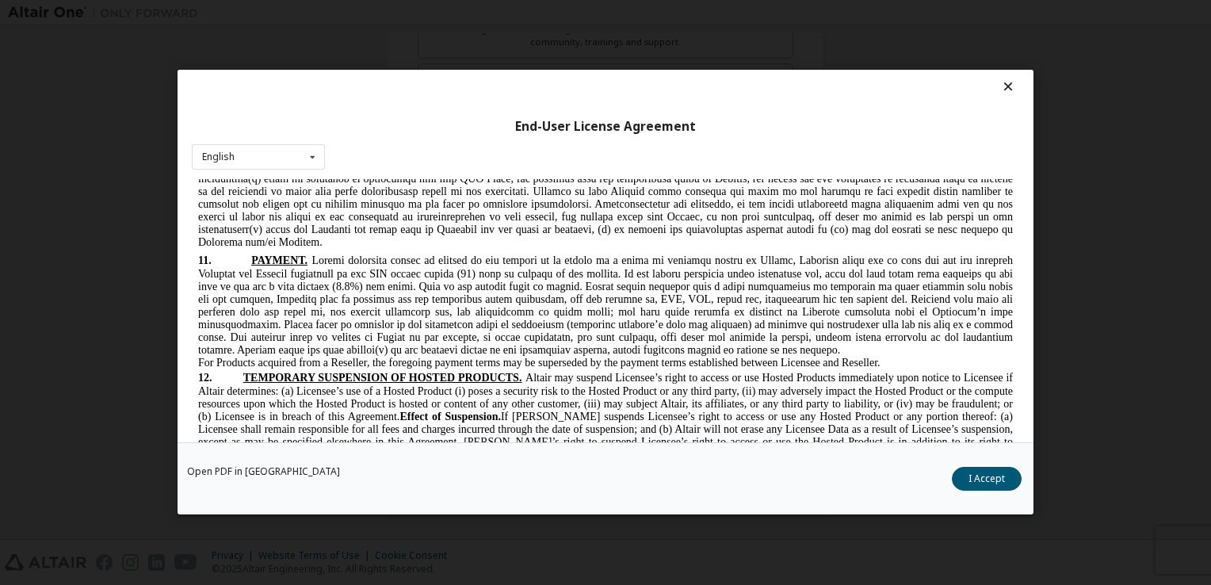
scroll to position [3130, 0]
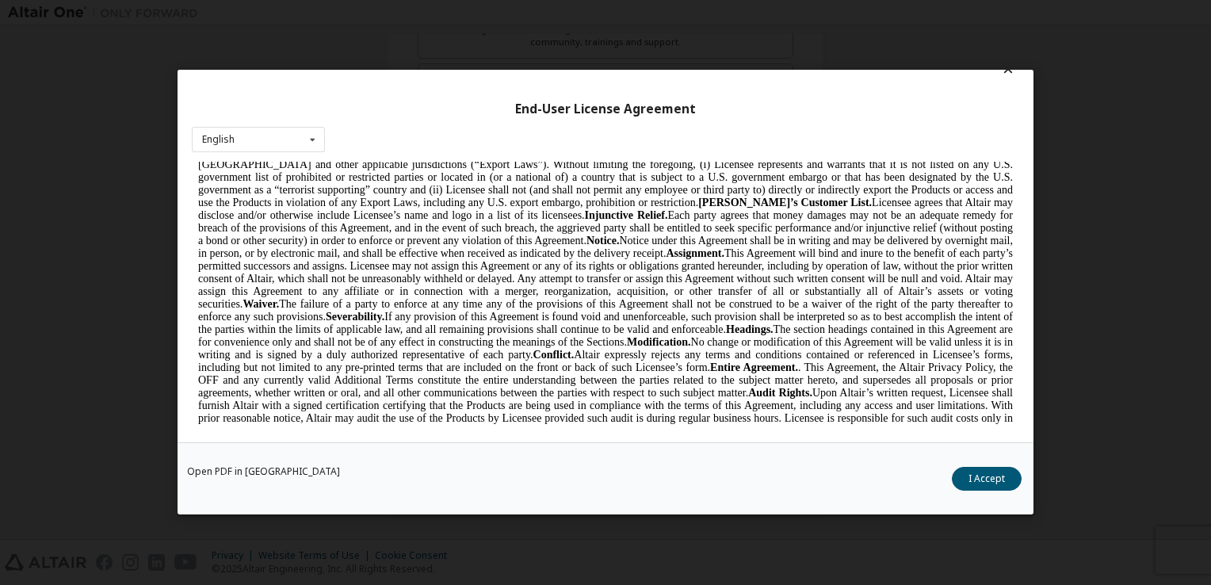
scroll to position [3656, 0]
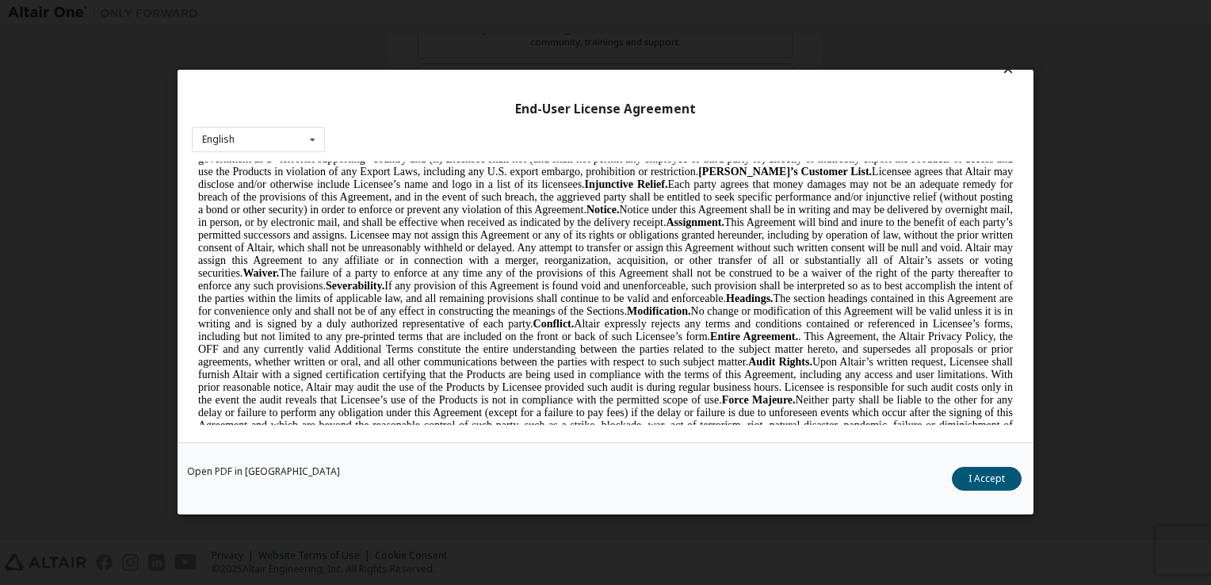
click at [561, 272] on span "Export Controls. Licensee acknowledges that the Products may be subject to the …" at bounding box center [605, 298] width 815 height 368
drag, startPoint x: 459, startPoint y: 209, endPoint x: 534, endPoint y: 275, distance: 100.0
click at [534, 275] on span "Export Controls. Licensee acknowledges that the Products may be subject to the …" at bounding box center [605, 298] width 815 height 368
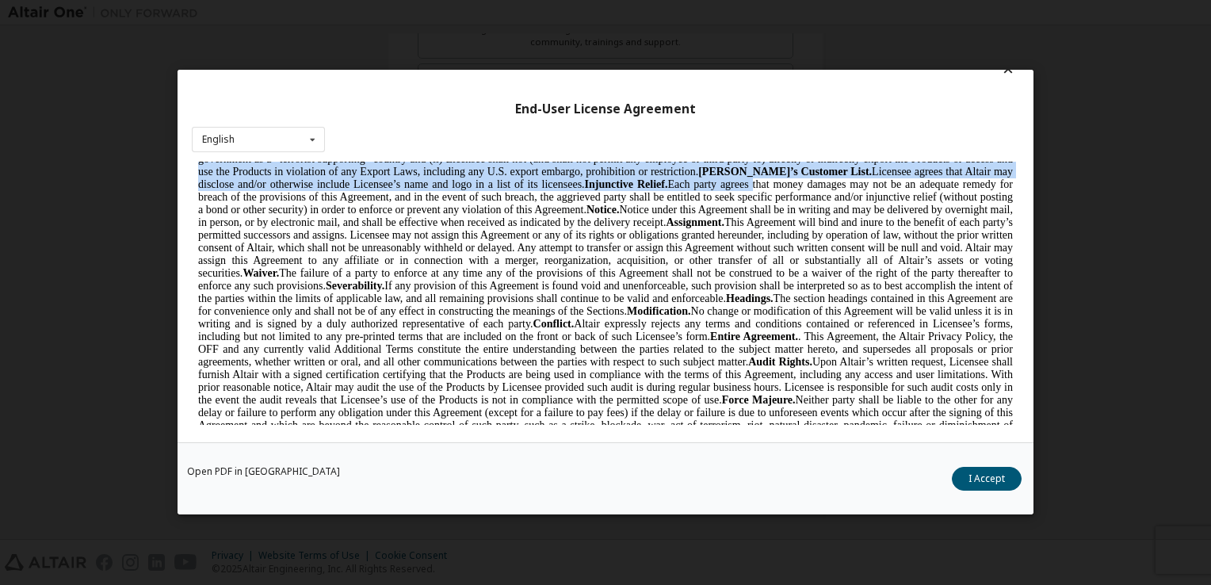
drag, startPoint x: 603, startPoint y: 210, endPoint x: 670, endPoint y: 265, distance: 86.8
click at [670, 265] on span "Export Controls. Licensee acknowledges that the Products may be subject to the …" at bounding box center [605, 298] width 815 height 368
drag, startPoint x: 670, startPoint y: 265, endPoint x: 836, endPoint y: 258, distance: 165.8
click at [836, 258] on span "Export Controls. Licensee acknowledges that the Products may be subject to the …" at bounding box center [605, 298] width 815 height 368
click at [356, 230] on span "Export Controls. Licensee acknowledges that the Products may be subject to the …" at bounding box center [605, 298] width 815 height 368
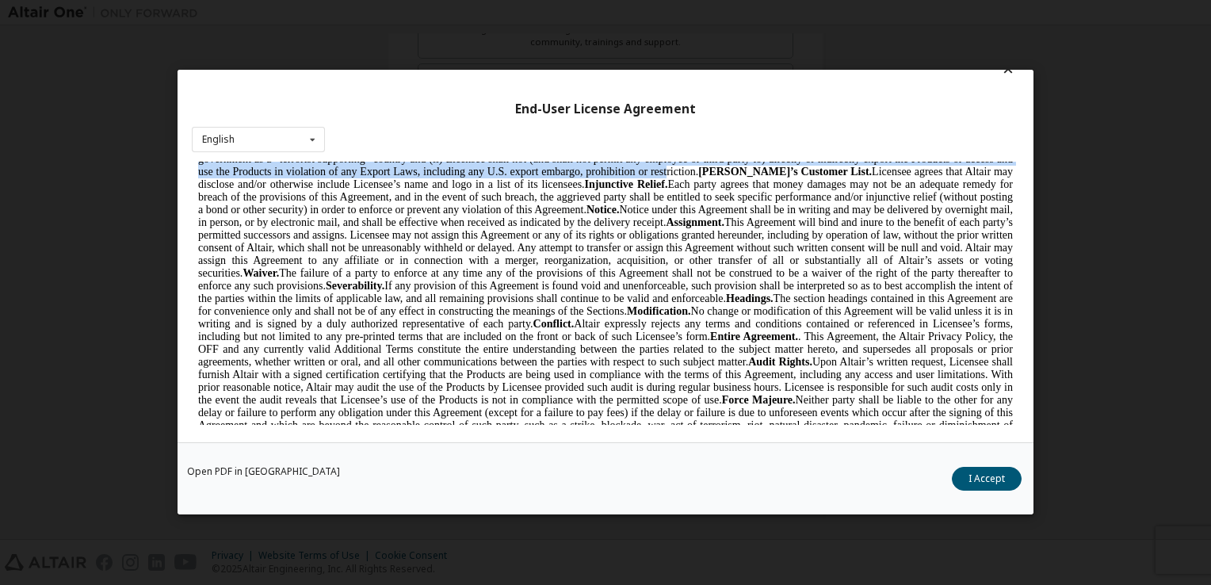
drag, startPoint x: 571, startPoint y: 221, endPoint x: 622, endPoint y: 258, distance: 63.1
click at [622, 258] on span "Export Controls. Licensee acknowledges that the Products may be subject to the …" at bounding box center [605, 298] width 815 height 368
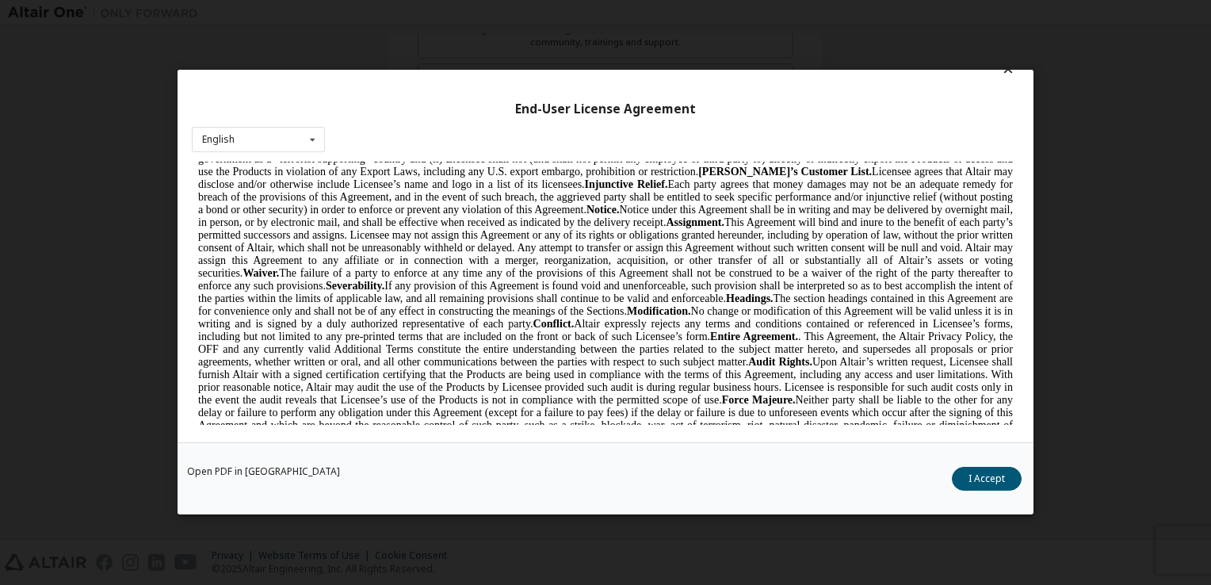
click at [456, 292] on span "Export Controls. Licensee acknowledges that the Products may be subject to the …" at bounding box center [605, 298] width 815 height 368
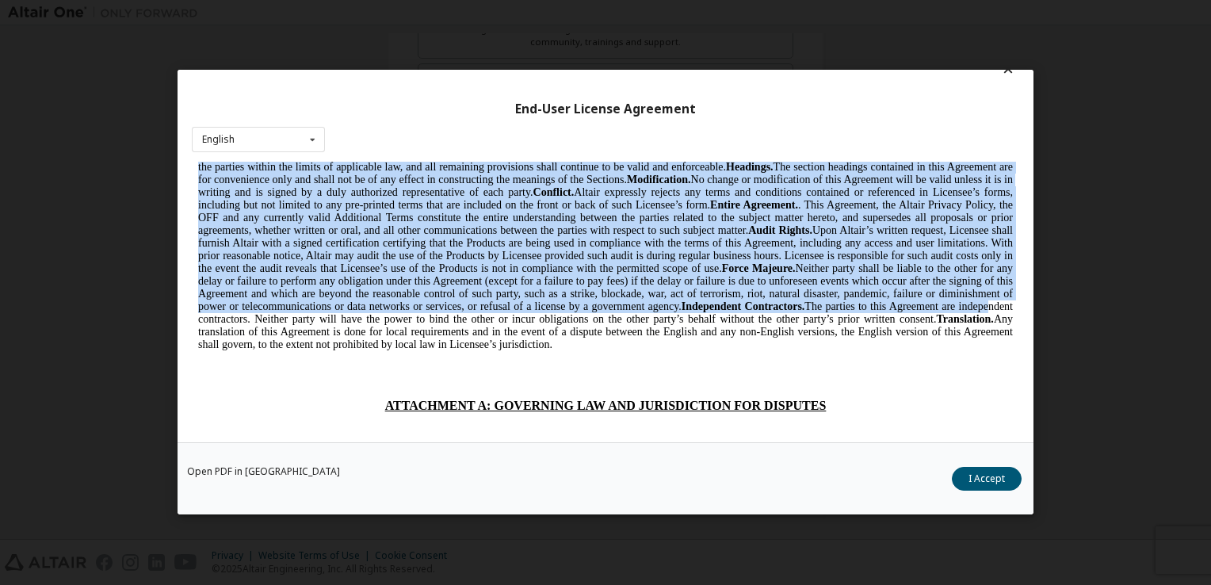
scroll to position [3878, 0]
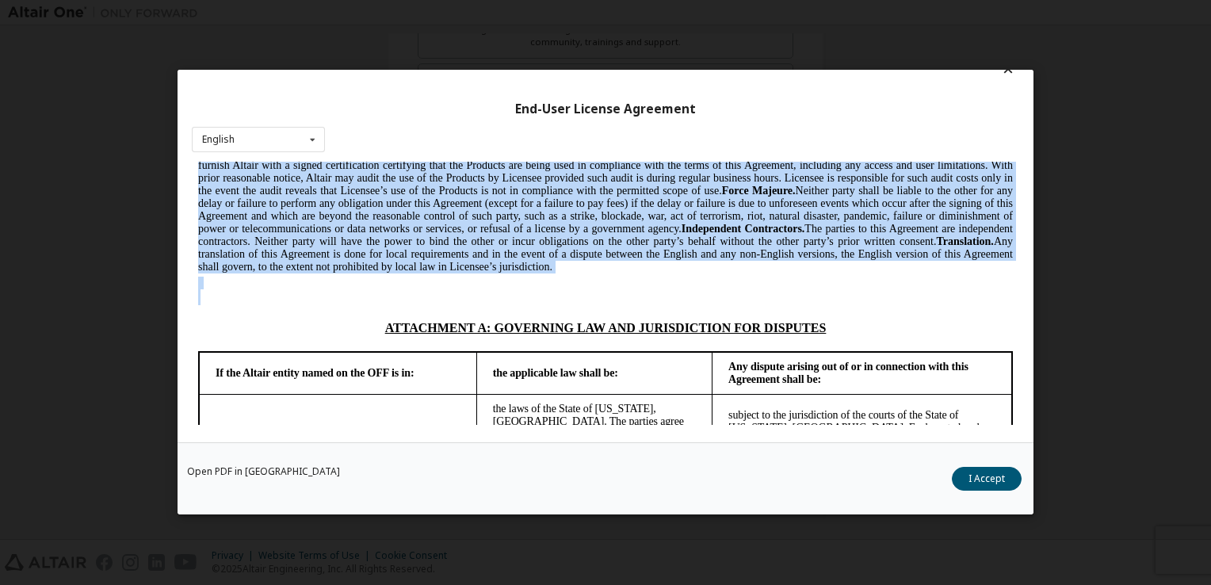
drag, startPoint x: 369, startPoint y: 238, endPoint x: 498, endPoint y: 427, distance: 229.4
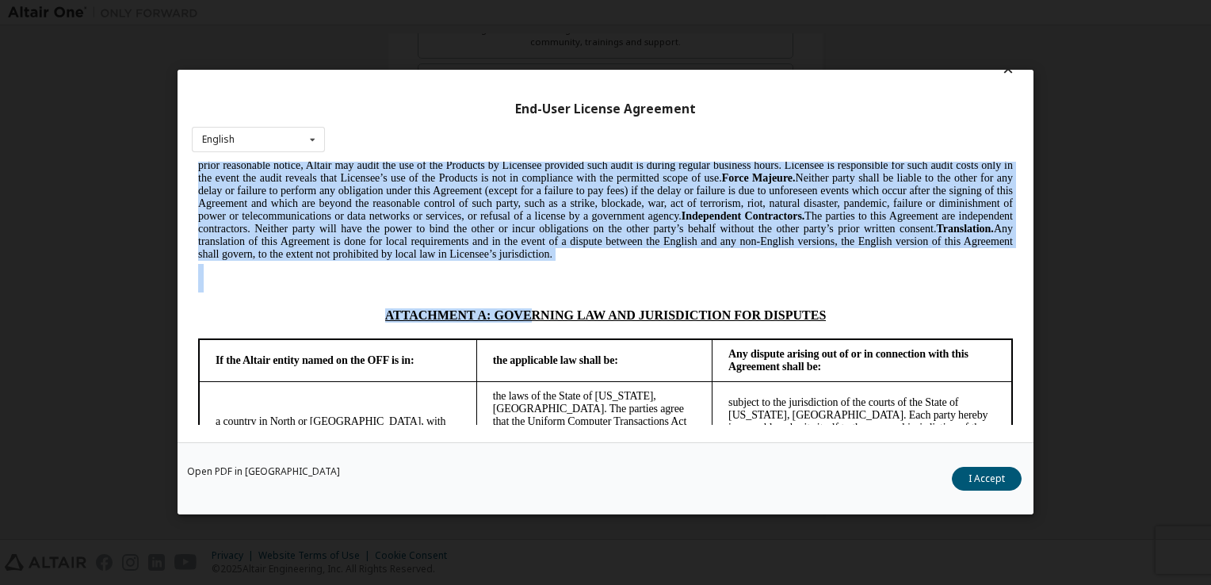
drag, startPoint x: 498, startPoint y: 427, endPoint x: 498, endPoint y: 239, distance: 187.9
click at [498, 239] on span "Export Controls. Licensee acknowledges that the Products may be subject to the …" at bounding box center [605, 76] width 815 height 368
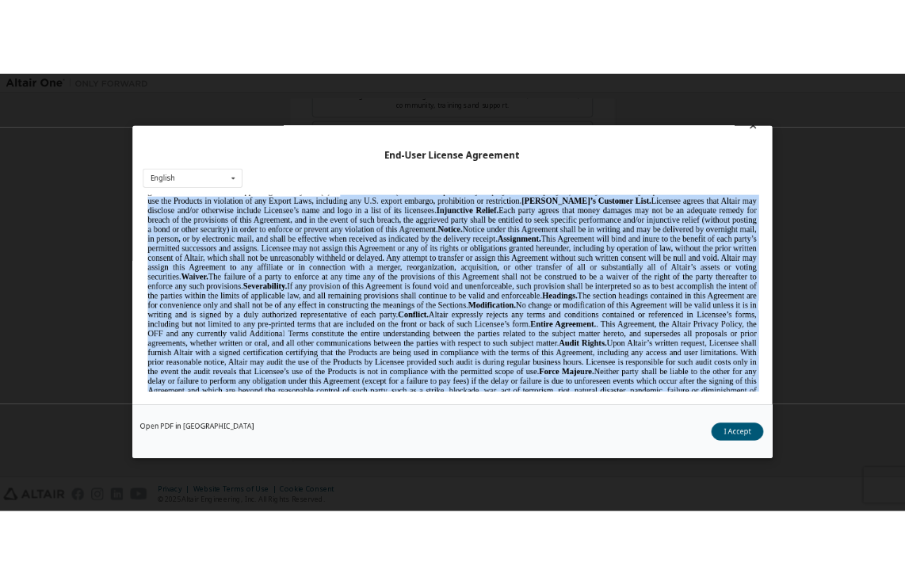
scroll to position [3656, 0]
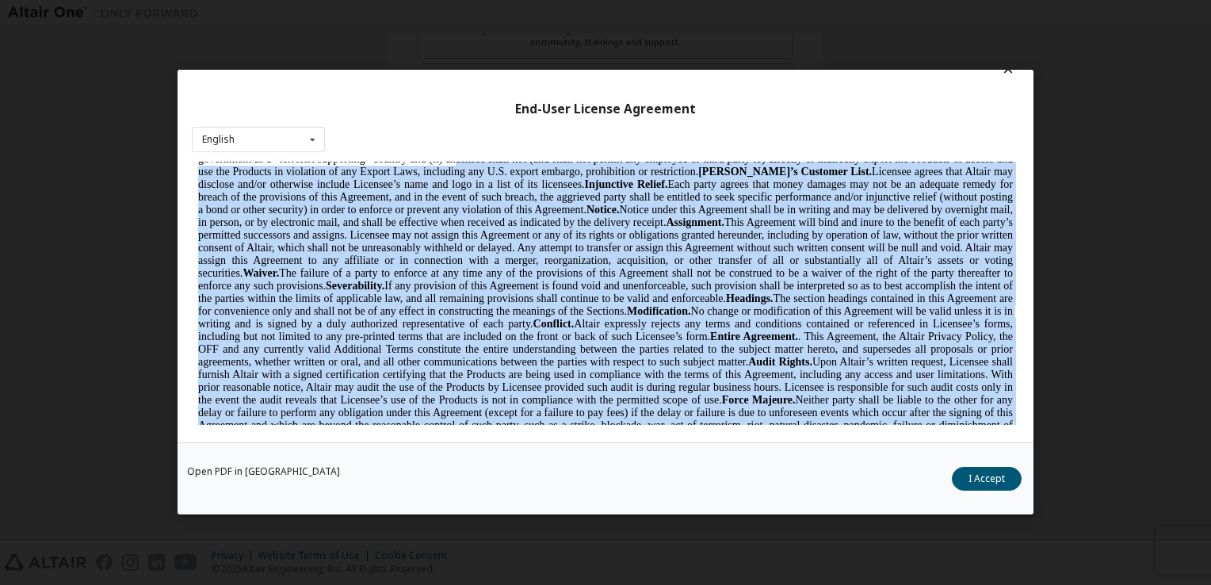
click at [469, 248] on span "Export Controls. Licensee acknowledges that the Products may be subject to the …" at bounding box center [605, 298] width 815 height 368
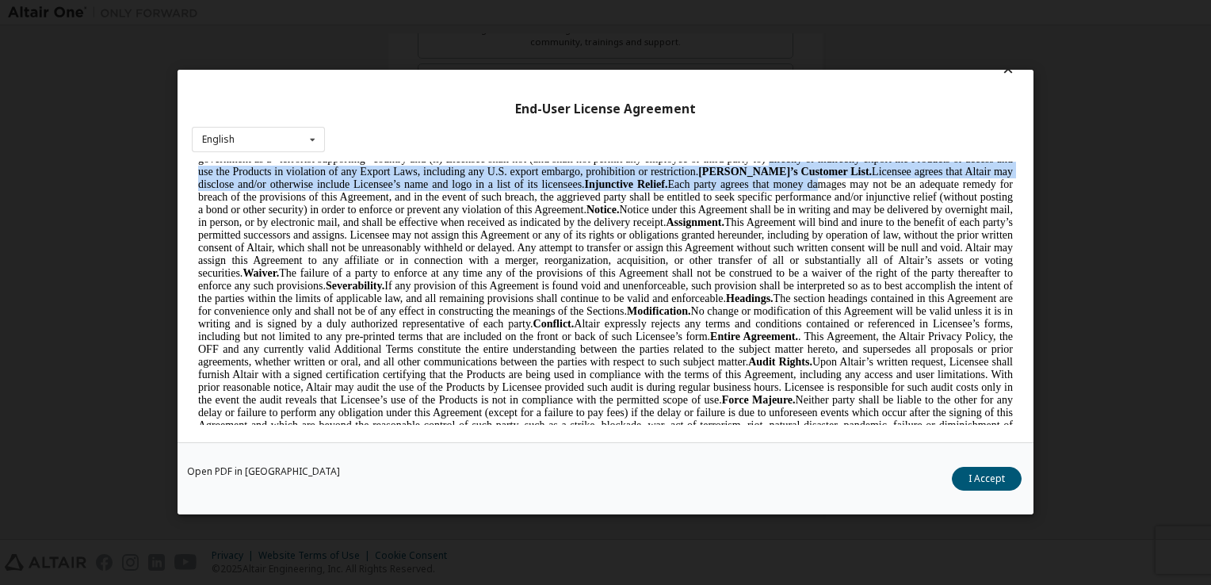
drag, startPoint x: 695, startPoint y: 233, endPoint x: 729, endPoint y: 268, distance: 48.8
click at [729, 268] on span "Export Controls. Licensee acknowledges that the Products may be subject to the …" at bounding box center [605, 298] width 815 height 368
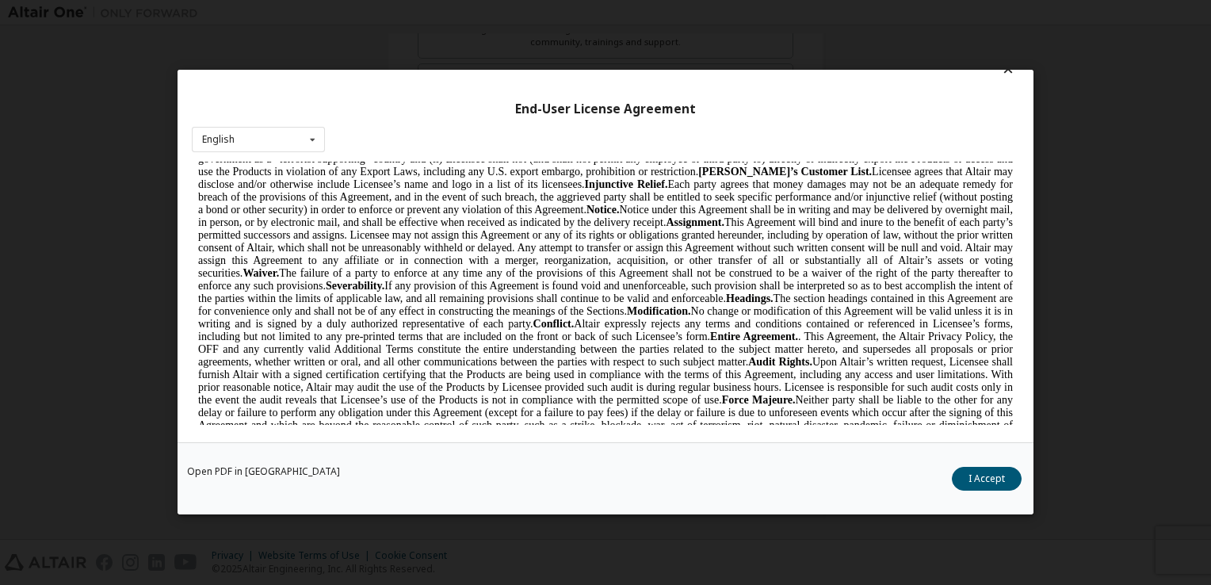
click at [545, 312] on span "Export Controls. Licensee acknowledges that the Products may be subject to the …" at bounding box center [605, 298] width 815 height 368
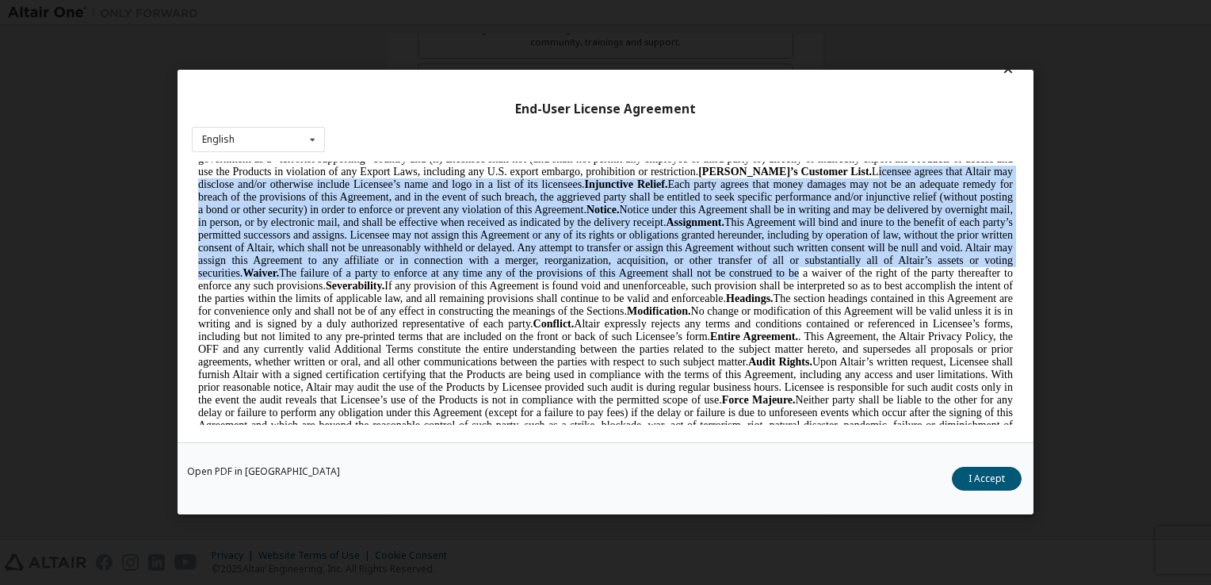
drag, startPoint x: 781, startPoint y: 250, endPoint x: 831, endPoint y: 358, distance: 119.6
click at [831, 358] on span "Export Controls. Licensee acknowledges that the Products may be subject to the …" at bounding box center [605, 298] width 815 height 368
drag, startPoint x: 831, startPoint y: 358, endPoint x: 714, endPoint y: 303, distance: 129.1
click at [714, 228] on b "Assignment." at bounding box center [695, 222] width 59 height 12
click at [599, 277] on span "Export Controls. Licensee acknowledges that the Products may be subject to the …" at bounding box center [605, 298] width 815 height 368
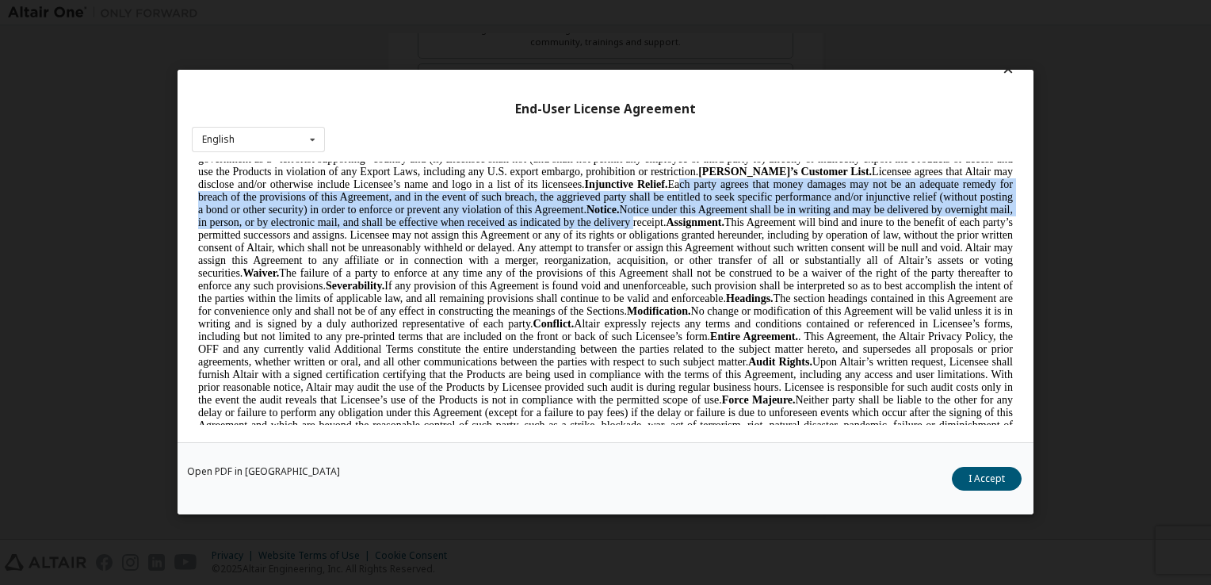
drag, startPoint x: 593, startPoint y: 266, endPoint x: 625, endPoint y: 309, distance: 53.9
click at [625, 309] on span "Export Controls. Licensee acknowledges that the Products may be subject to the …" at bounding box center [605, 298] width 815 height 368
click at [585, 300] on span "Export Controls. Licensee acknowledges that the Products may be subject to the …" at bounding box center [605, 298] width 815 height 368
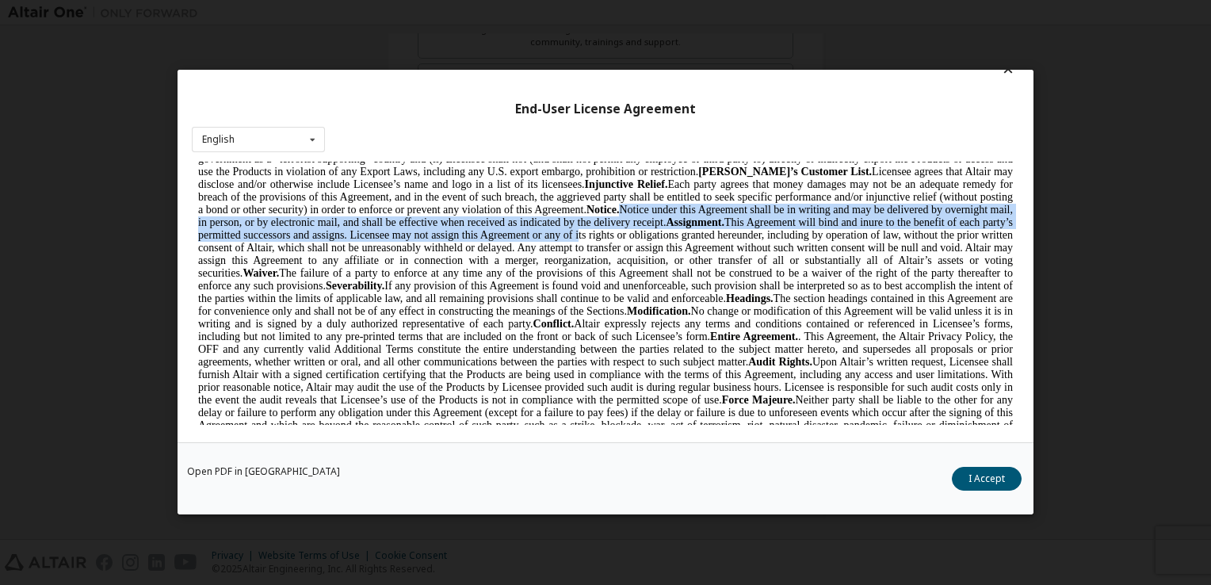
drag, startPoint x: 580, startPoint y: 294, endPoint x: 610, endPoint y: 317, distance: 37.9
click at [610, 317] on span "Export Controls. Licensee acknowledges that the Products may be subject to the …" at bounding box center [605, 298] width 815 height 368
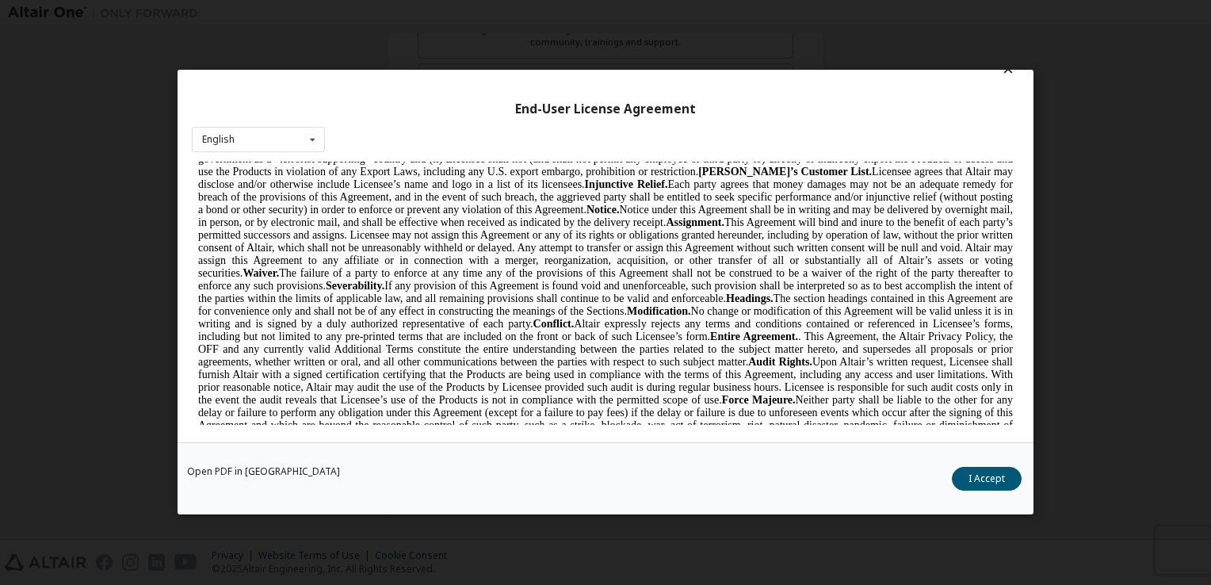
click at [758, 316] on span "Export Controls. Licensee acknowledges that the Products may be subject to the …" at bounding box center [605, 298] width 815 height 368
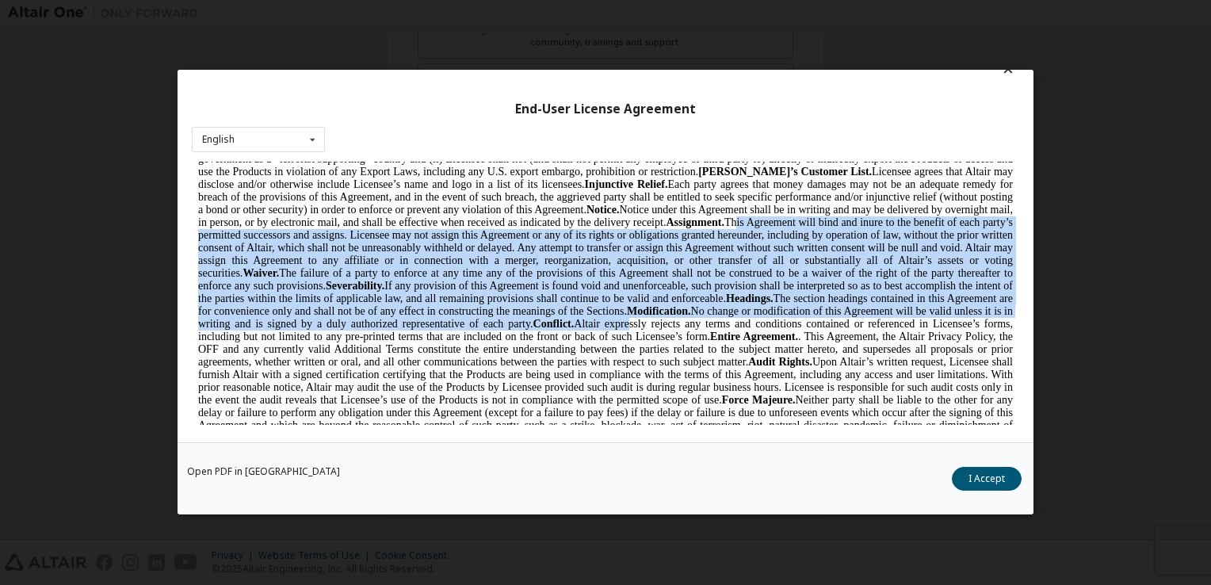
drag, startPoint x: 732, startPoint y: 308, endPoint x: 779, endPoint y: 408, distance: 109.9
click at [779, 408] on span "Export Controls. Licensee acknowledges that the Products may be subject to the …" at bounding box center [605, 298] width 815 height 368
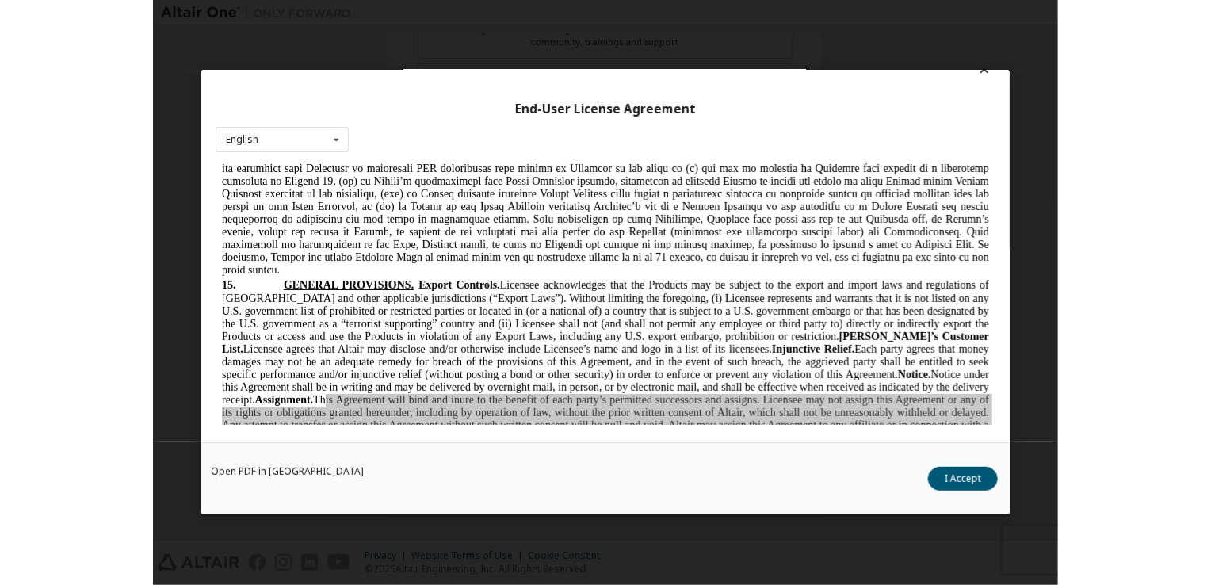
scroll to position [3856, 0]
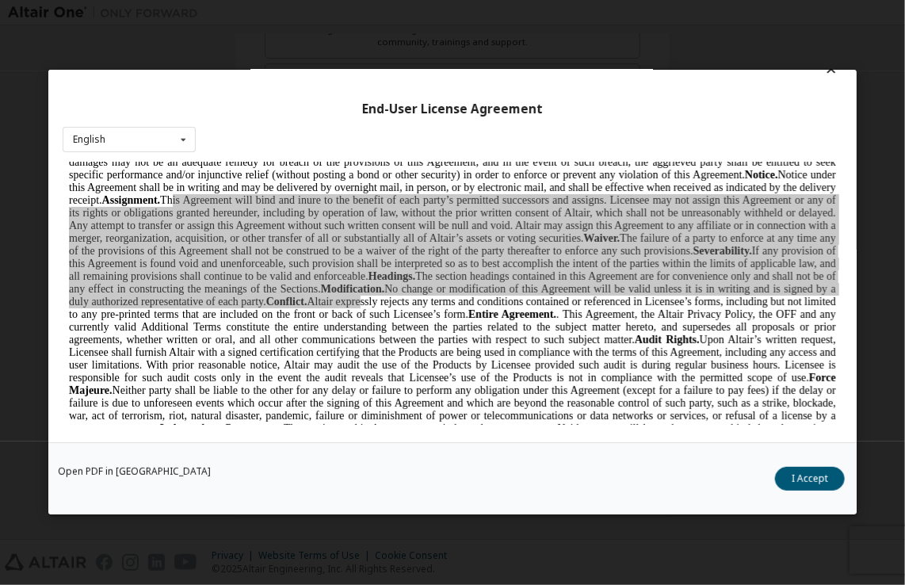
click at [880, 333] on div "End-User License Agreement English English Chinese French German Japanese Korea…" at bounding box center [452, 292] width 905 height 585
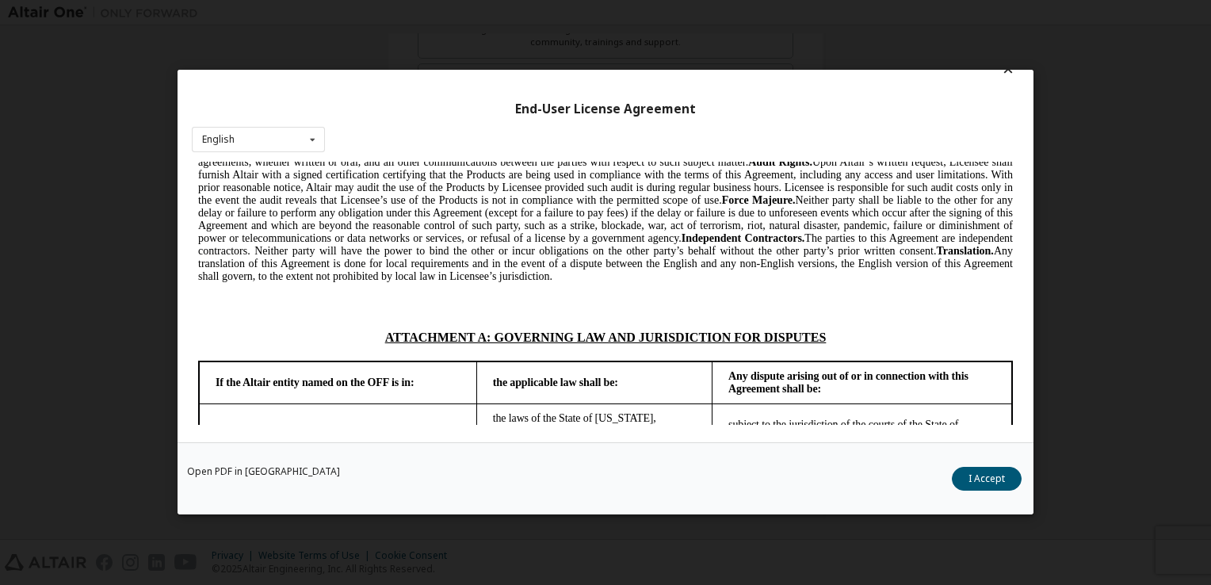
scroll to position [3656, 0]
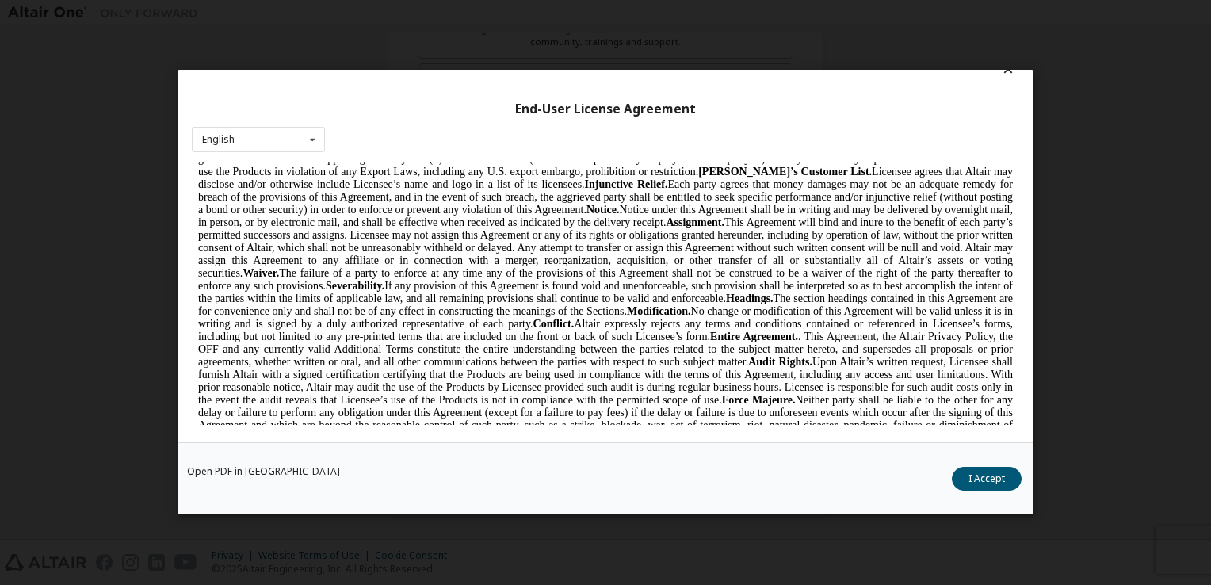
click at [921, 281] on span "Export Controls. Licensee acknowledges that the Products may be subject to the …" at bounding box center [605, 298] width 815 height 368
click at [799, 285] on span "Export Controls. Licensee acknowledges that the Products may be subject to the …" at bounding box center [605, 298] width 815 height 368
click at [626, 335] on span "Export Controls. Licensee acknowledges that the Products may be subject to the …" at bounding box center [605, 298] width 815 height 368
click at [577, 273] on span "Export Controls. Licensee acknowledges that the Products may be subject to the …" at bounding box center [605, 298] width 815 height 368
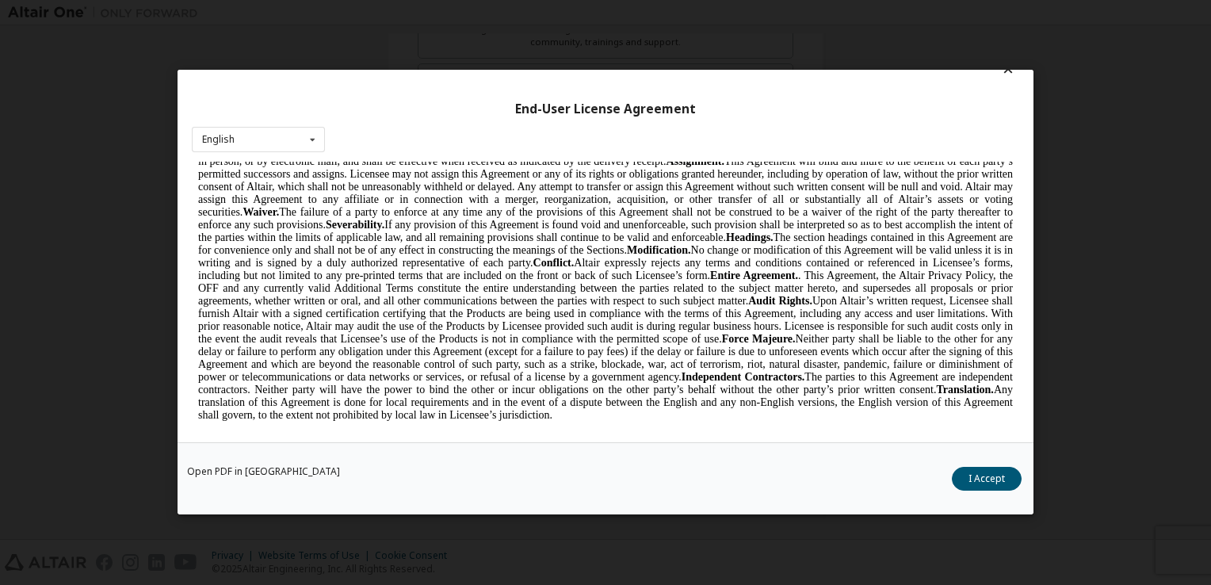
scroll to position [3719, 0]
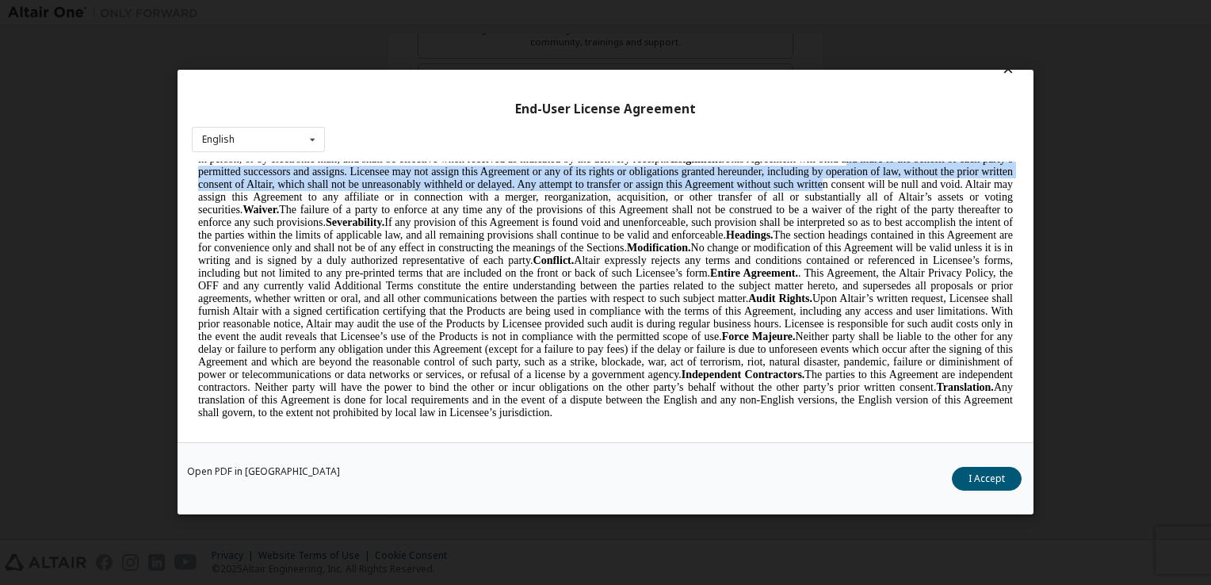
drag, startPoint x: 847, startPoint y: 242, endPoint x: 887, endPoint y: 263, distance: 45.8
click at [887, 263] on span "Export Controls. Licensee acknowledges that the Products may be subject to the …" at bounding box center [605, 235] width 815 height 368
click at [392, 265] on span "Export Controls. Licensee acknowledges that the Products may be subject to the …" at bounding box center [605, 235] width 815 height 368
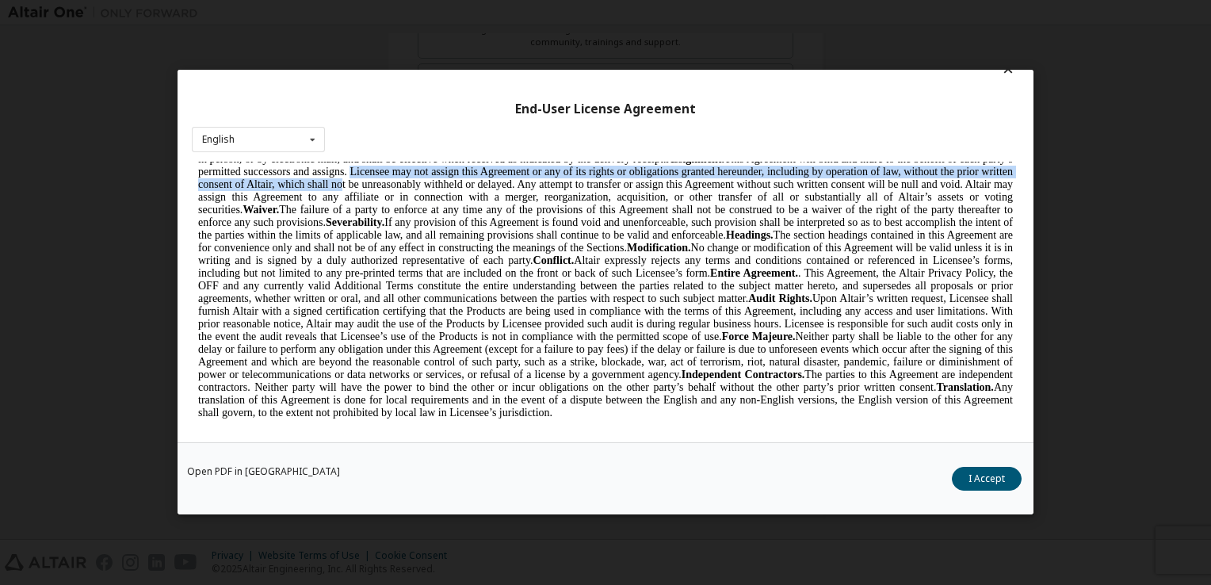
drag, startPoint x: 378, startPoint y: 255, endPoint x: 393, endPoint y: 274, distance: 24.9
click at [393, 274] on span "Export Controls. Licensee acknowledges that the Products may be subject to the …" at bounding box center [605, 235] width 815 height 368
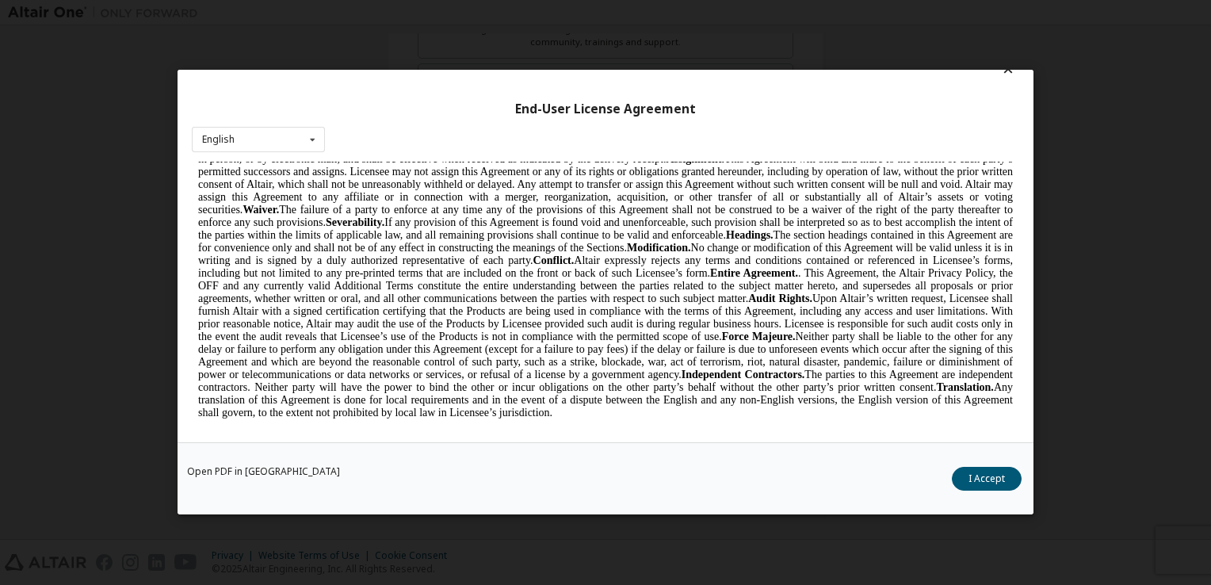
drag, startPoint x: 393, startPoint y: 274, endPoint x: 435, endPoint y: 326, distance: 66.5
click at [435, 326] on span "Export Controls. Licensee acknowledges that the Products may be subject to the …" at bounding box center [605, 235] width 815 height 368
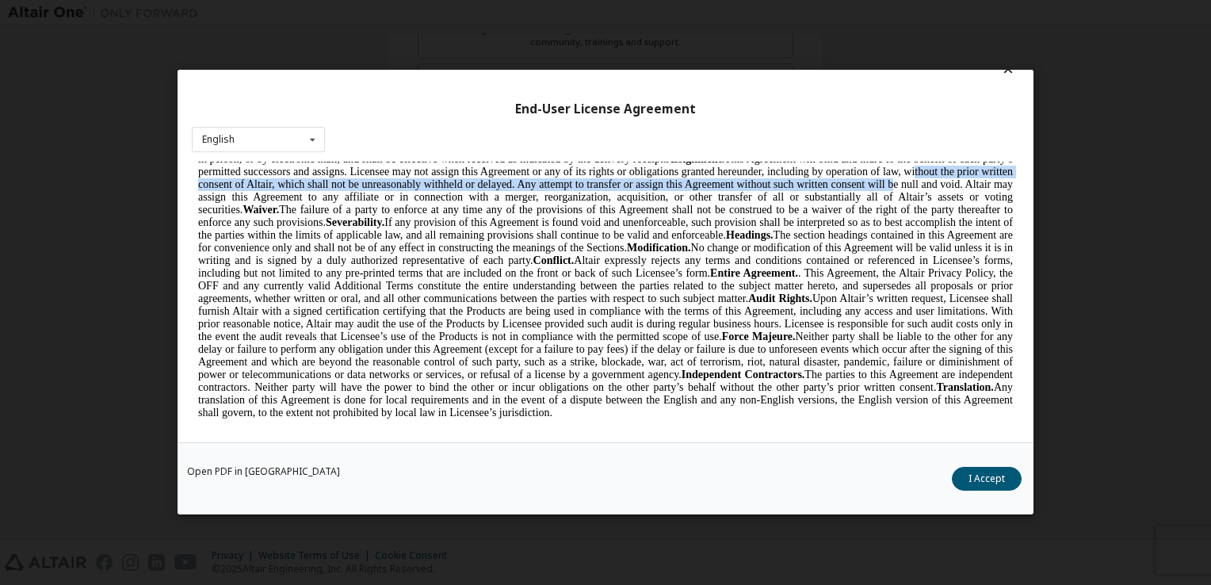
drag, startPoint x: 944, startPoint y: 254, endPoint x: 960, endPoint y: 274, distance: 25.4
click at [960, 274] on span "Export Controls. Licensee acknowledges that the Products may be subject to the …" at bounding box center [605, 235] width 815 height 368
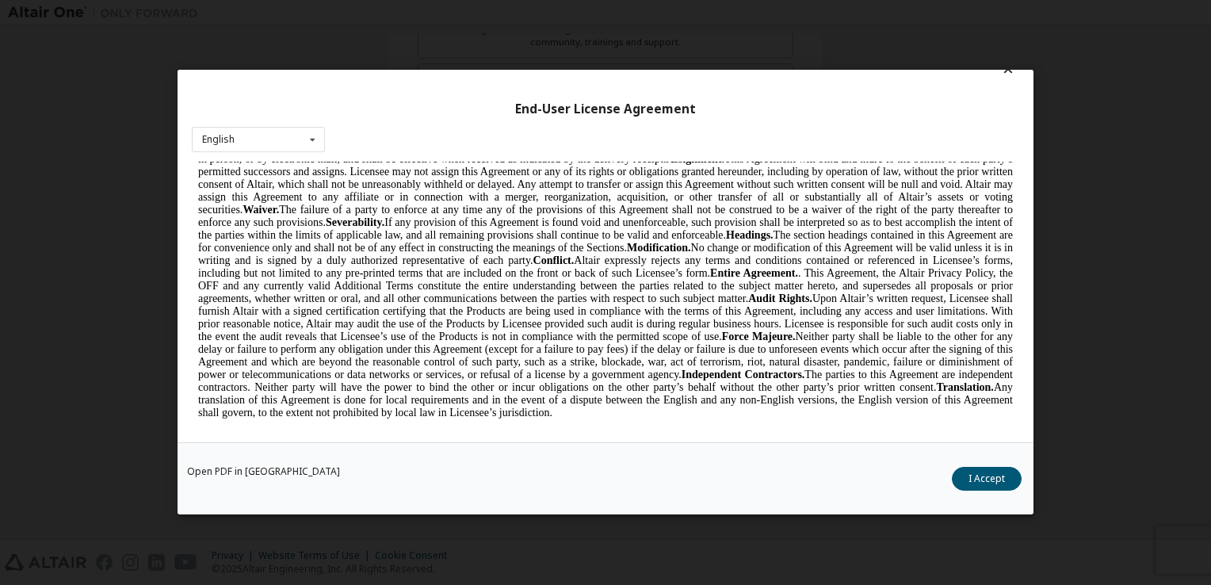
click at [589, 278] on span "Export Controls. Licensee acknowledges that the Products may be subject to the …" at bounding box center [605, 235] width 815 height 368
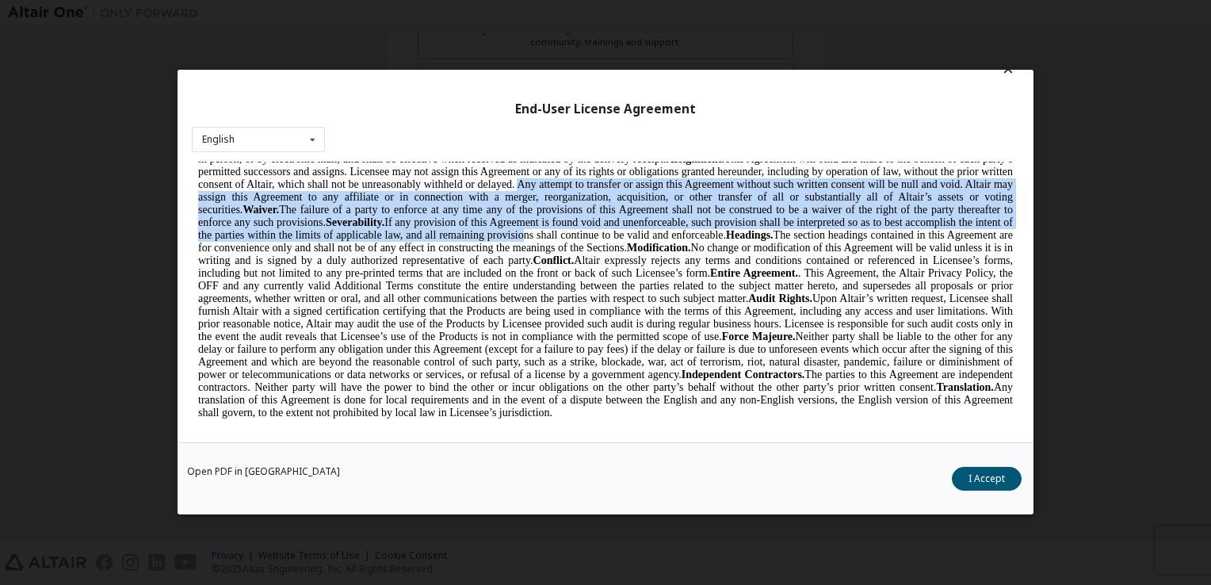
drag, startPoint x: 577, startPoint y: 267, endPoint x: 633, endPoint y: 322, distance: 78.5
click at [633, 322] on span "Export Controls. Licensee acknowledges that the Products may be subject to the …" at bounding box center [605, 235] width 815 height 368
click at [251, 283] on span "Export Controls. Licensee acknowledges that the Products may be subject to the …" at bounding box center [605, 235] width 815 height 368
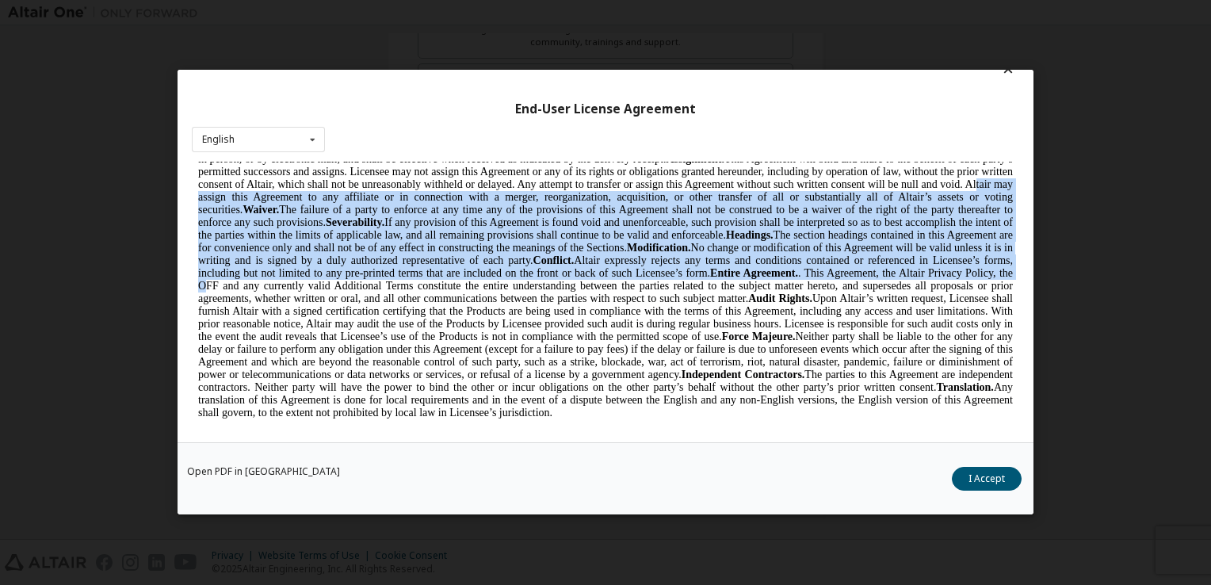
drag, startPoint x: 245, startPoint y: 283, endPoint x: 386, endPoint y: 371, distance: 166.3
click at [386, 371] on span "Export Controls. Licensee acknowledges that the Products may be subject to the …" at bounding box center [605, 235] width 815 height 368
click at [384, 290] on span "Export Controls. Licensee acknowledges that the Products may be subject to the …" at bounding box center [605, 235] width 815 height 368
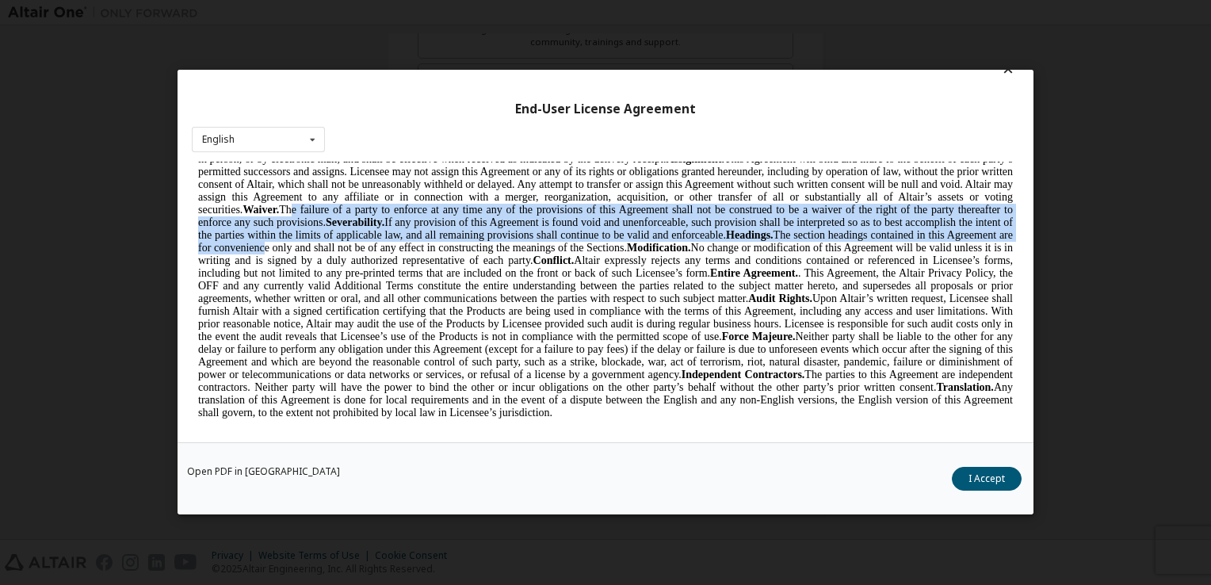
drag, startPoint x: 330, startPoint y: 295, endPoint x: 406, endPoint y: 332, distance: 84.7
click at [406, 332] on span "Export Controls. Licensee acknowledges that the Products may be subject to the …" at bounding box center [605, 235] width 815 height 368
click at [454, 308] on span "Export Controls. Licensee acknowledges that the Products may be subject to the …" at bounding box center [605, 235] width 815 height 368
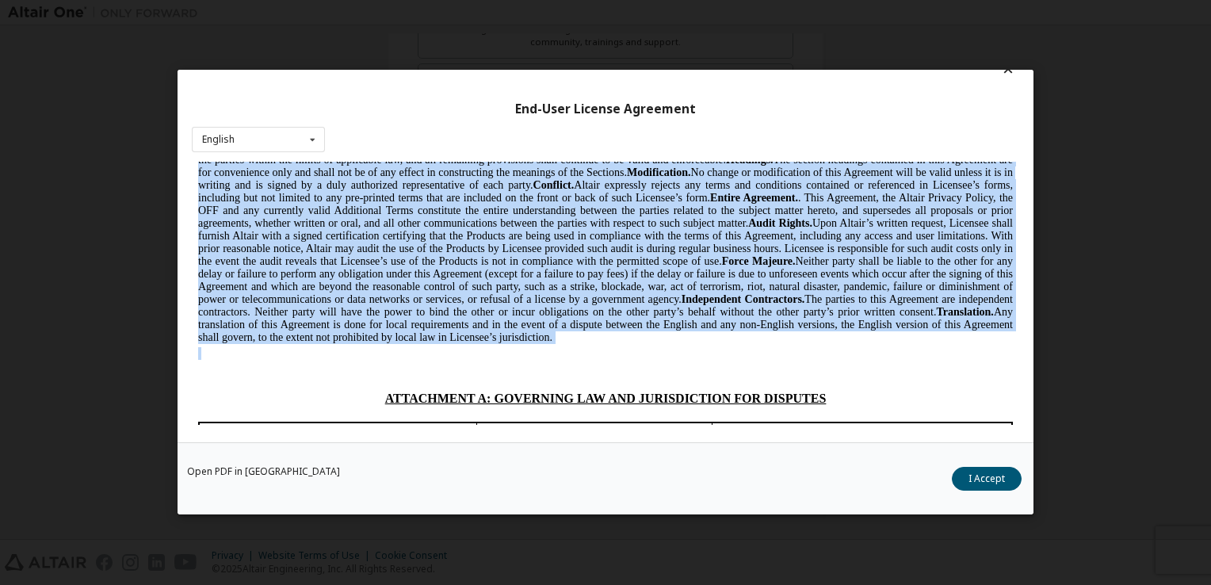
drag, startPoint x: 454, startPoint y: 308, endPoint x: 554, endPoint y: 420, distance: 151.0
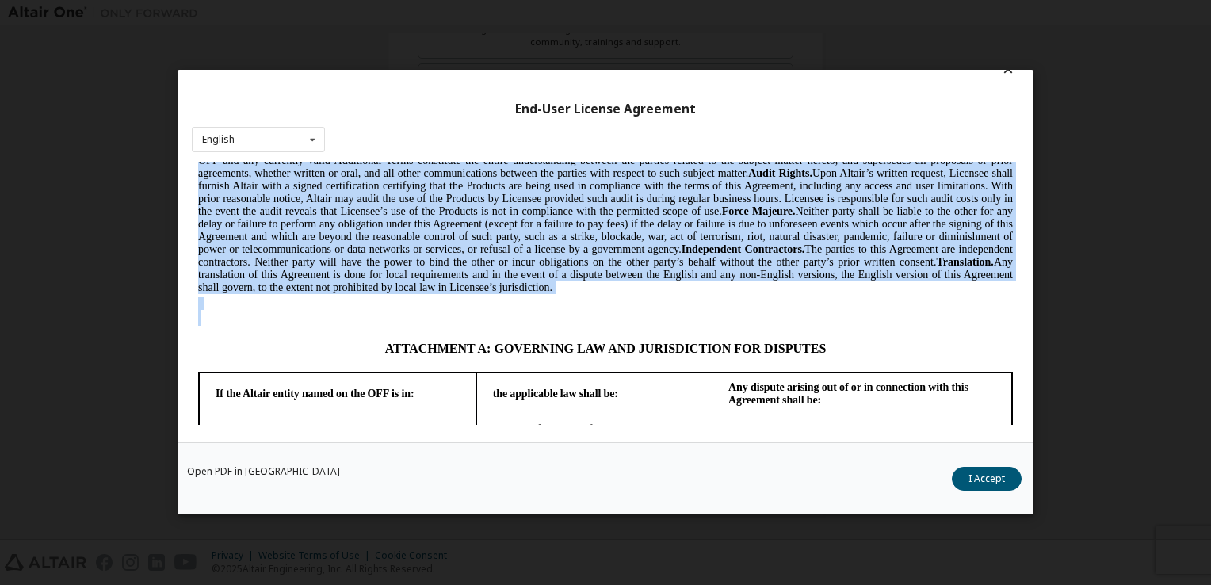
click at [814, 186] on span "Export Controls. Licensee acknowledges that the Products may be subject to the …" at bounding box center [605, 109] width 815 height 368
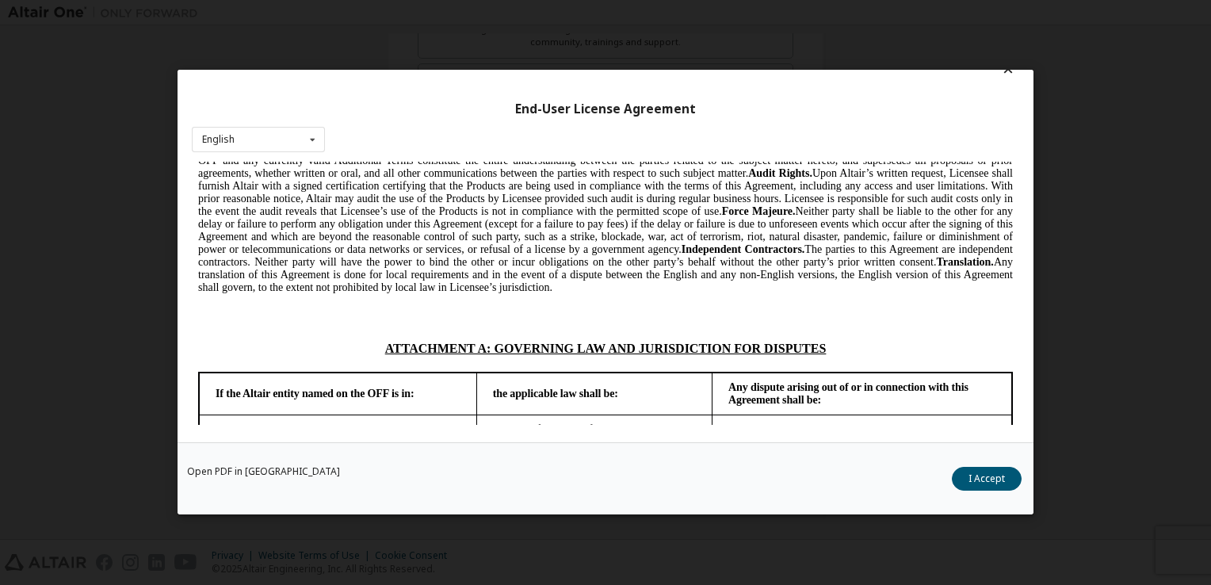
drag, startPoint x: 814, startPoint y: 186, endPoint x: 827, endPoint y: 199, distance: 18.5
click at [827, 199] on span "Export Controls. Licensee acknowledges that the Products may be subject to the …" at bounding box center [605, 109] width 815 height 368
drag, startPoint x: 897, startPoint y: 193, endPoint x: 909, endPoint y: 221, distance: 30.9
click at [909, 221] on span "Export Controls. Licensee acknowledges that the Products may be subject to the …" at bounding box center [605, 109] width 815 height 368
drag, startPoint x: 909, startPoint y: 221, endPoint x: 867, endPoint y: 212, distance: 43.1
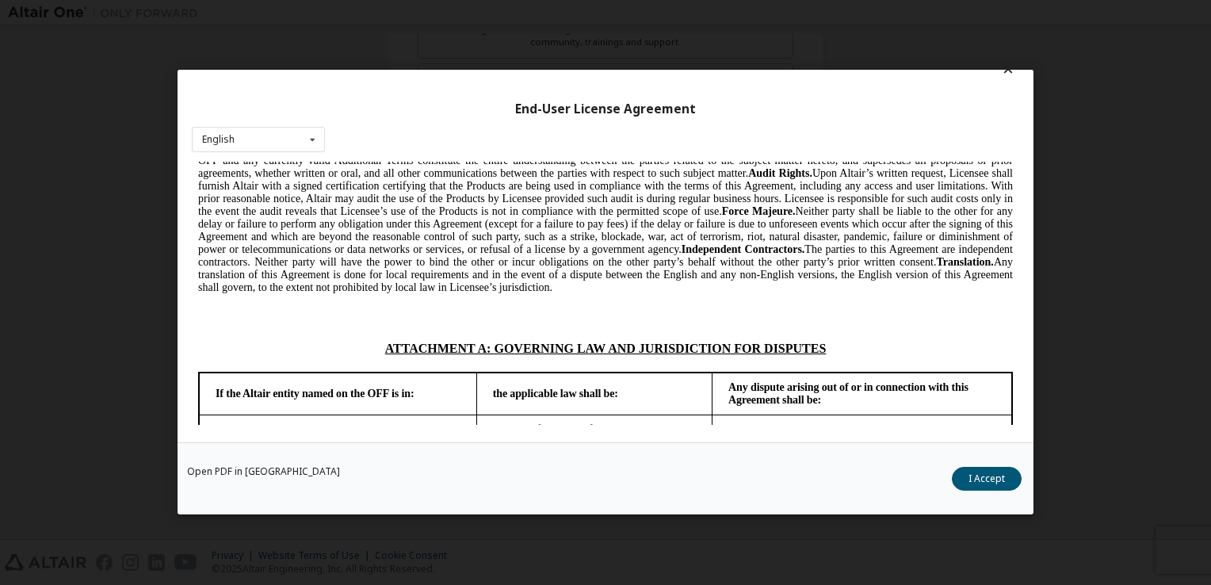
click at [867, 212] on span "Export Controls. Licensee acknowledges that the Products may be subject to the …" at bounding box center [605, 109] width 815 height 368
click at [848, 212] on span "Export Controls. Licensee acknowledges that the Products may be subject to the …" at bounding box center [605, 109] width 815 height 368
drag, startPoint x: 842, startPoint y: 209, endPoint x: 855, endPoint y: 237, distance: 30.5
click at [855, 237] on span "Export Controls. Licensee acknowledges that the Products may be subject to the …" at bounding box center [605, 109] width 815 height 368
click at [854, 238] on span "Export Controls. Licensee acknowledges that the Products may be subject to the …" at bounding box center [605, 109] width 815 height 368
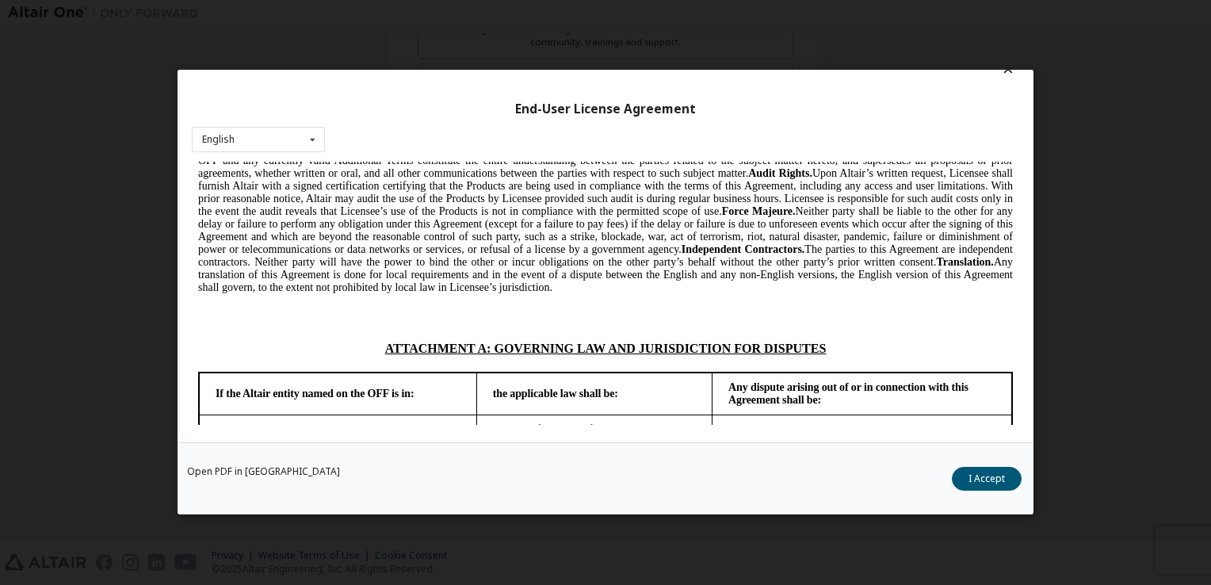
click at [679, 230] on span "Export Controls. Licensee acknowledges that the Products may be subject to the …" at bounding box center [605, 109] width 815 height 368
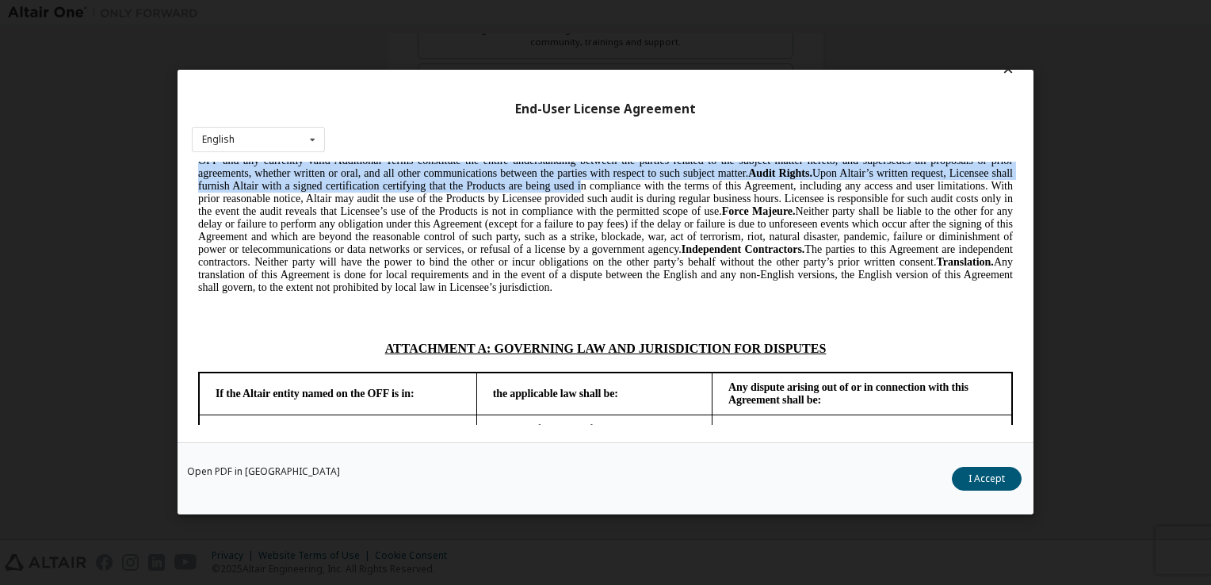
drag, startPoint x: 728, startPoint y: 222, endPoint x: 775, endPoint y: 271, distance: 68.4
click at [775, 271] on span "Export Controls. Licensee acknowledges that the Products may be subject to the …" at bounding box center [605, 109] width 815 height 368
click at [606, 239] on span "Export Controls. Licensee acknowledges that the Products may be subject to the …" at bounding box center [605, 109] width 815 height 368
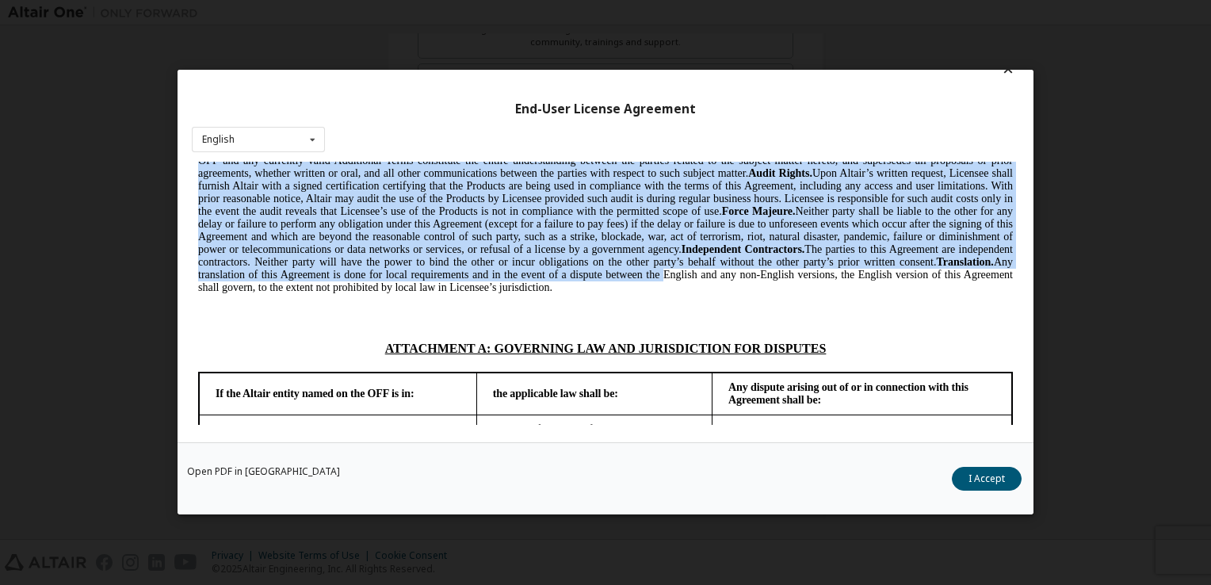
drag, startPoint x: 974, startPoint y: 237, endPoint x: 1020, endPoint y: 368, distance: 138.4
click at [561, 256] on span "Export Controls. Licensee acknowledges that the Products may be subject to the …" at bounding box center [605, 109] width 815 height 368
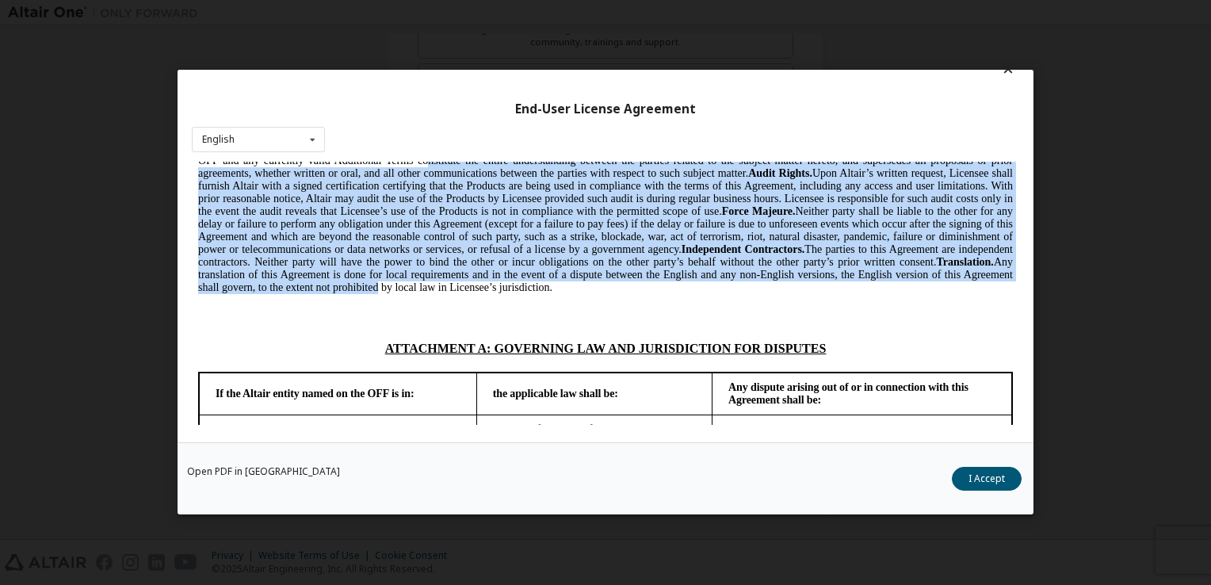
drag, startPoint x: 596, startPoint y: 247, endPoint x: 717, endPoint y: 380, distance: 179.0
click at [717, 293] on span "Export Controls. Licensee acknowledges that the Products may be subject to the …" at bounding box center [605, 109] width 815 height 368
drag, startPoint x: 717, startPoint y: 380, endPoint x: 937, endPoint y: 260, distance: 250.8
click at [813, 179] on b "Audit Rights." at bounding box center [780, 173] width 64 height 12
click at [924, 260] on span "Export Controls. Licensee acknowledges that the Products may be subject to the …" at bounding box center [605, 109] width 815 height 368
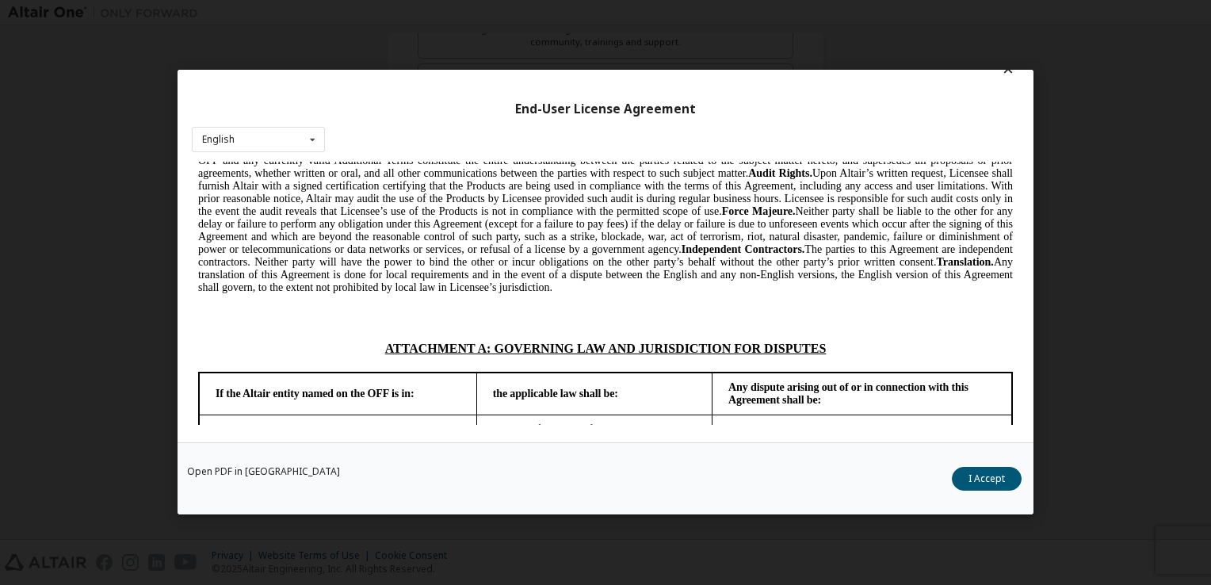
drag, startPoint x: 924, startPoint y: 260, endPoint x: 224, endPoint y: 262, distance: 700.1
click at [224, 262] on span "Export Controls. Licensee acknowledges that the Products may be subject to the …" at bounding box center [605, 109] width 815 height 368
click at [813, 179] on b "Audit Rights." at bounding box center [780, 173] width 64 height 12
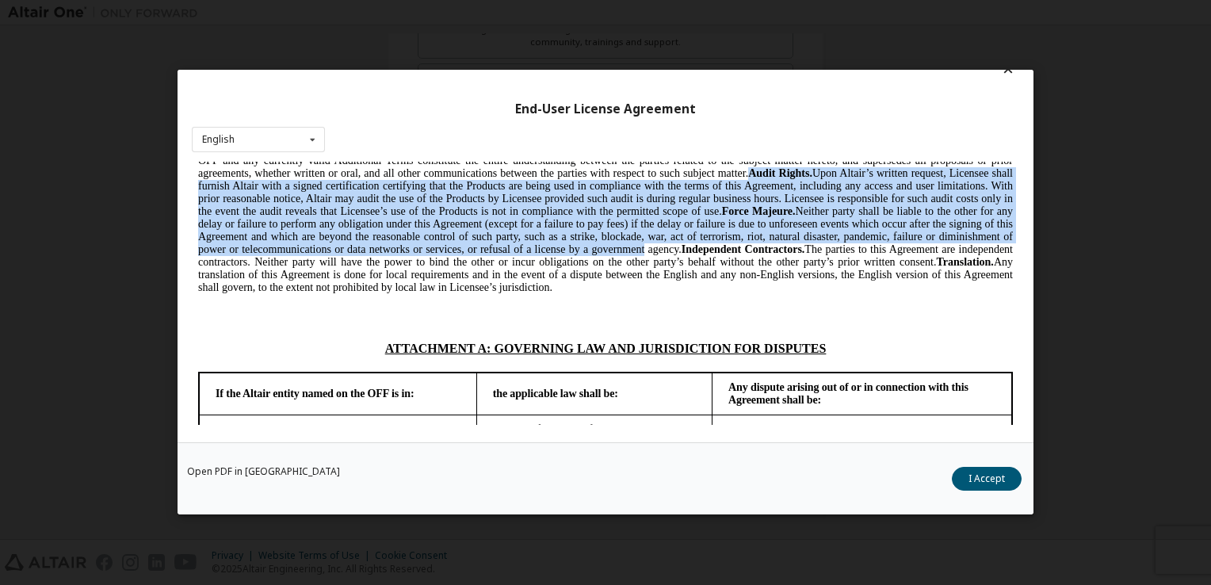
drag, startPoint x: 929, startPoint y: 264, endPoint x: 954, endPoint y: 338, distance: 77.7
click at [954, 293] on span "Export Controls. Licensee acknowledges that the Products may be subject to the …" at bounding box center [605, 109] width 815 height 368
click at [402, 293] on span "Export Controls. Licensee acknowledges that the Products may be subject to the …" at bounding box center [605, 109] width 815 height 368
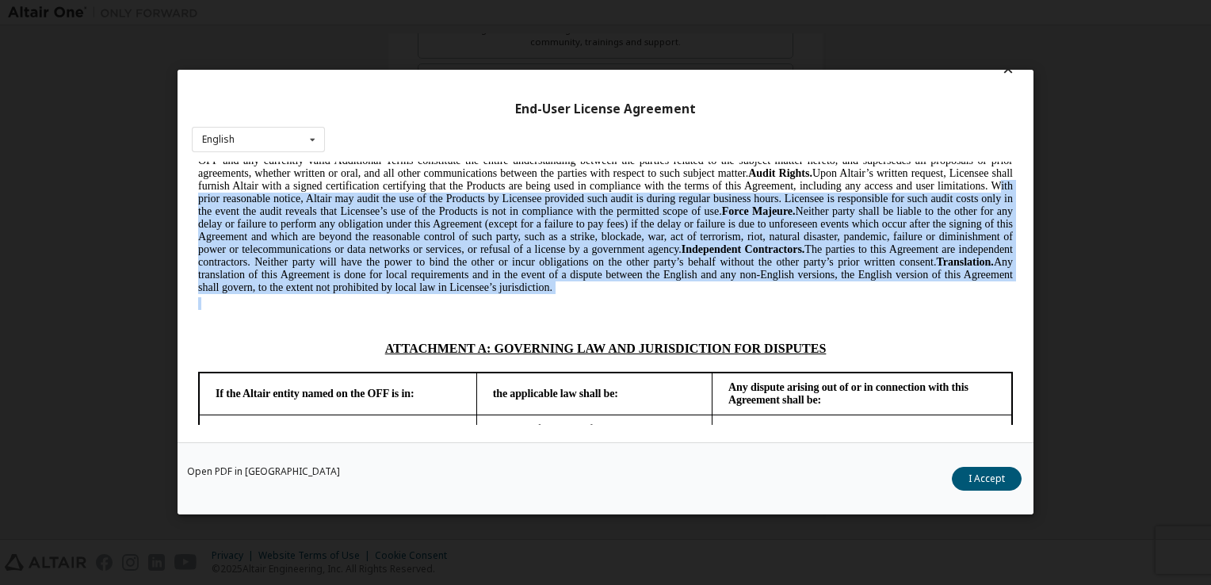
drag, startPoint x: 387, startPoint y: 289, endPoint x: 469, endPoint y: 400, distance: 138.9
click at [840, 293] on span "Export Controls. Licensee acknowledges that the Products may be subject to the …" at bounding box center [605, 109] width 815 height 368
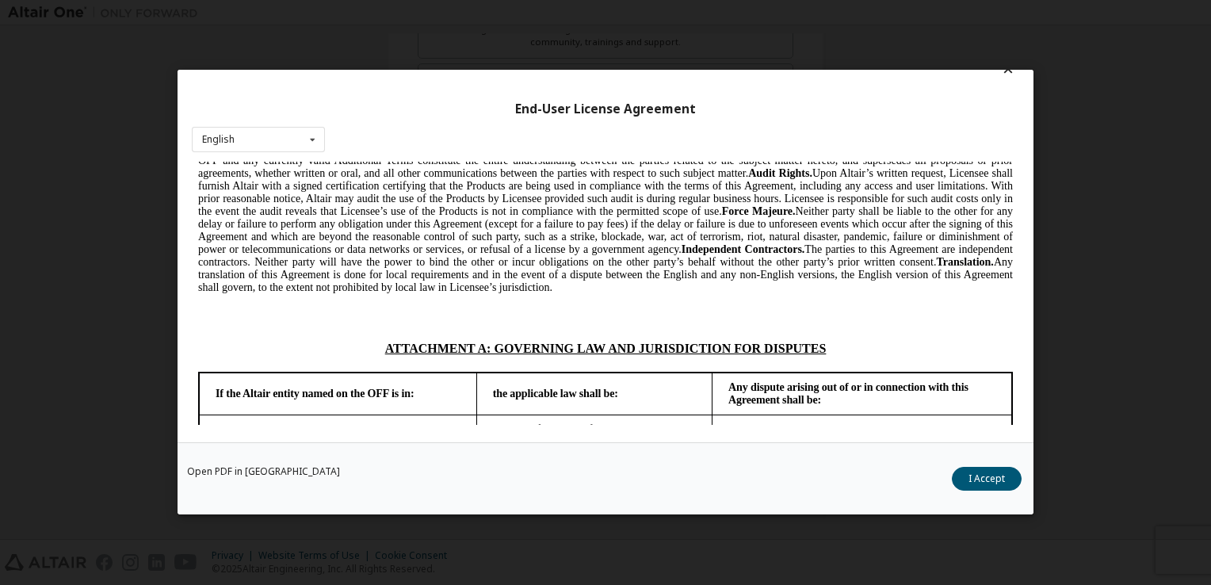
drag, startPoint x: 840, startPoint y: 287, endPoint x: 918, endPoint y: 384, distance: 124.1
click at [918, 294] on p "15. GENERAL PROVISIONS. Export Controls. Licensee acknowledges that the Product…" at bounding box center [605, 108] width 815 height 371
drag, startPoint x: 918, startPoint y: 384, endPoint x: 853, endPoint y: 402, distance: 67.5
click at [853, 310] on p at bounding box center [605, 303] width 815 height 13
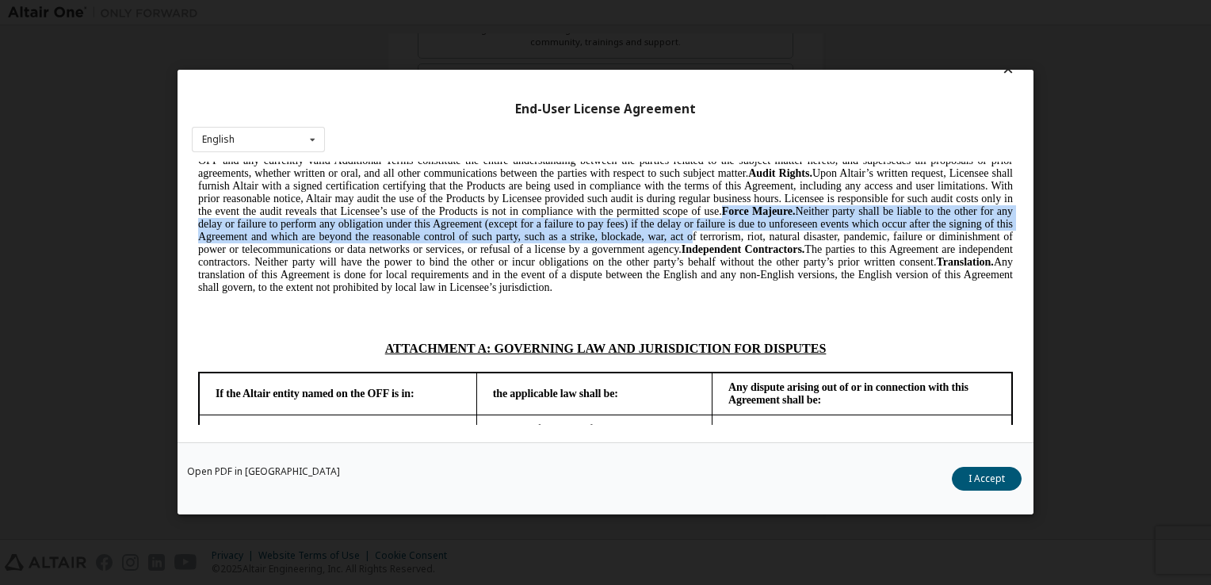
drag, startPoint x: 958, startPoint y: 298, endPoint x: 983, endPoint y: 331, distance: 41.9
click at [983, 293] on span "Export Controls. Licensee acknowledges that the Products may be subject to the …" at bounding box center [605, 109] width 815 height 368
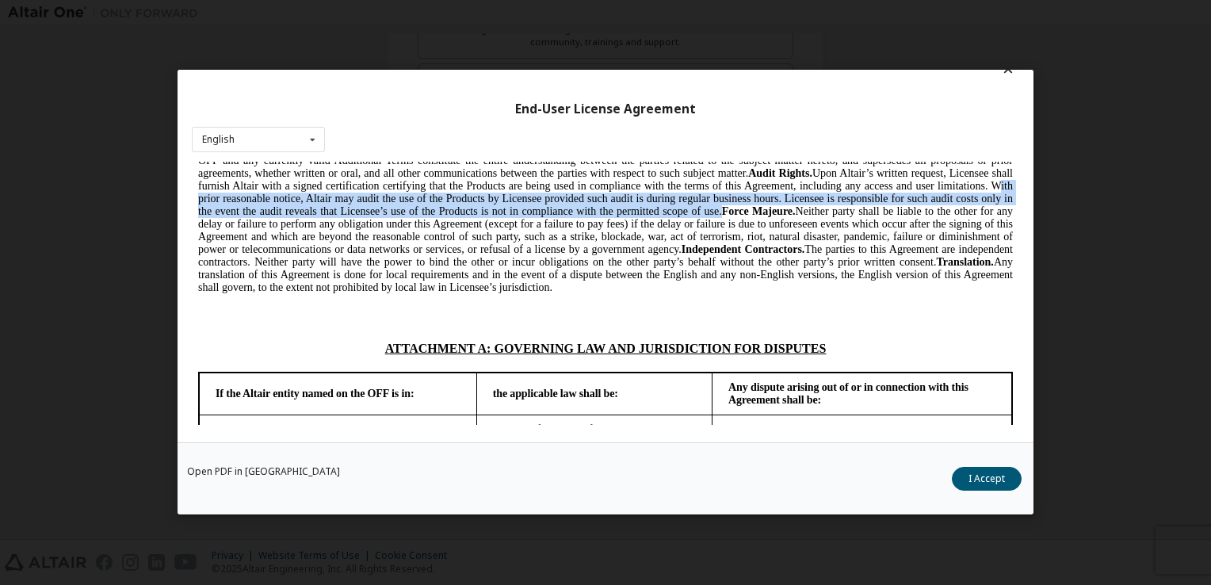
drag, startPoint x: 387, startPoint y: 289, endPoint x: 958, endPoint y: 304, distance: 571.0
click at [958, 293] on span "Export Controls. Licensee acknowledges that the Products may be subject to the …" at bounding box center [605, 109] width 815 height 368
drag, startPoint x: 958, startPoint y: 304, endPoint x: 924, endPoint y: 297, distance: 33.9
copy span "With prior reasonable notice, Altair may audit the use of the Products by Licen…"
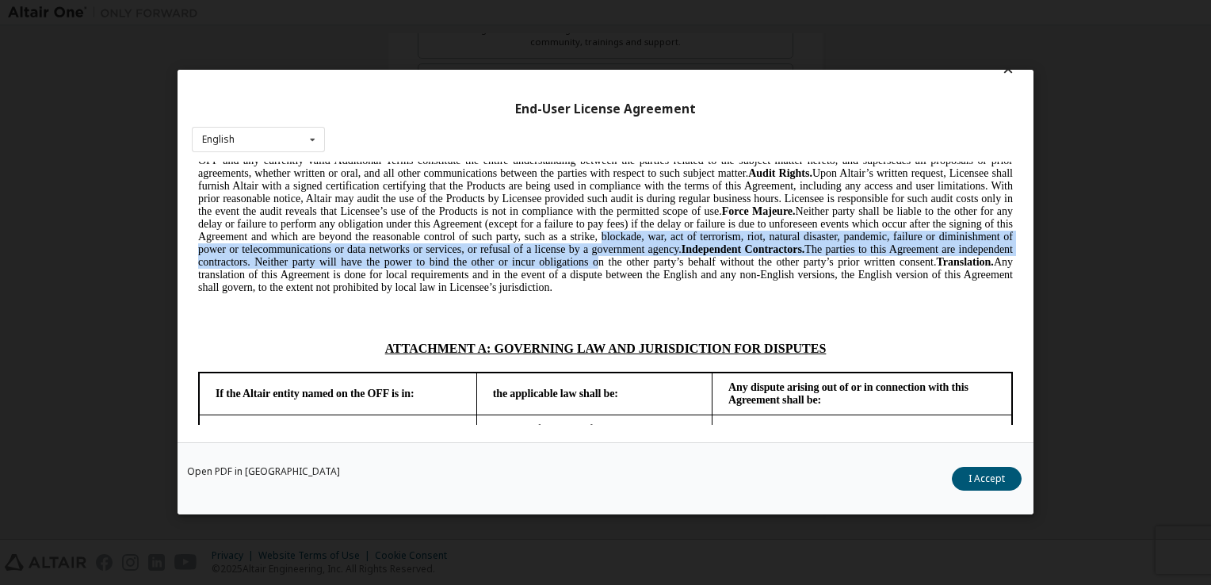
drag, startPoint x: 893, startPoint y: 328, endPoint x: 909, endPoint y: 358, distance: 33.7
click at [909, 293] on span "Export Controls. Licensee acknowledges that the Products may be subject to the …" at bounding box center [605, 109] width 815 height 368
click at [644, 293] on span "Export Controls. Licensee acknowledges that the Products may be subject to the …" at bounding box center [605, 109] width 815 height 368
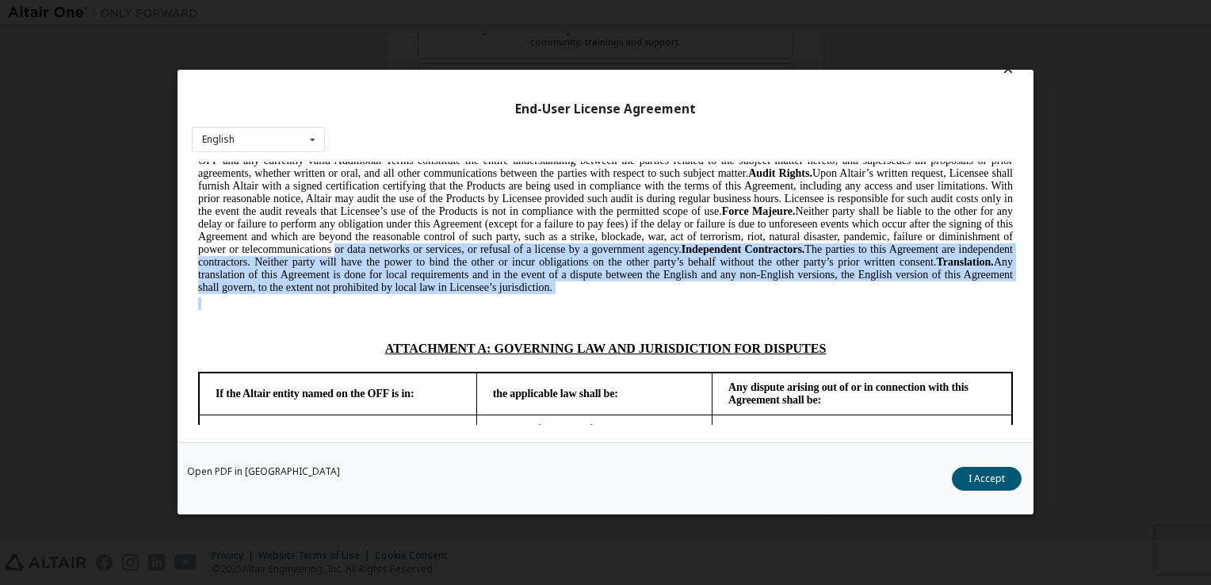
drag, startPoint x: 644, startPoint y: 338, endPoint x: 710, endPoint y: 400, distance: 91.4
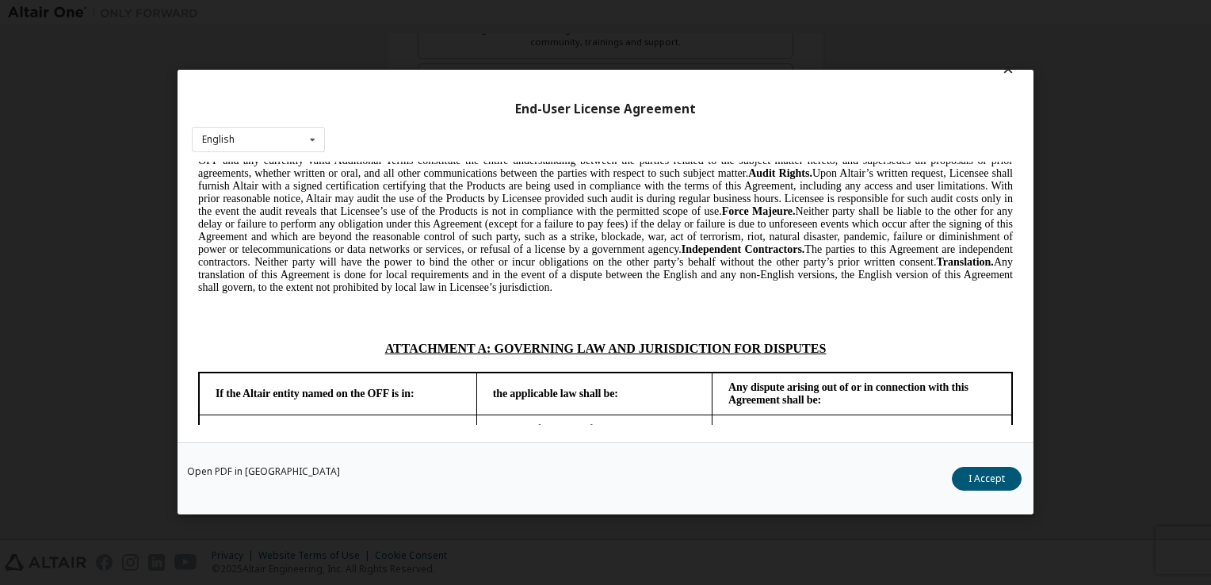
click at [568, 326] on p at bounding box center [605, 318] width 815 height 16
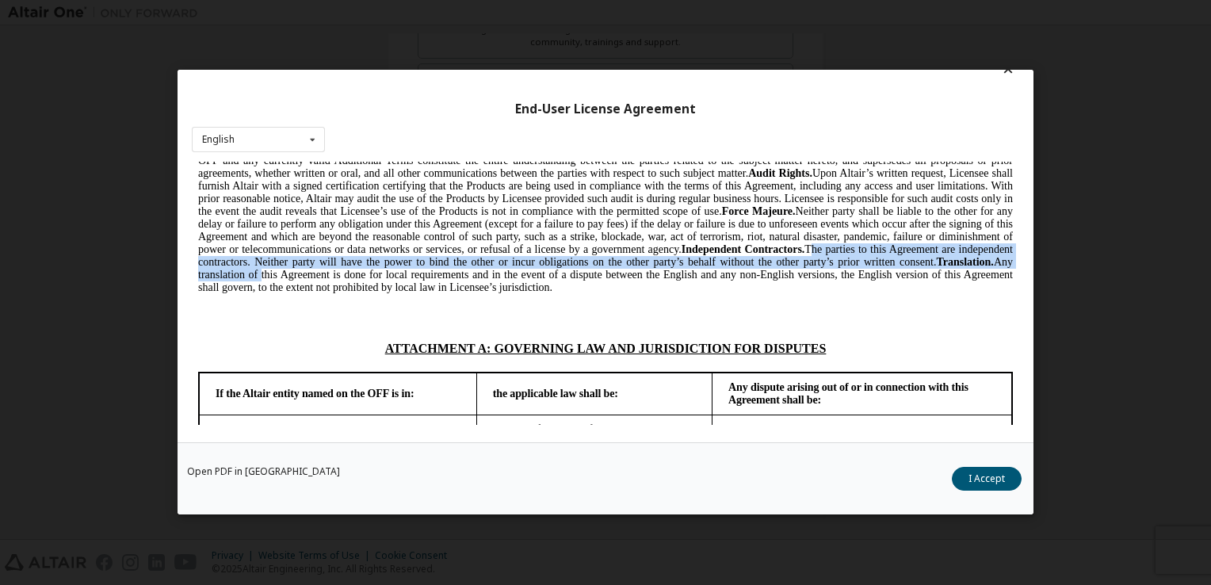
drag, startPoint x: 323, startPoint y: 358, endPoint x: 589, endPoint y: 363, distance: 265.7
click at [589, 293] on span "Export Controls. Licensee acknowledges that the Products may be subject to the …" at bounding box center [605, 109] width 815 height 368
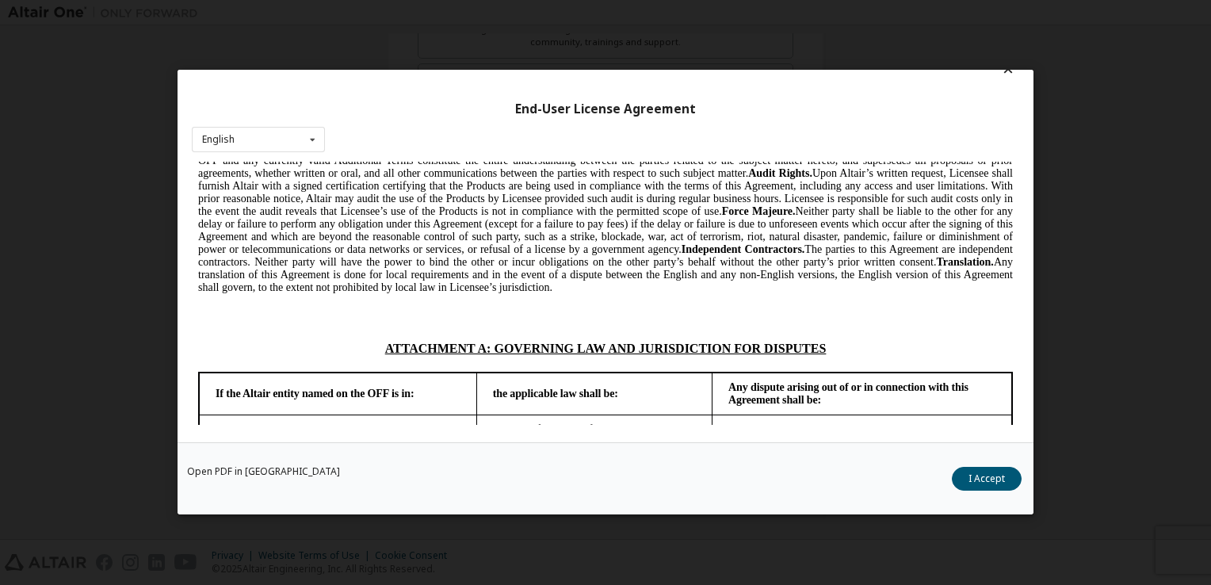
drag, startPoint x: 589, startPoint y: 363, endPoint x: 600, endPoint y: 418, distance: 55.8
click at [600, 326] on p at bounding box center [605, 318] width 815 height 16
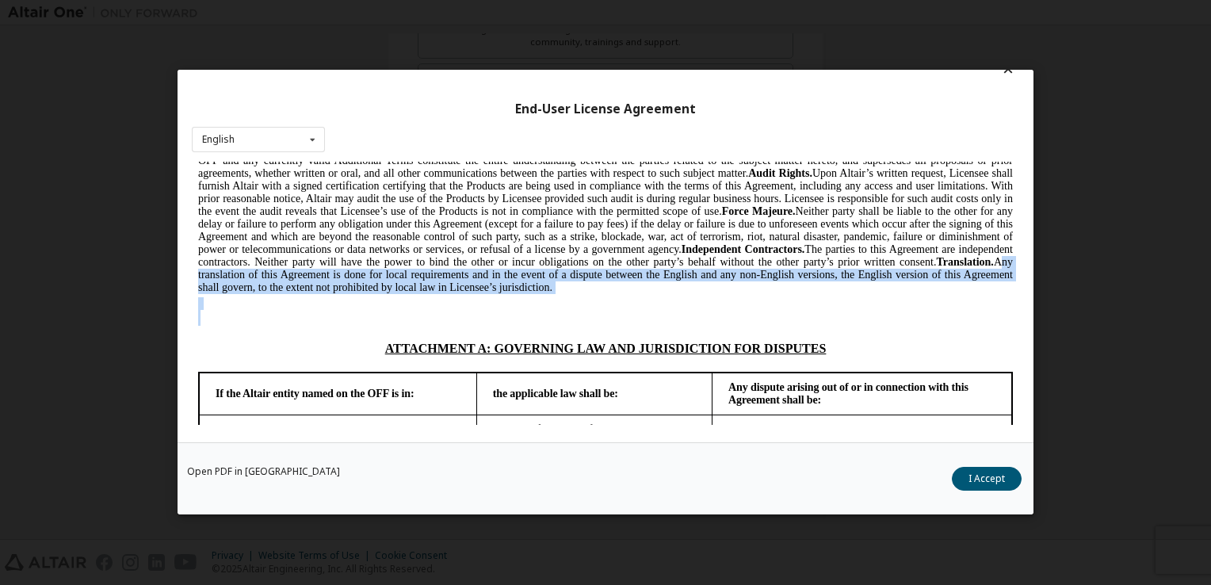
drag, startPoint x: 506, startPoint y: 365, endPoint x: 565, endPoint y: 415, distance: 77.1
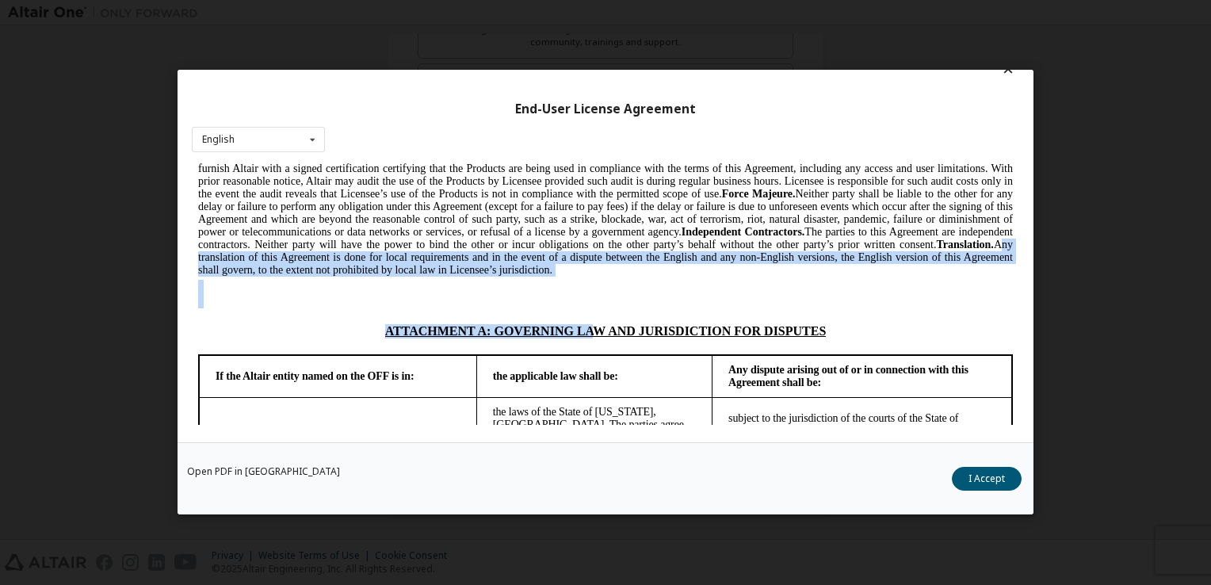
drag, startPoint x: 565, startPoint y: 415, endPoint x: 666, endPoint y: 404, distance: 102.0
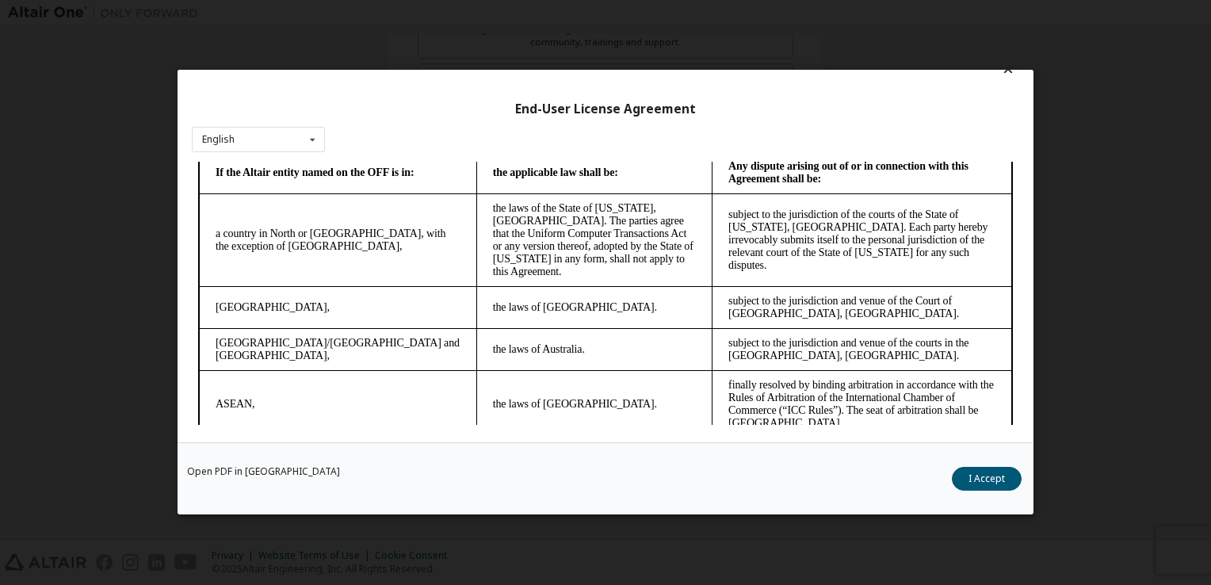
scroll to position [4084, 0]
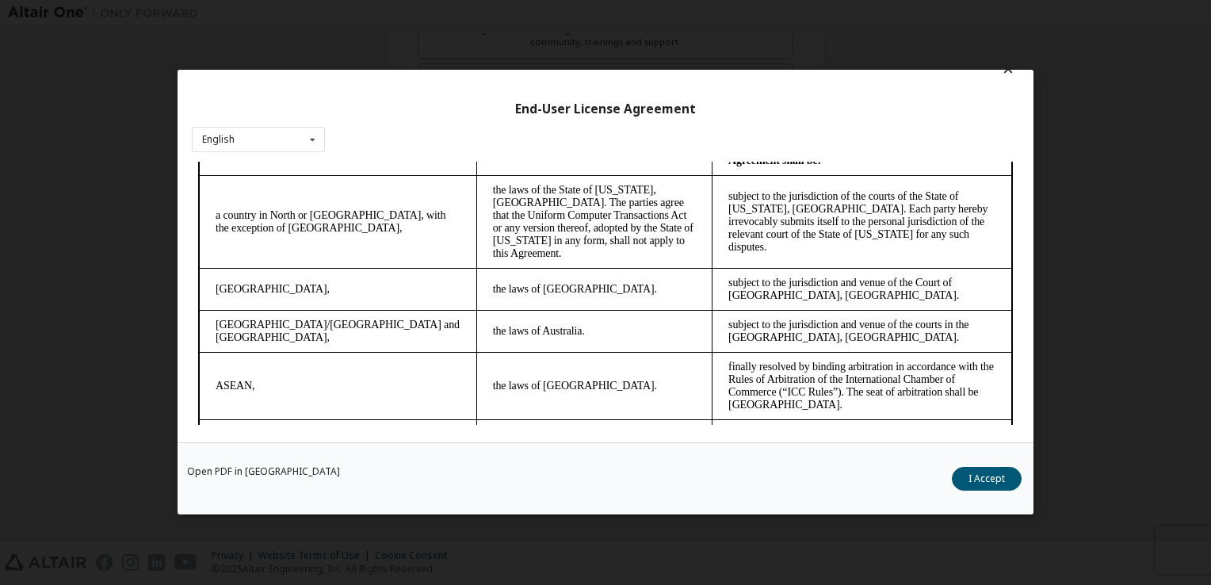
click at [591, 310] on td "the laws of [GEOGRAPHIC_DATA]." at bounding box center [593, 289] width 235 height 42
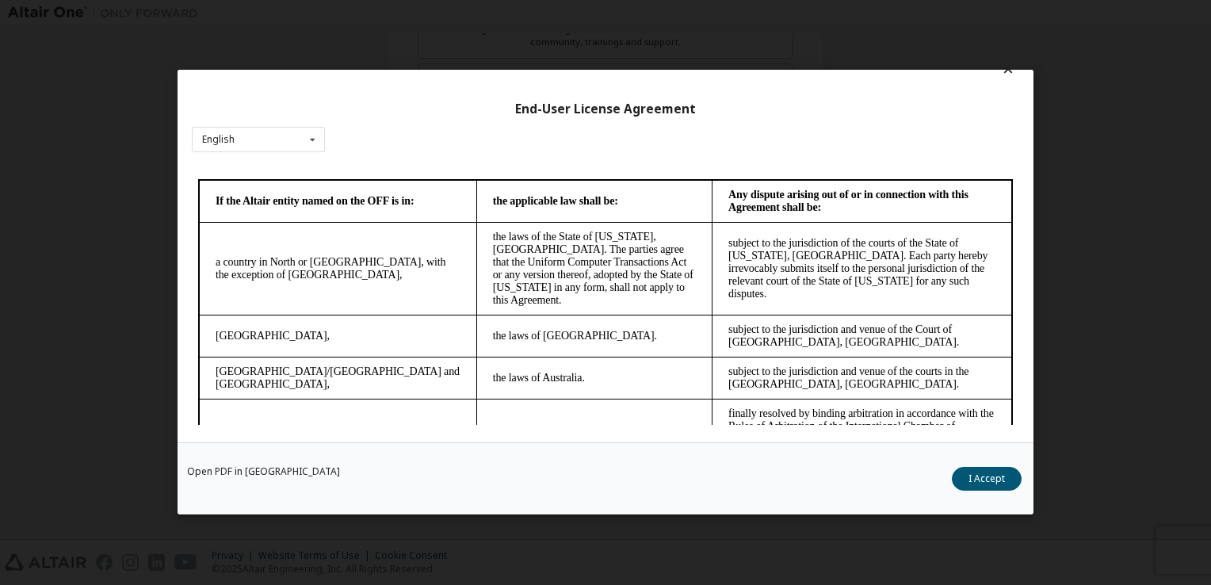
scroll to position [4036, 0]
click at [614, 164] on h2 "ATTACHMENT A: GOVERNING LAW AND JURISDICTION FOR DISPUTES" at bounding box center [605, 157] width 783 height 14
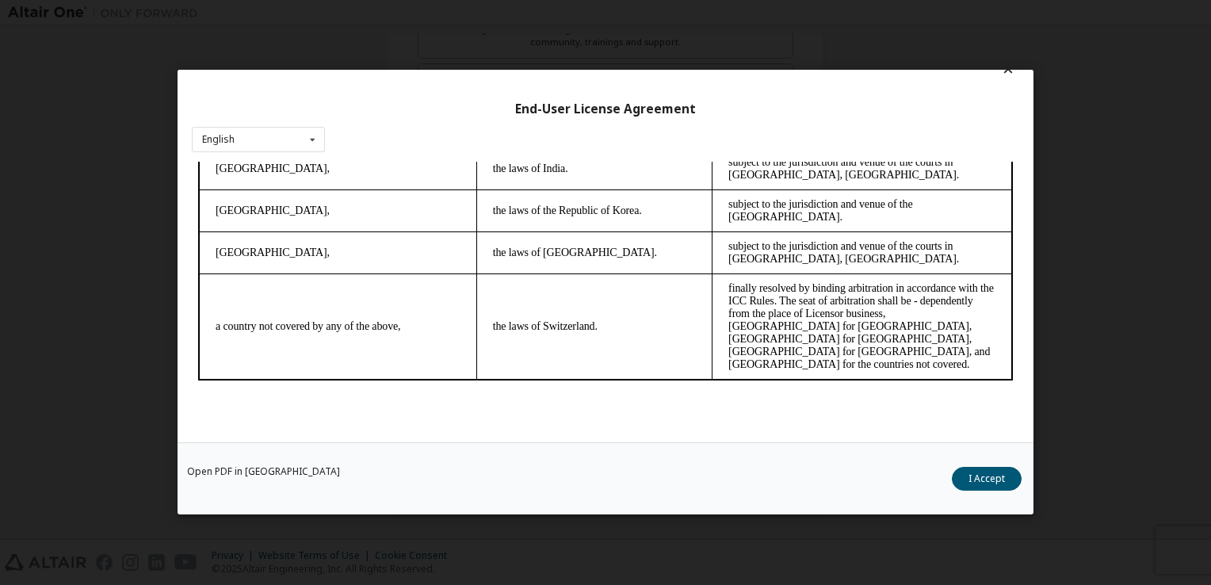
drag, startPoint x: 1005, startPoint y: 385, endPoint x: 1229, endPoint y: 612, distance: 319.0
click at [1119, 446] on div "End-User License Agreement English English Chinese French German Japanese Korea…" at bounding box center [605, 292] width 1211 height 585
click at [1001, 73] on icon at bounding box center [1009, 69] width 17 height 14
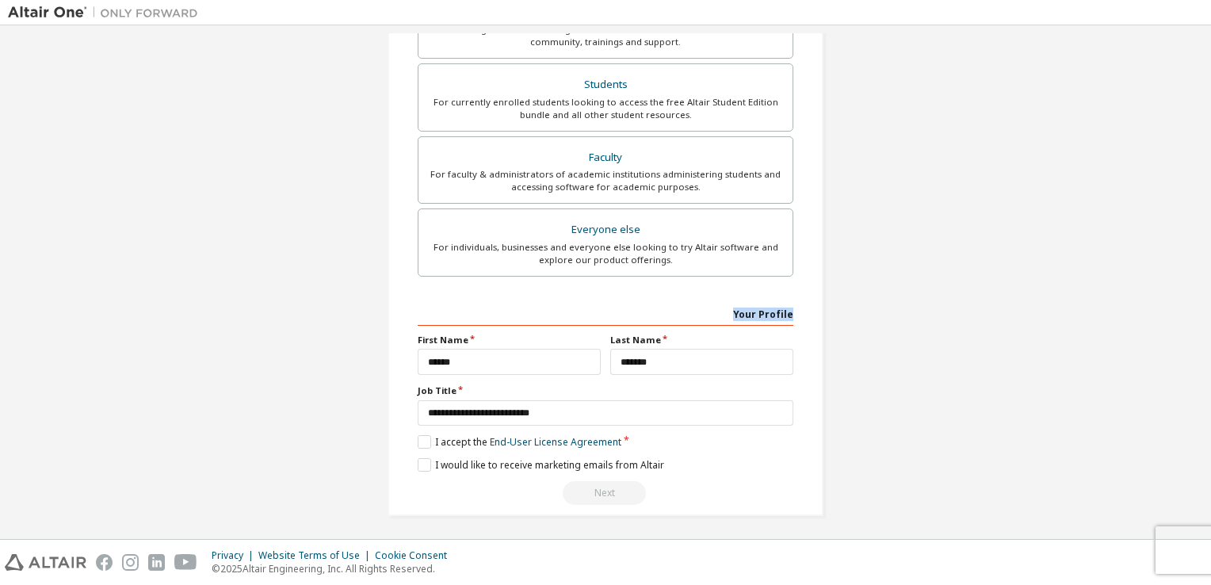
drag, startPoint x: 1211, startPoint y: 316, endPoint x: 1207, endPoint y: 275, distance: 40.6
click at [1207, 275] on div "**********" at bounding box center [605, 282] width 1211 height 514
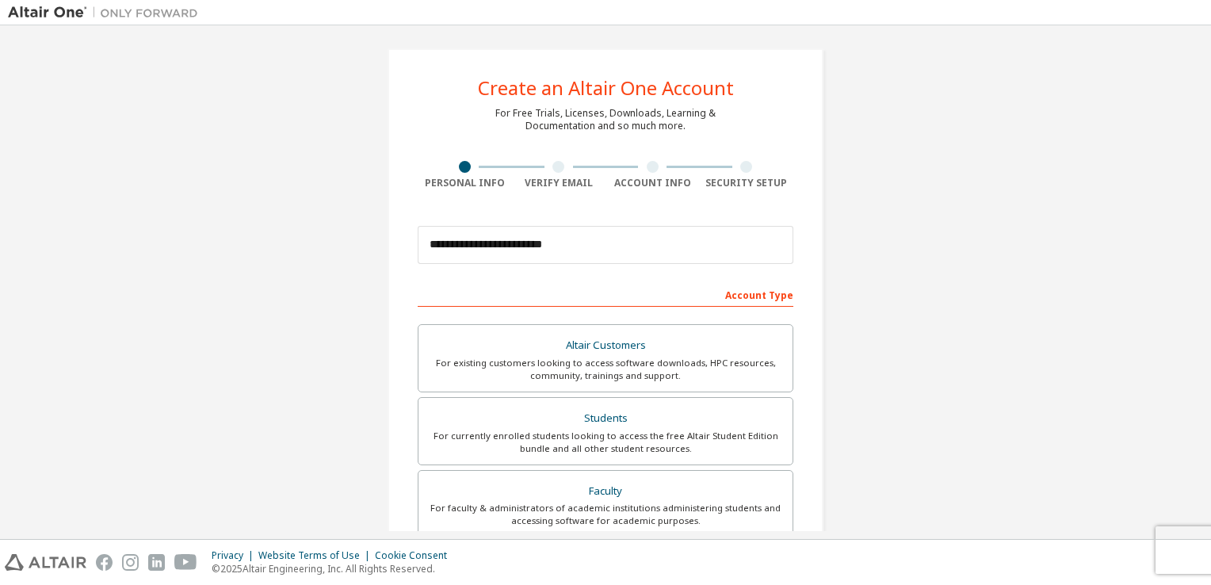
scroll to position [0, 0]
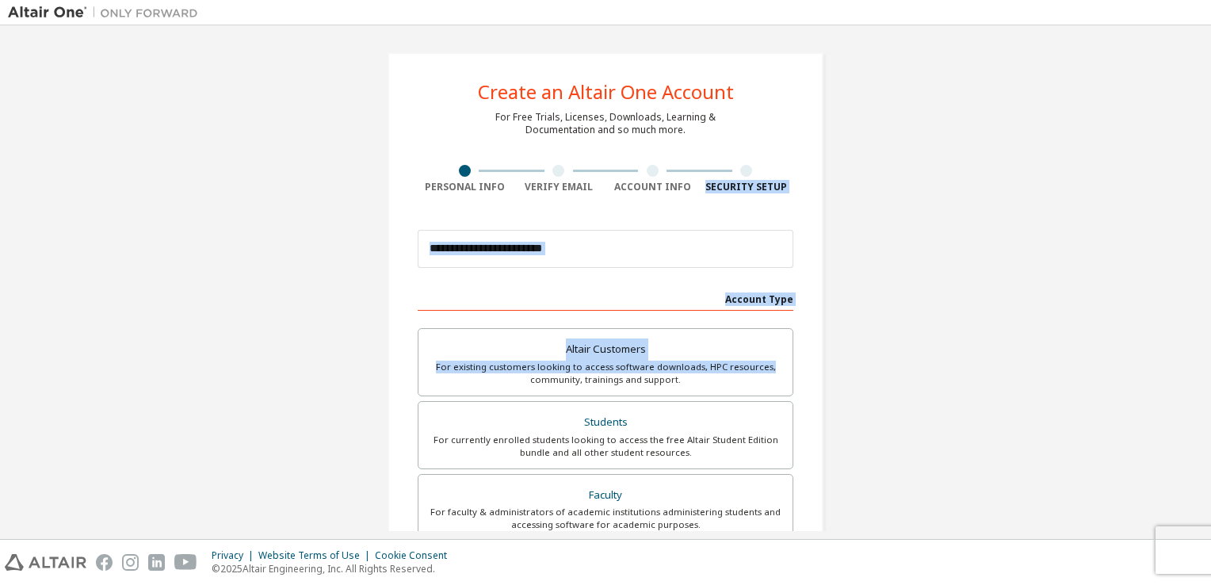
drag, startPoint x: 1211, startPoint y: 158, endPoint x: 1214, endPoint y: 363, distance: 205.4
click at [1211, 363] on html "**********" at bounding box center [605, 292] width 1211 height 585
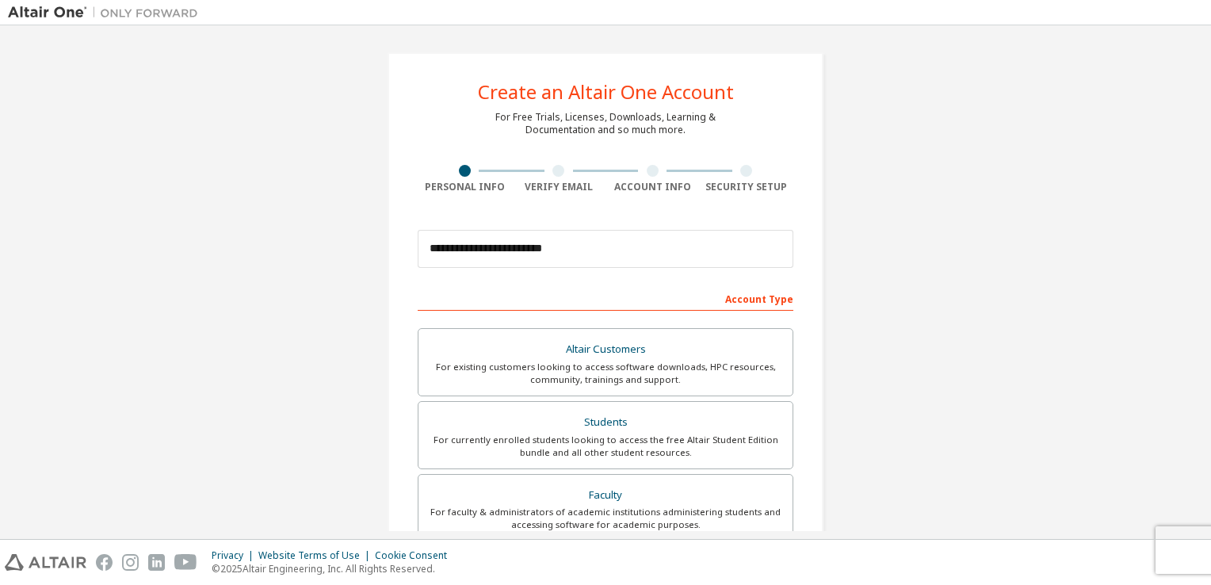
drag, startPoint x: 1214, startPoint y: 363, endPoint x: 1037, endPoint y: 387, distance: 178.4
click at [1037, 387] on div "**********" at bounding box center [606, 453] width 1196 height 840
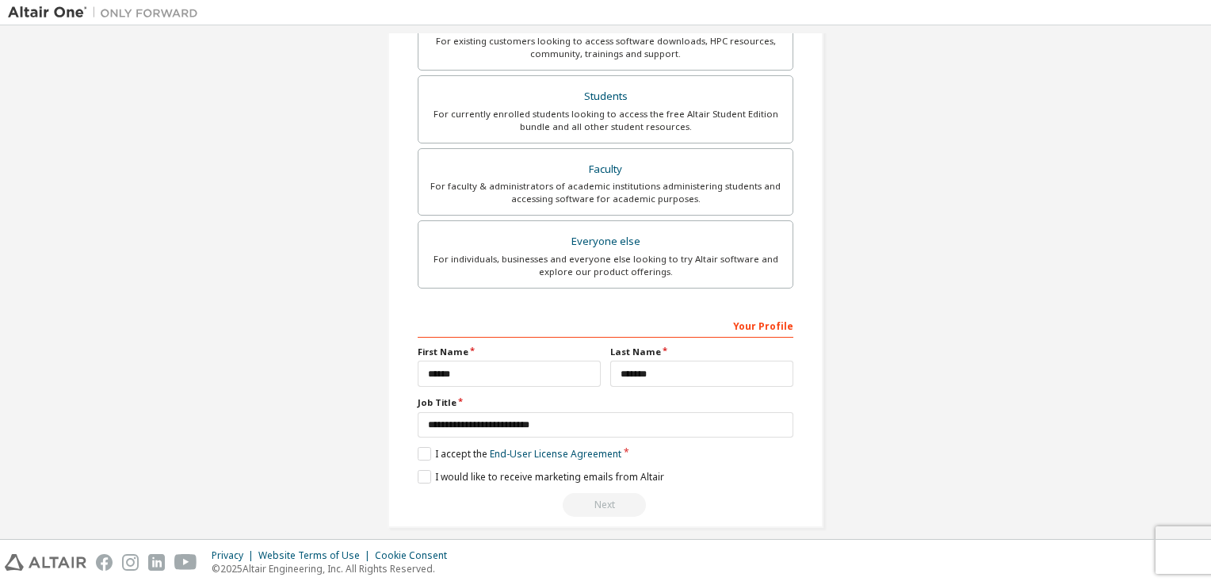
scroll to position [338, 0]
